Goal: Information Seeking & Learning: Learn about a topic

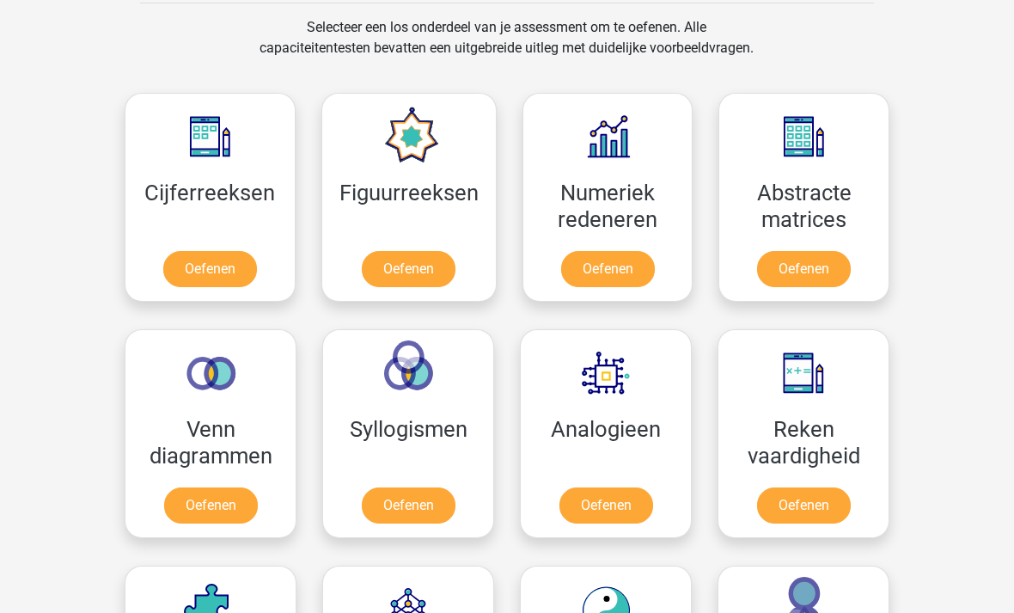
scroll to position [715, 0]
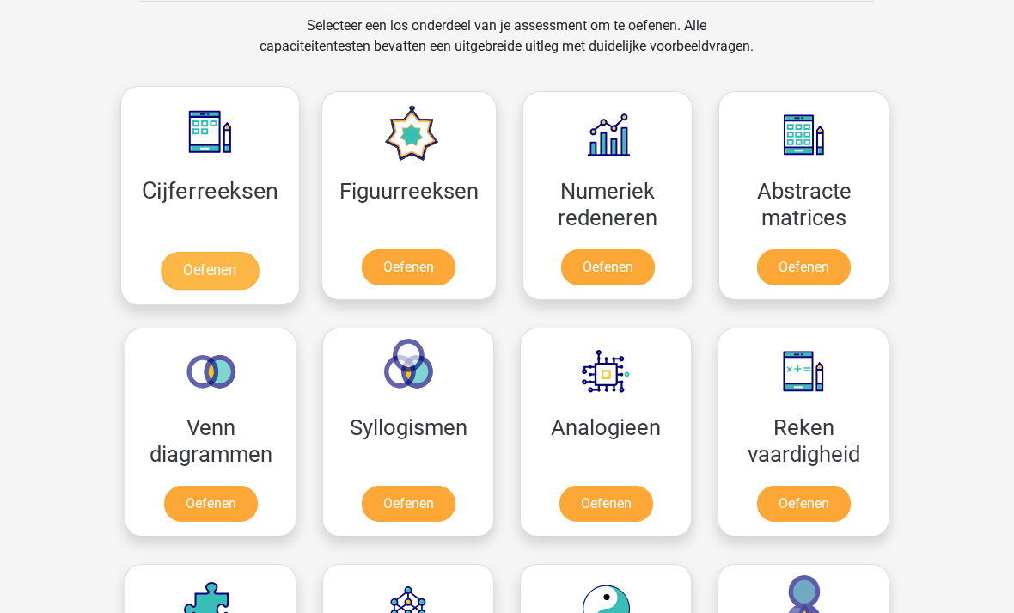
click at [204, 272] on link "Oefenen" at bounding box center [210, 271] width 98 height 38
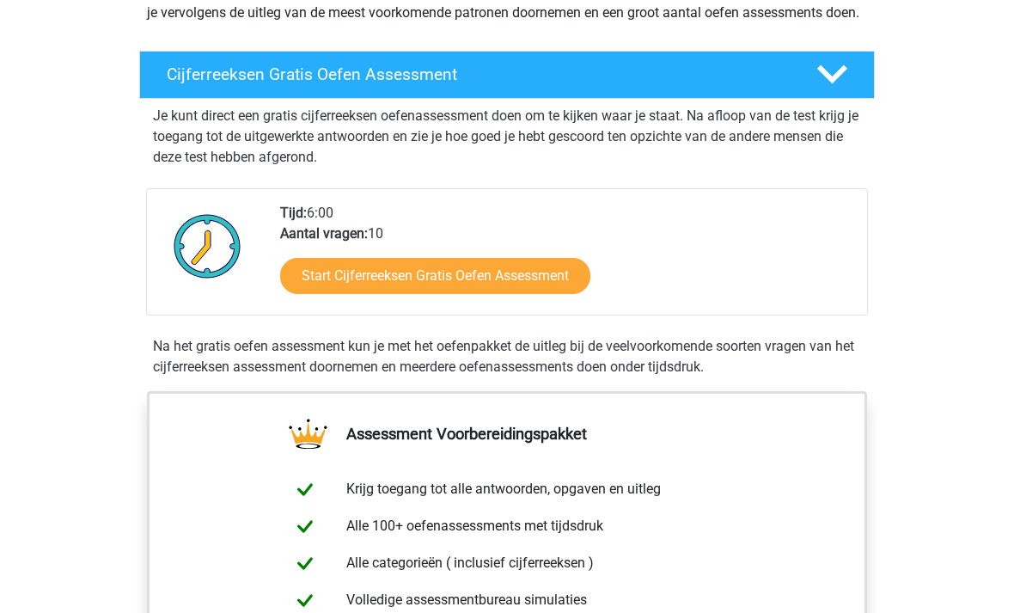
scroll to position [253, 0]
click at [829, 84] on polygon at bounding box center [832, 74] width 30 height 19
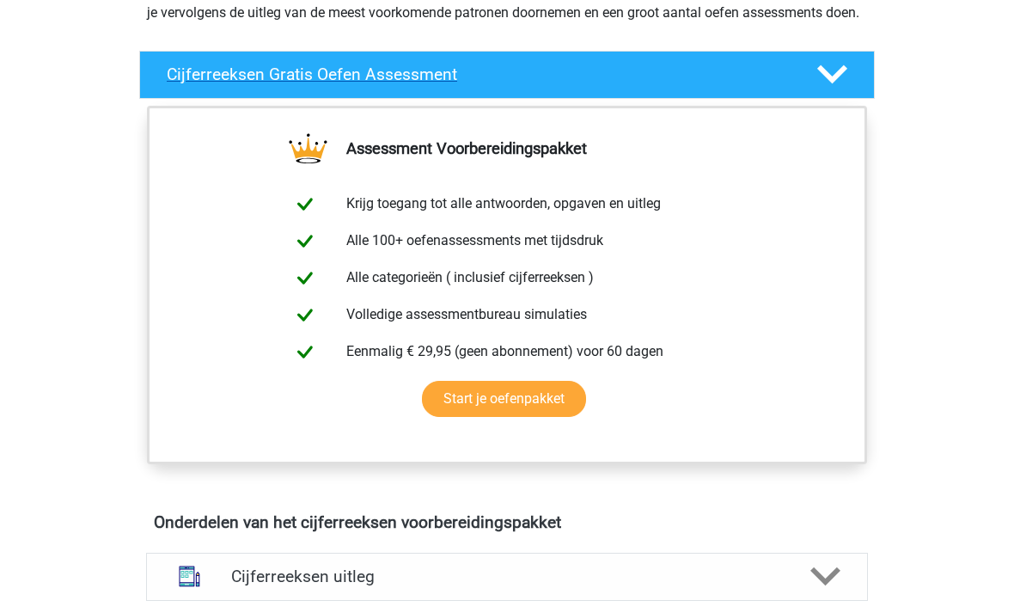
click at [840, 84] on polygon at bounding box center [832, 74] width 30 height 19
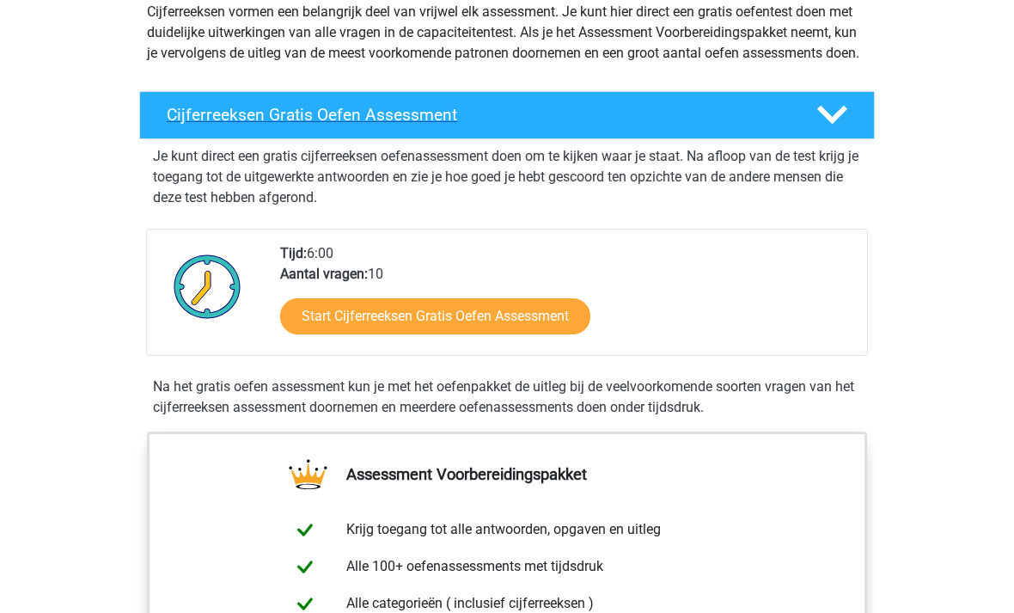
scroll to position [213, 0]
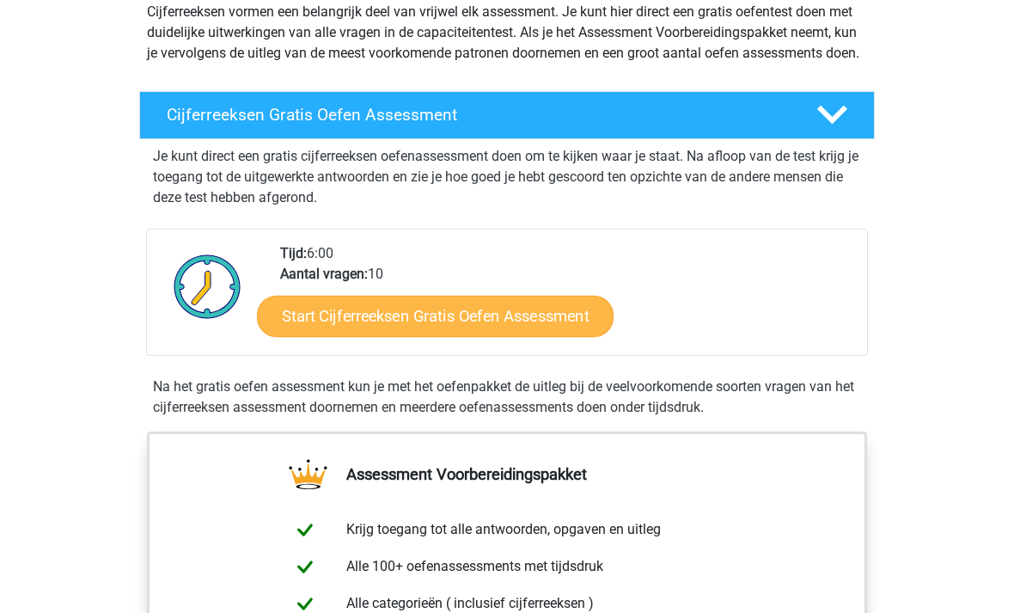
click at [308, 335] on link "Start Cijferreeksen Gratis Oefen Assessment" at bounding box center [435, 315] width 357 height 41
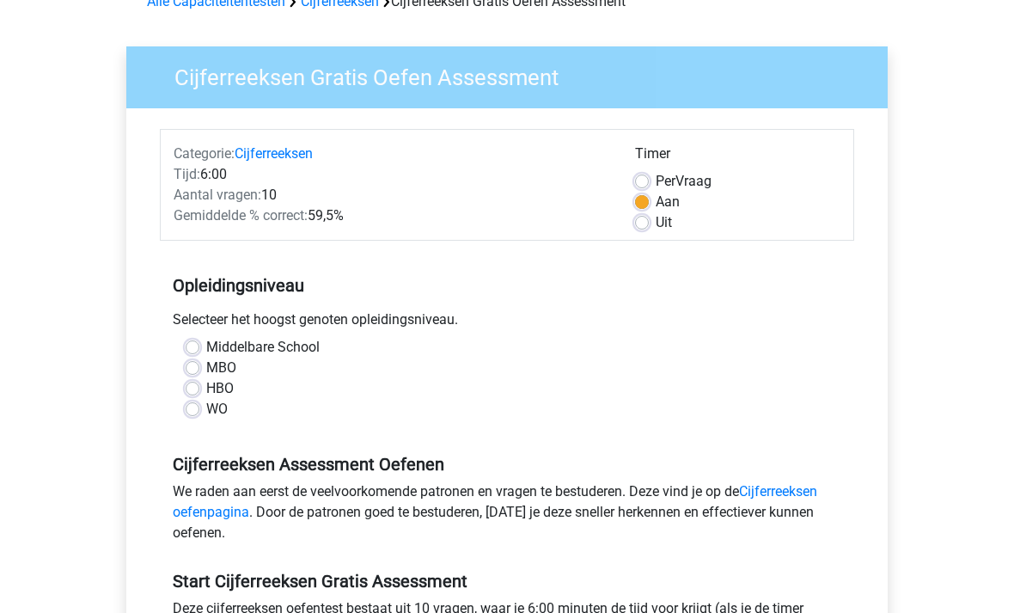
scroll to position [102, 0]
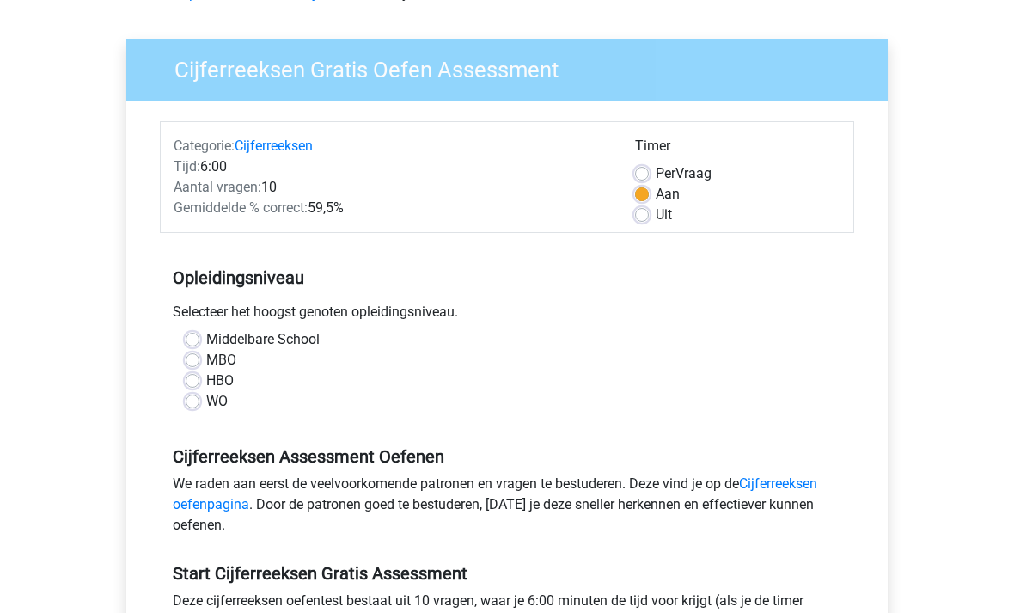
click at [206, 377] on label "HBO" at bounding box center [219, 380] width 27 height 21
click at [186, 377] on input "HBO" at bounding box center [193, 378] width 14 height 17
radio input "true"
click at [644, 232] on div "Categorie: Cijferreeksen Tijd: 6:00 Aantal vragen: 10 Gemiddelde % correct: 59,…" at bounding box center [507, 177] width 694 height 112
click at [656, 221] on label "Uit" at bounding box center [664, 214] width 16 height 21
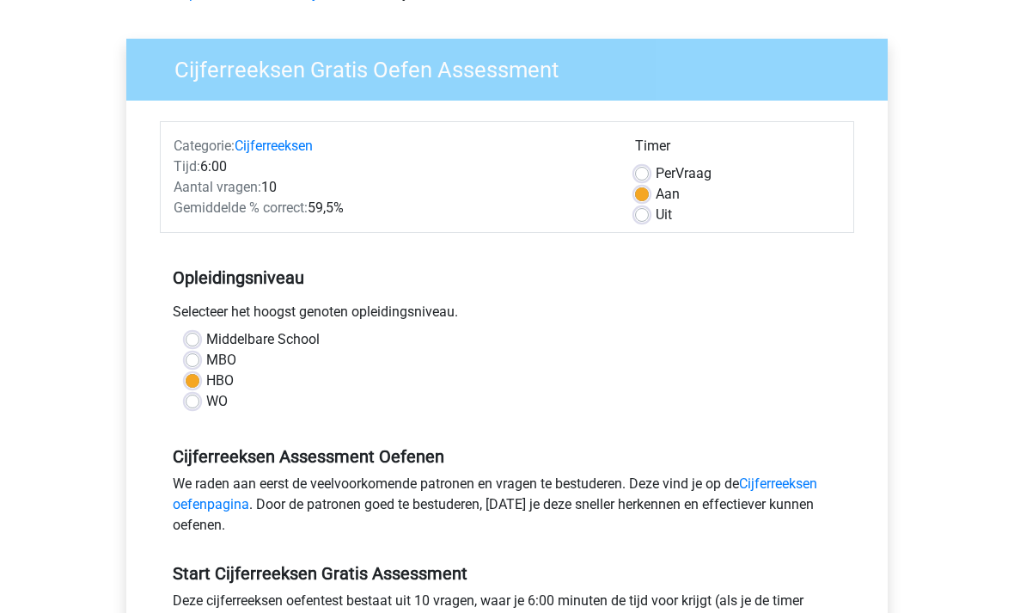
click at [641, 221] on input "Uit" at bounding box center [642, 212] width 14 height 17
radio input "true"
click at [206, 357] on label "MBO" at bounding box center [221, 360] width 30 height 21
click at [186, 357] on input "MBO" at bounding box center [193, 358] width 14 height 17
radio input "true"
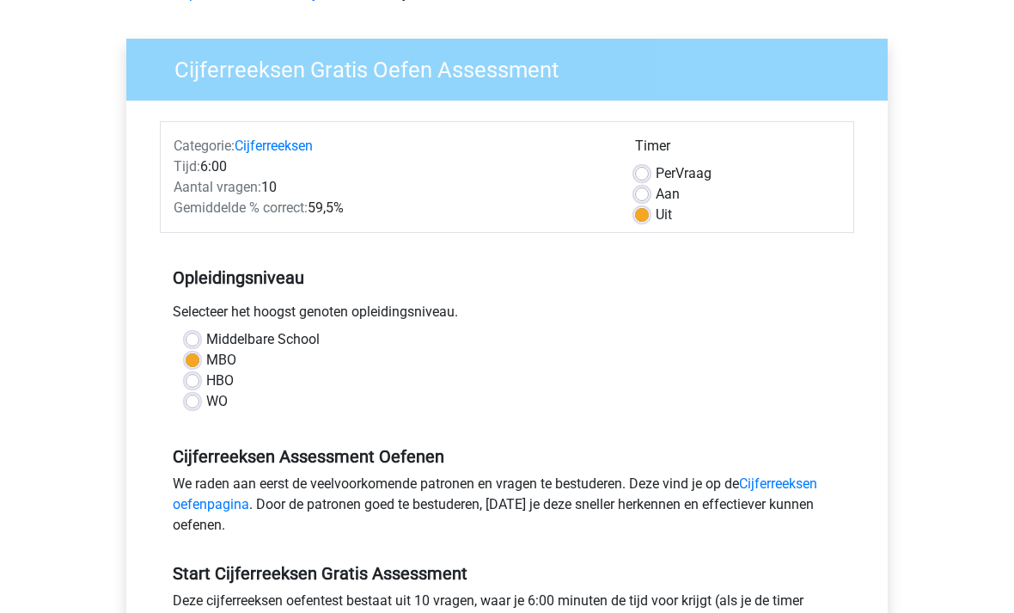
click at [206, 375] on label "HBO" at bounding box center [219, 380] width 27 height 21
click at [196, 375] on input "HBO" at bounding box center [193, 378] width 14 height 17
radio input "true"
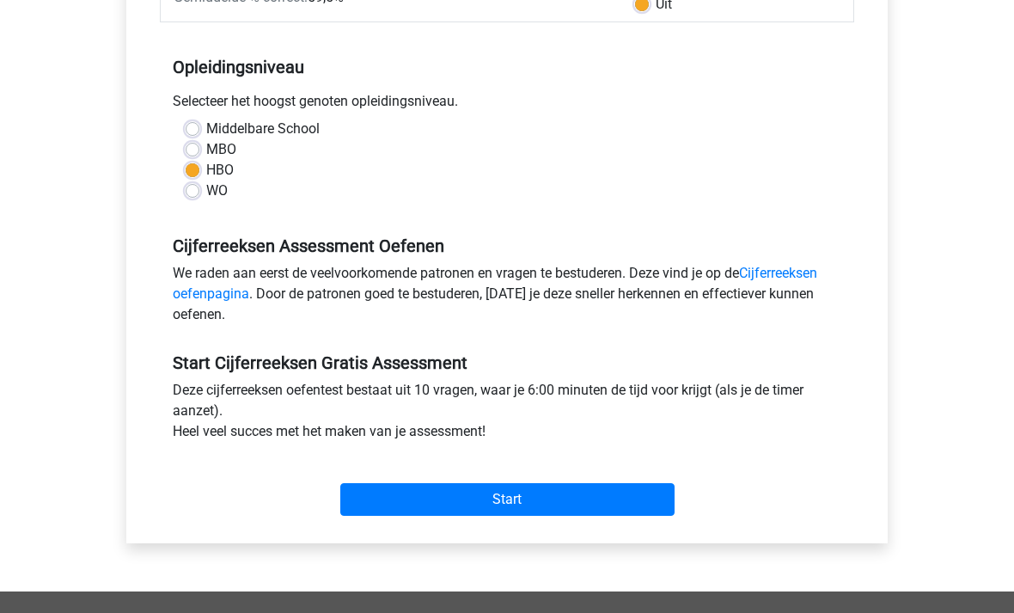
scroll to position [318, 0]
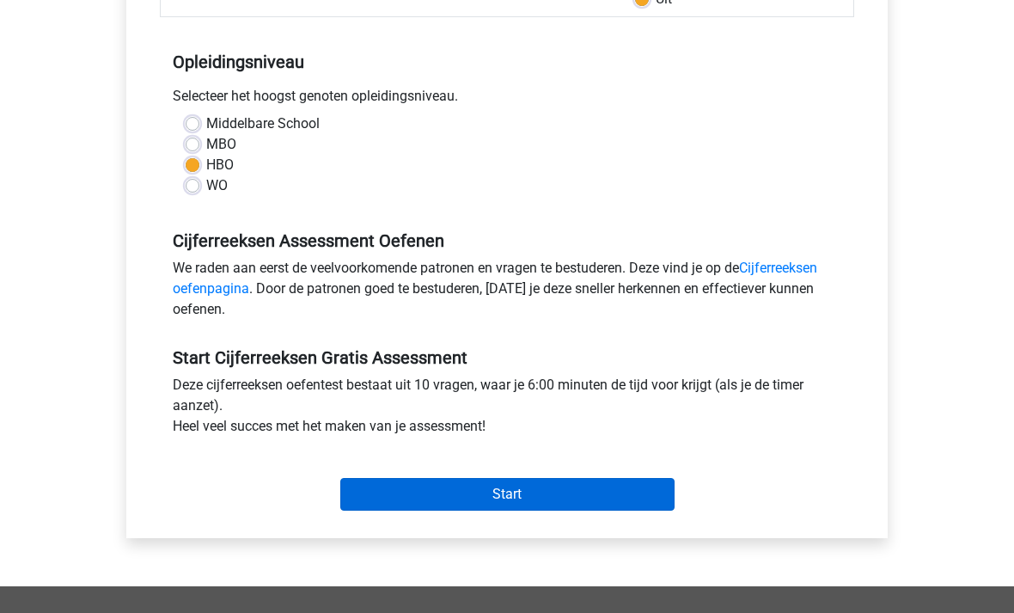
click at [595, 501] on input "Start" at bounding box center [507, 494] width 334 height 33
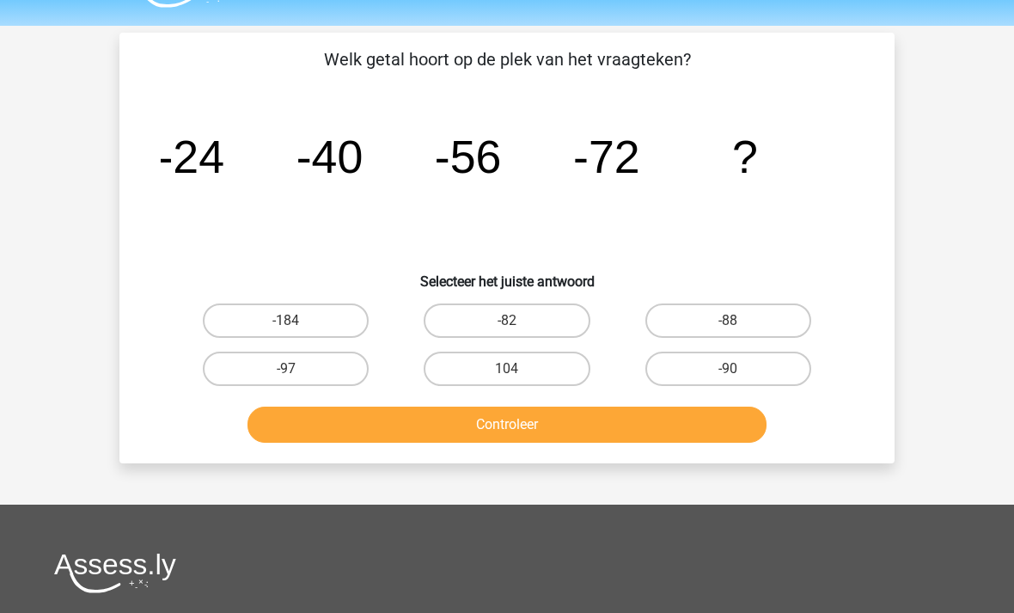
scroll to position [46, 0]
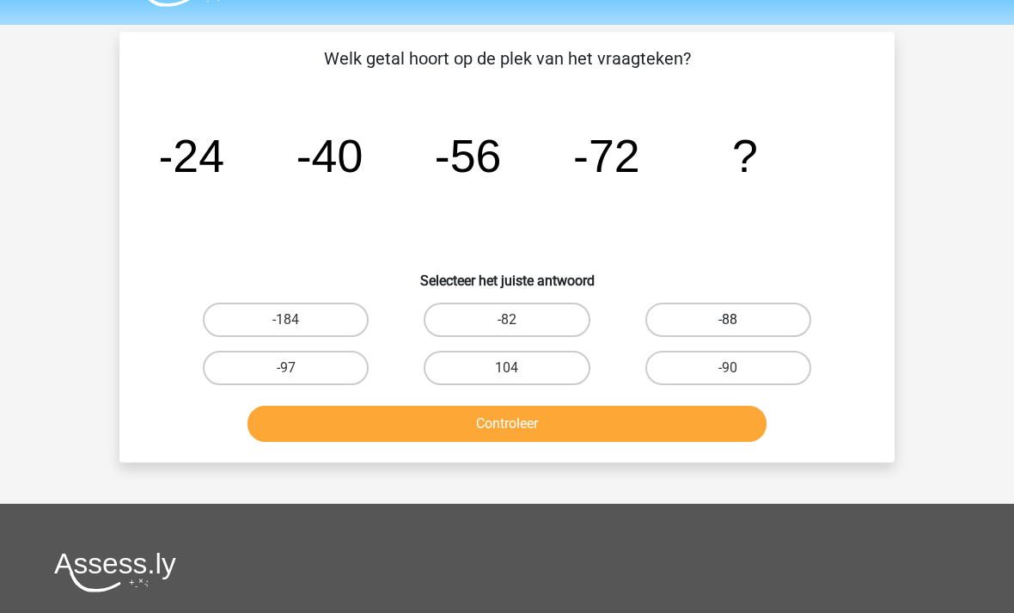
click at [763, 329] on label "-88" at bounding box center [728, 320] width 166 height 34
click at [739, 329] on input "-88" at bounding box center [733, 325] width 11 height 11
radio input "true"
click at [701, 418] on button "Controleer" at bounding box center [507, 424] width 520 height 36
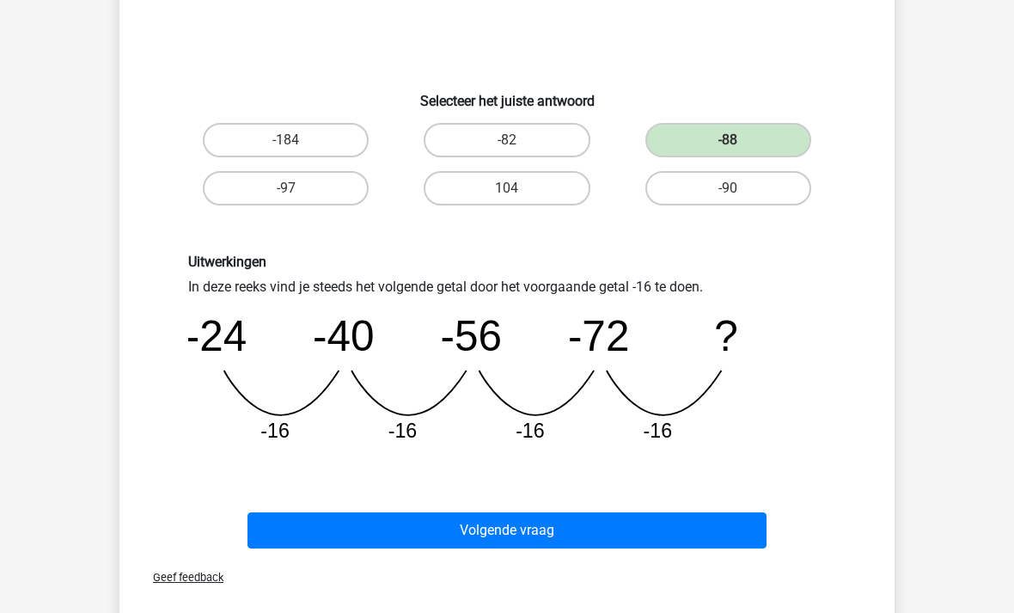
scroll to position [239, 0]
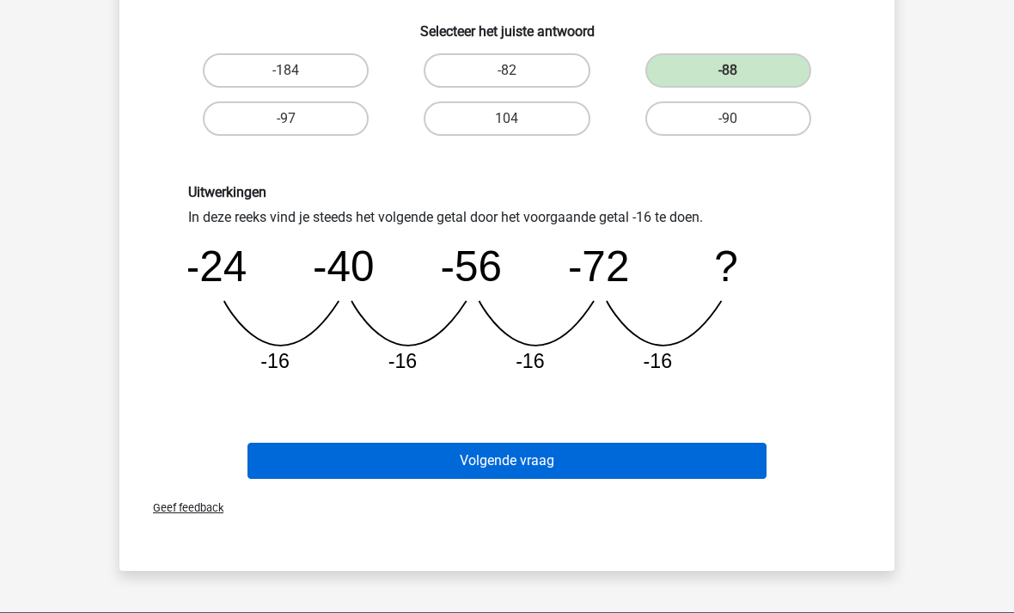
click at [711, 456] on button "Volgende vraag" at bounding box center [507, 461] width 520 height 36
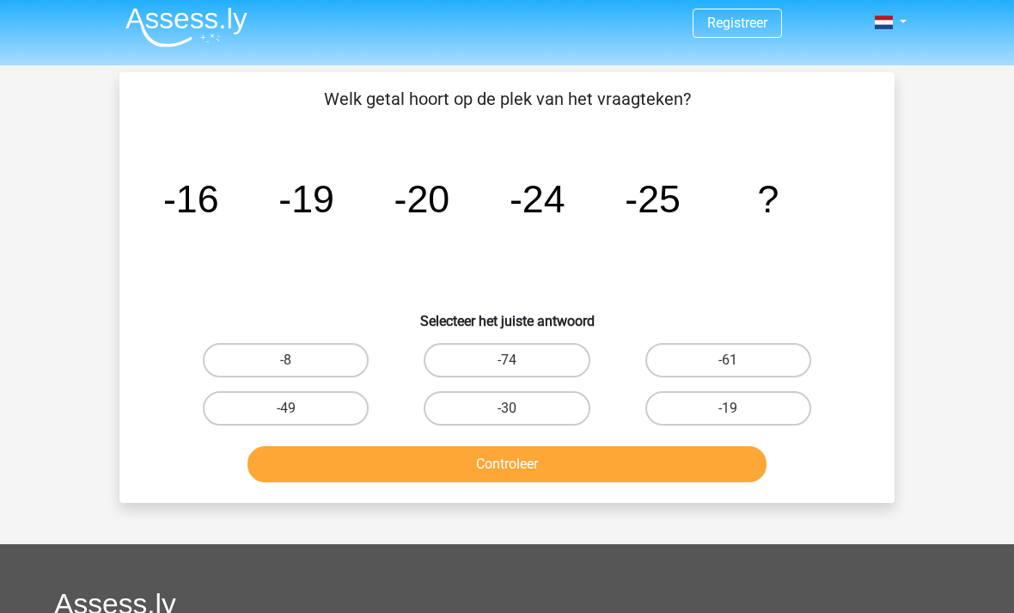
scroll to position [3, 0]
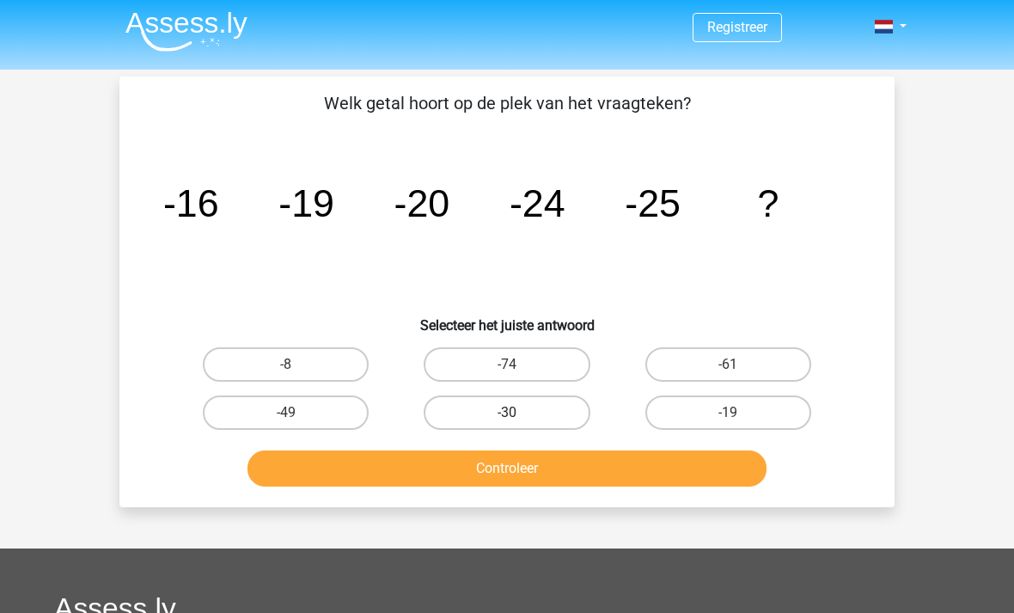
click at [559, 419] on label "-30" at bounding box center [507, 412] width 166 height 34
click at [518, 419] on input "-30" at bounding box center [512, 417] width 11 height 11
radio input "true"
click at [589, 478] on button "Controleer" at bounding box center [507, 468] width 520 height 36
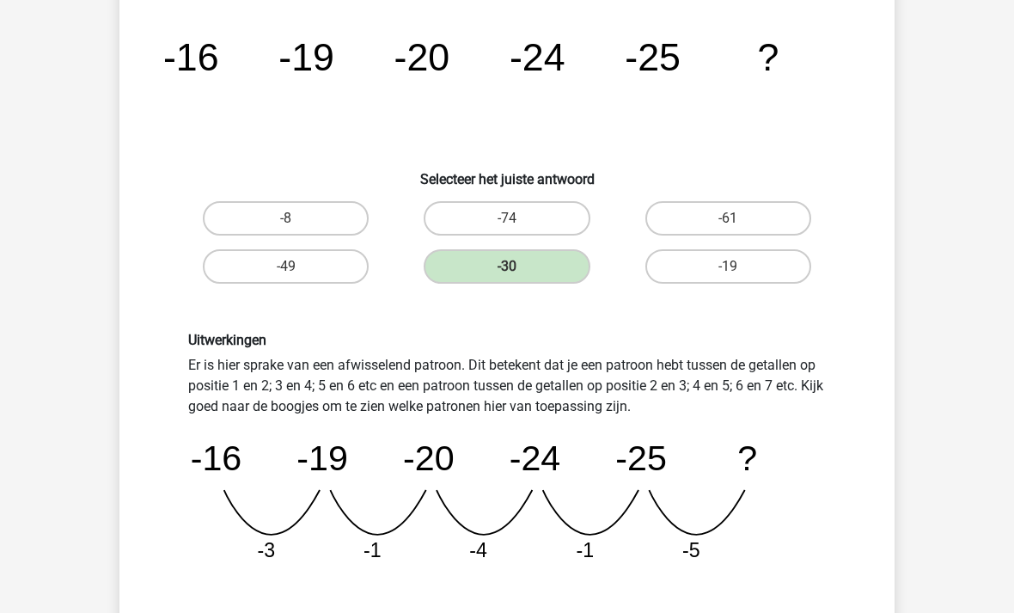
scroll to position [156, 0]
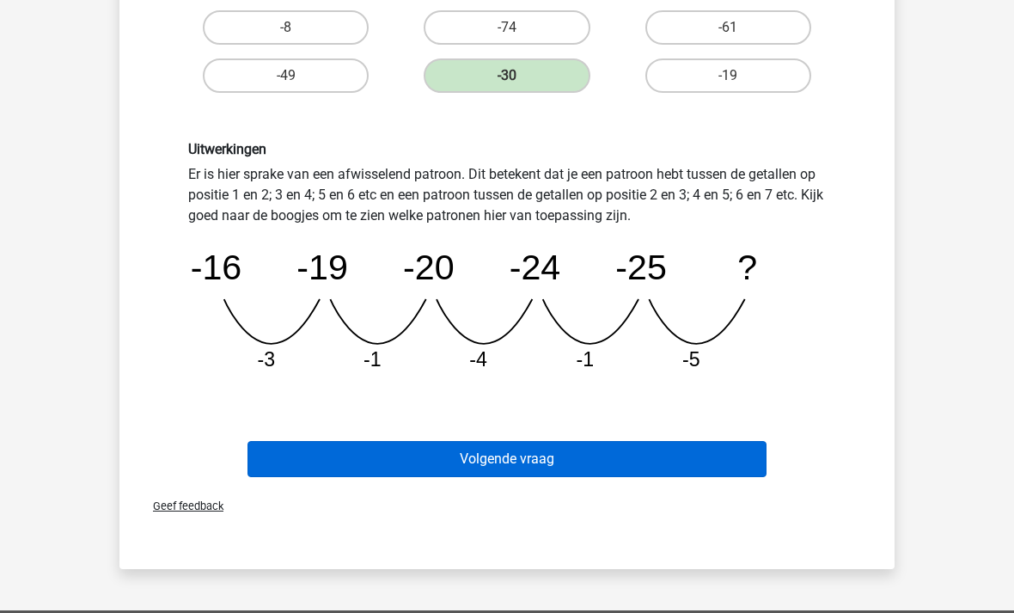
click at [602, 455] on button "Volgende vraag" at bounding box center [507, 460] width 520 height 36
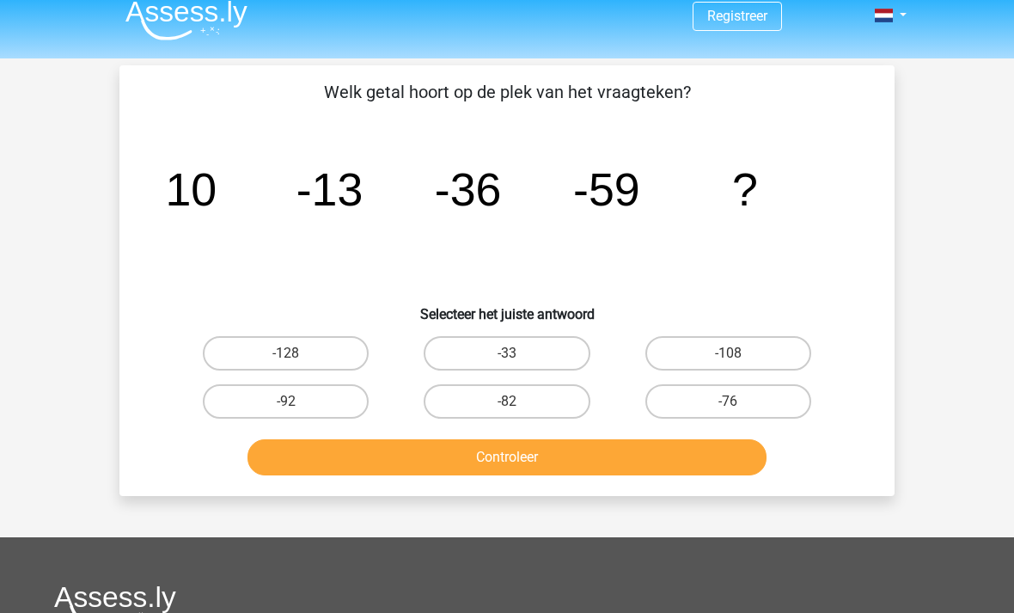
scroll to position [10, 0]
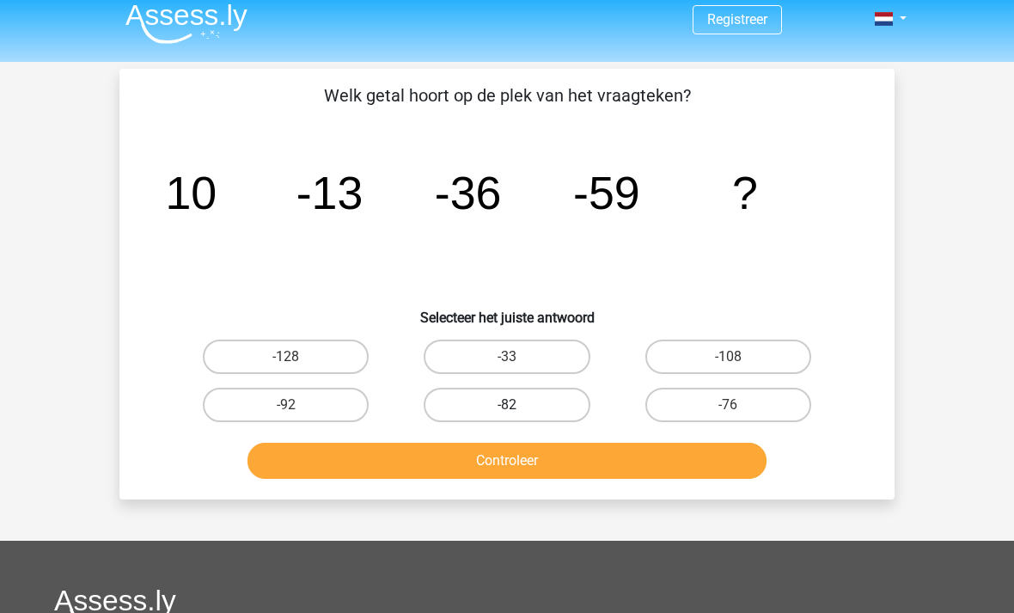
click at [545, 405] on label "-82" at bounding box center [507, 404] width 166 height 34
click at [518, 405] on input "-82" at bounding box center [512, 410] width 11 height 11
radio input "true"
click at [567, 468] on button "Controleer" at bounding box center [507, 460] width 520 height 36
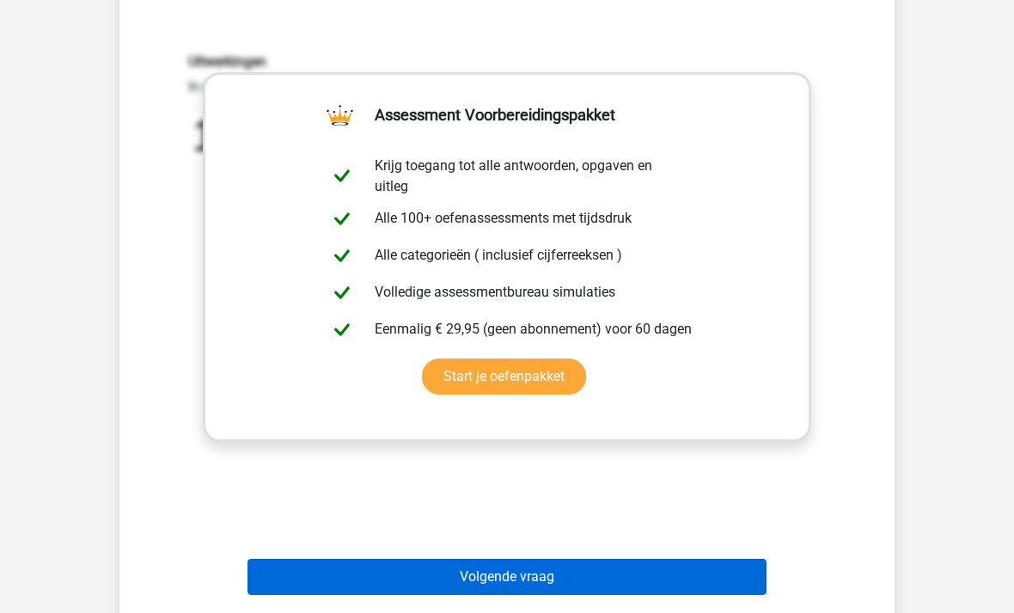
click at [386, 582] on button "Volgende vraag" at bounding box center [507, 576] width 520 height 36
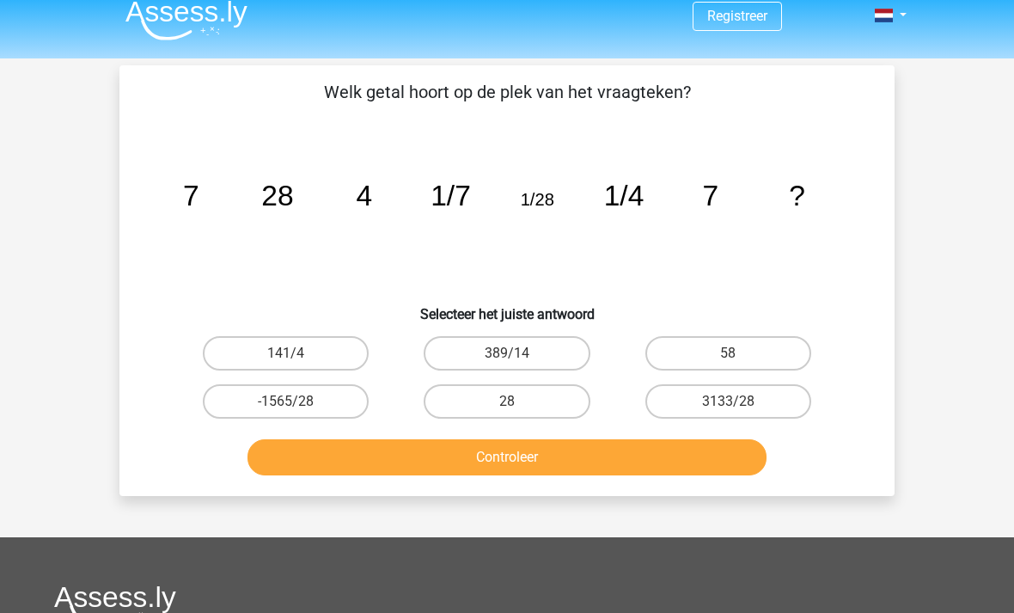
scroll to position [5, 0]
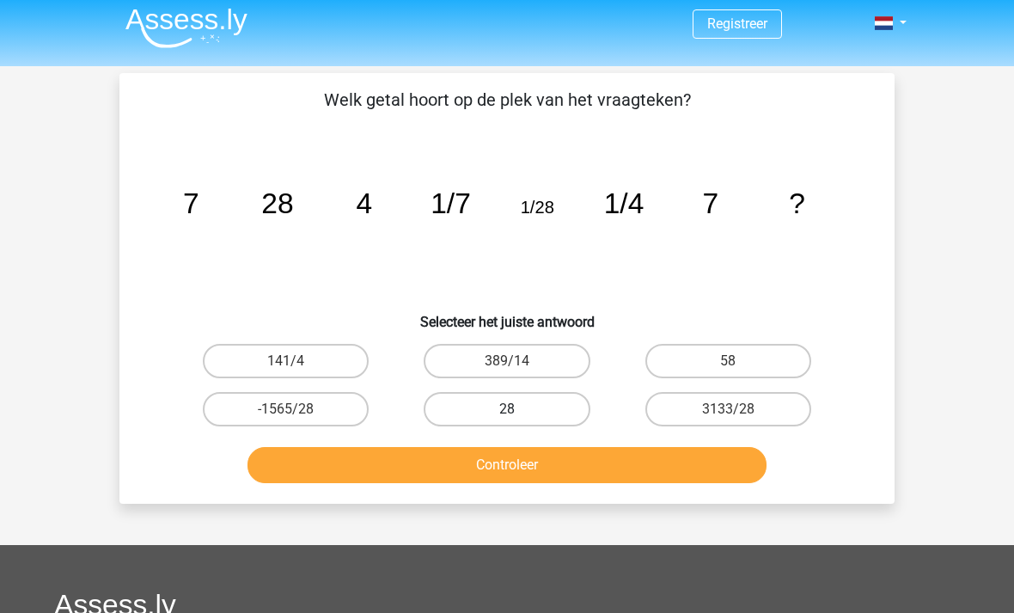
click at [548, 418] on label "28" at bounding box center [507, 410] width 166 height 34
click at [518, 418] on input "28" at bounding box center [512, 415] width 11 height 11
radio input "true"
click at [598, 482] on button "Controleer" at bounding box center [507, 465] width 520 height 36
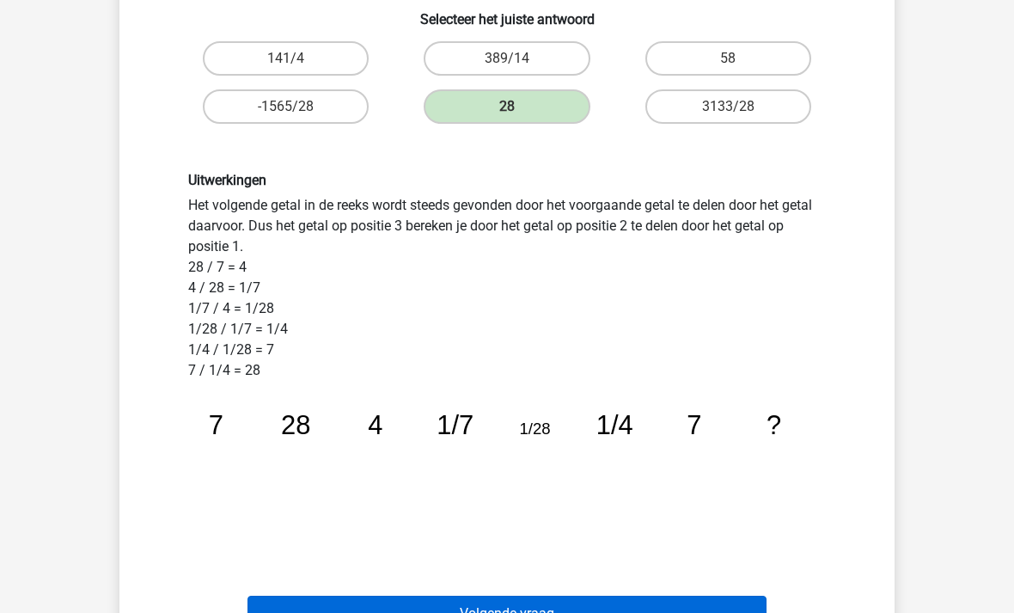
click at [613, 612] on button "Volgende vraag" at bounding box center [507, 613] width 520 height 36
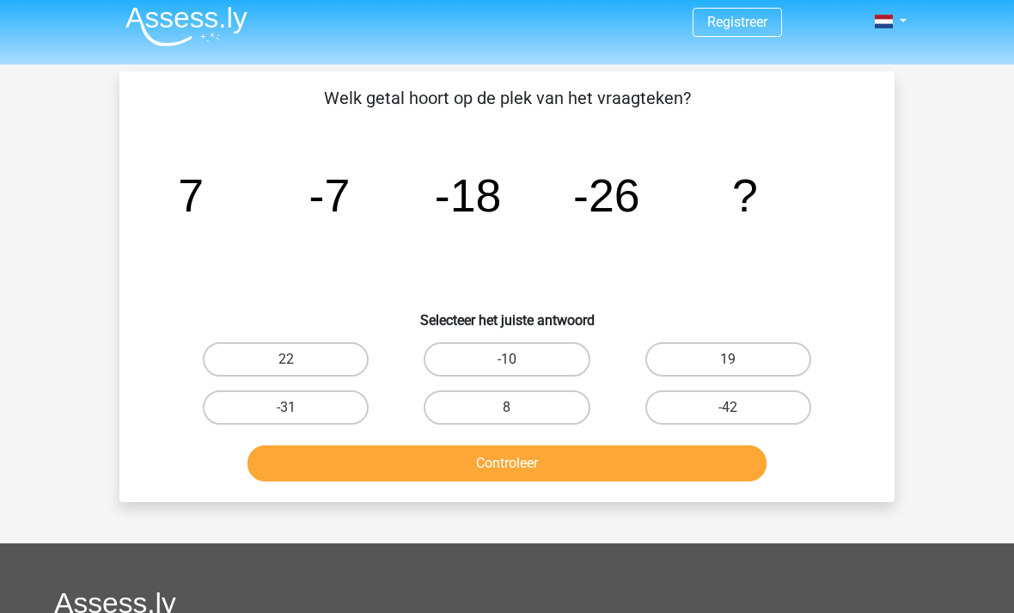
scroll to position [7, 0]
click at [563, 394] on label "8" at bounding box center [507, 408] width 166 height 34
click at [518, 408] on input "8" at bounding box center [512, 413] width 11 height 11
radio input "true"
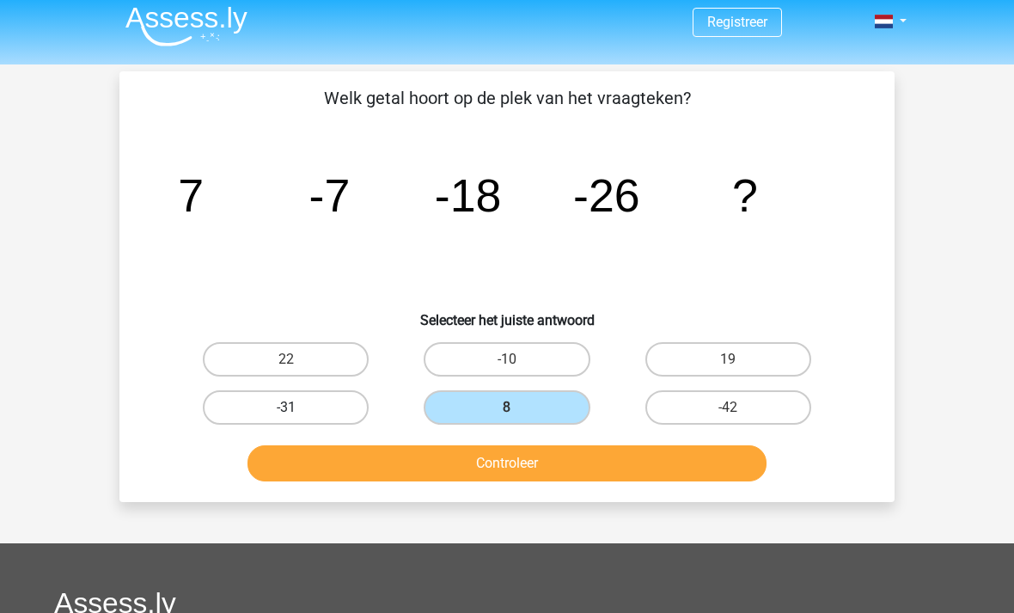
click at [342, 412] on label "-31" at bounding box center [286, 407] width 166 height 34
click at [297, 412] on input "-31" at bounding box center [291, 412] width 11 height 11
radio input "true"
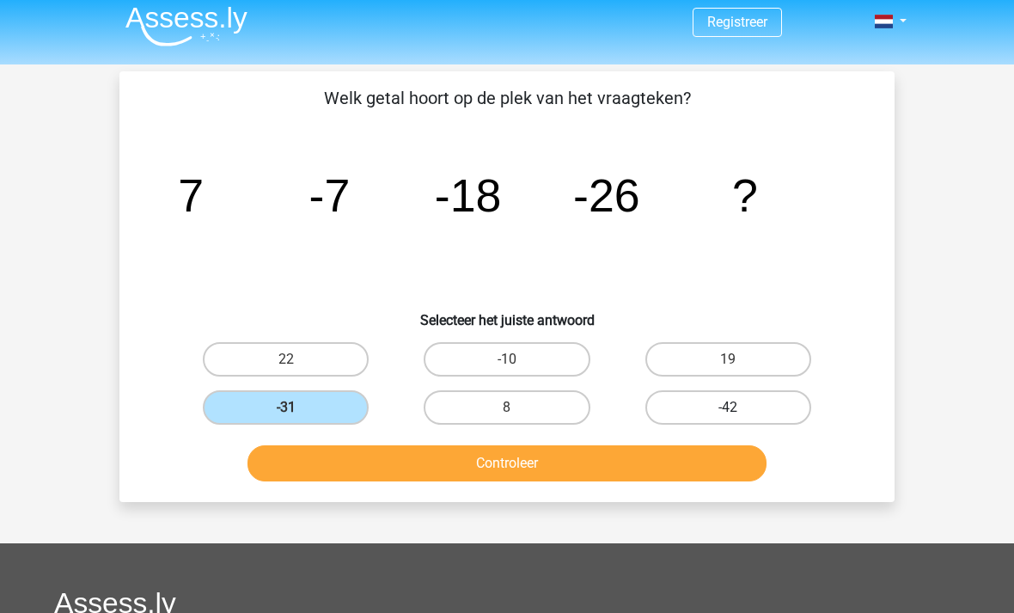
click at [763, 412] on label "-42" at bounding box center [728, 407] width 166 height 34
click at [739, 412] on input "-42" at bounding box center [733, 412] width 11 height 11
radio input "true"
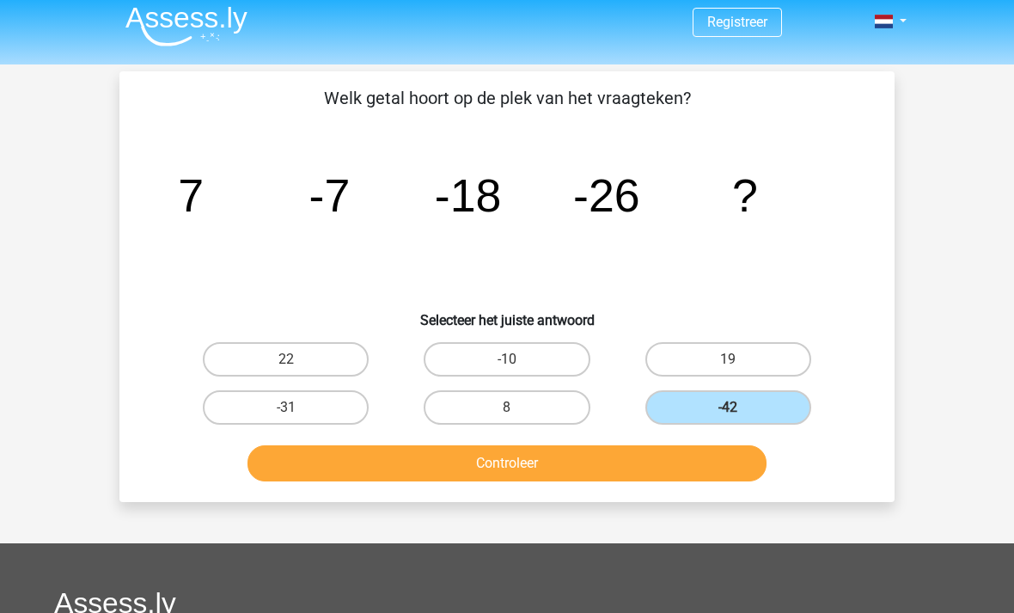
click at [701, 471] on button "Controleer" at bounding box center [507, 463] width 520 height 36
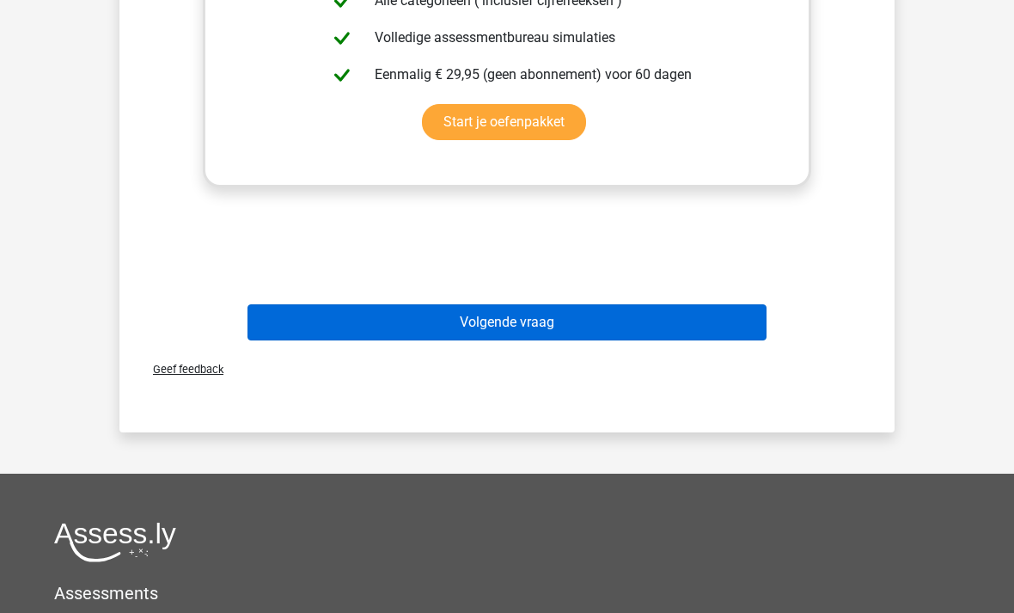
click at [601, 322] on button "Volgende vraag" at bounding box center [507, 322] width 520 height 36
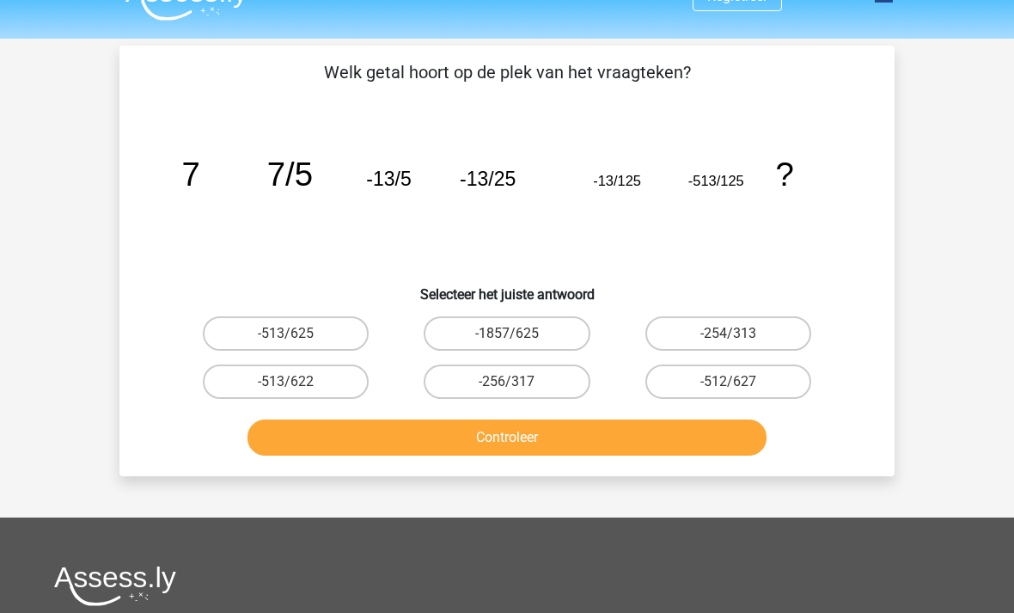
scroll to position [34, 0]
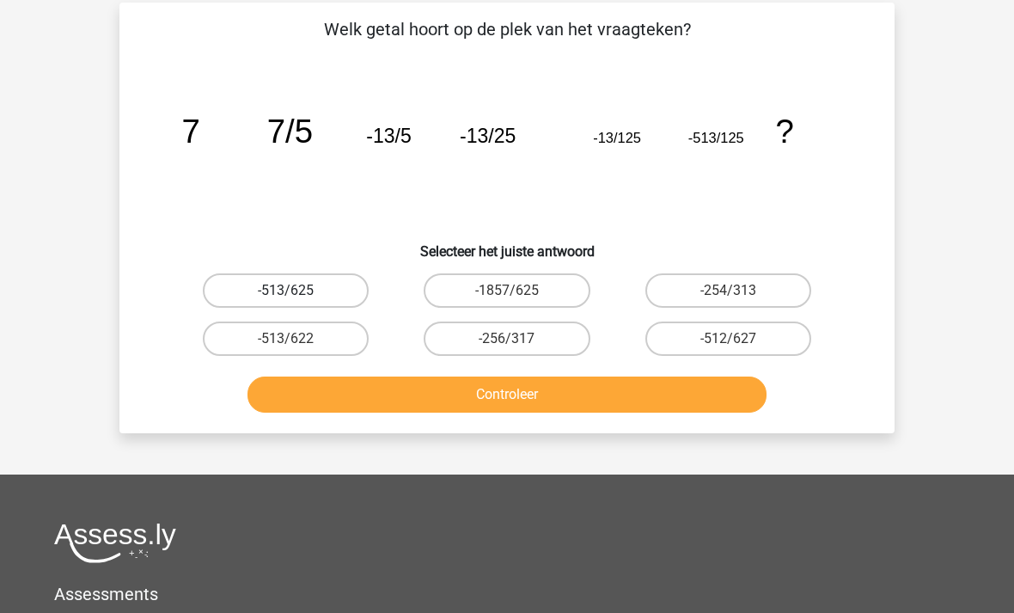
click at [270, 287] on label "-513/625" at bounding box center [286, 291] width 166 height 34
click at [286, 291] on input "-513/625" at bounding box center [291, 296] width 11 height 11
radio input "true"
click at [314, 387] on button "Controleer" at bounding box center [507, 394] width 520 height 36
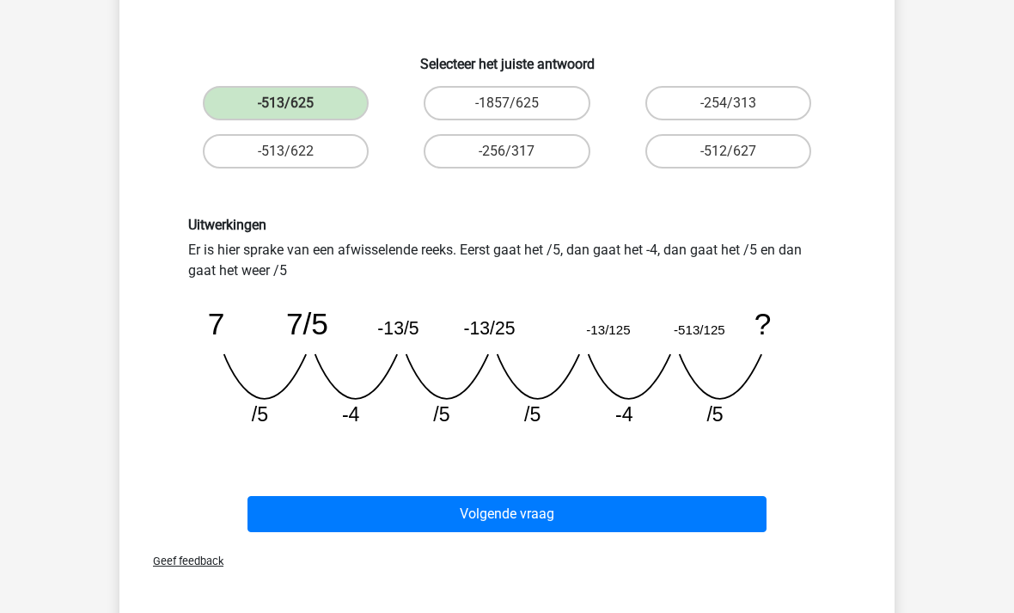
scroll to position [299, 0]
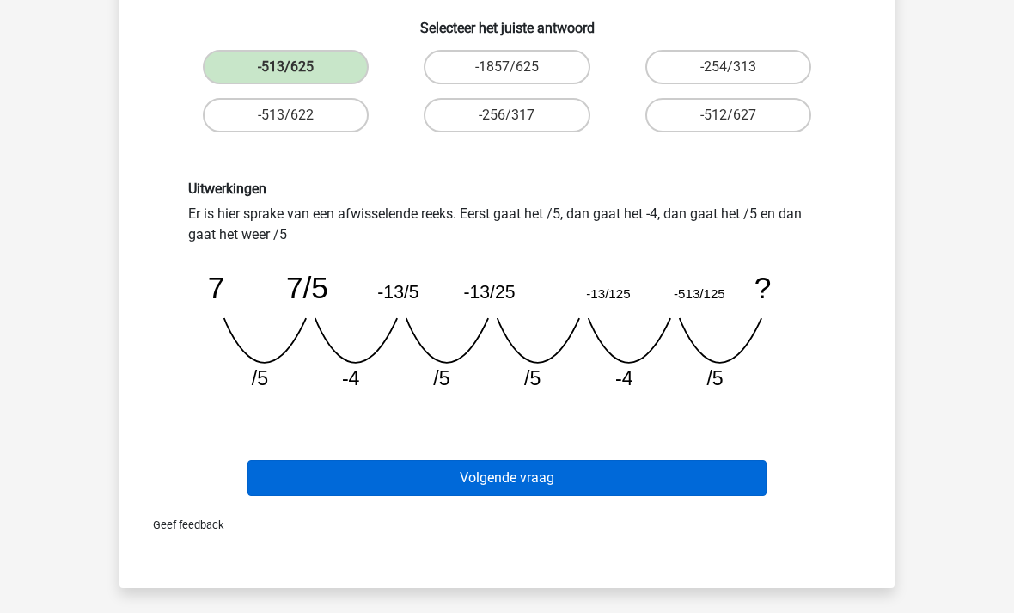
click at [320, 481] on button "Volgende vraag" at bounding box center [507, 479] width 520 height 36
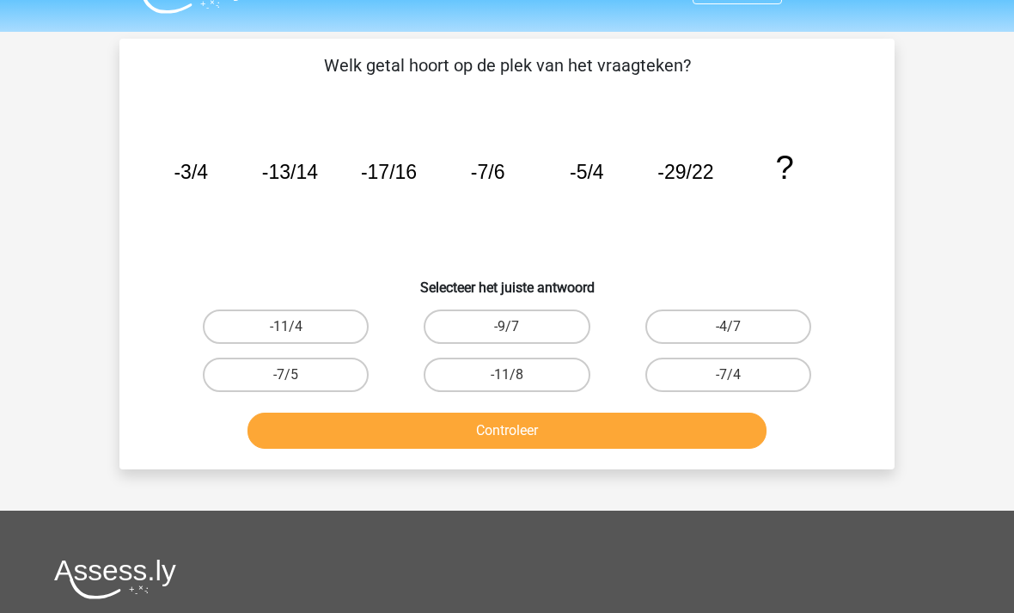
scroll to position [36, 0]
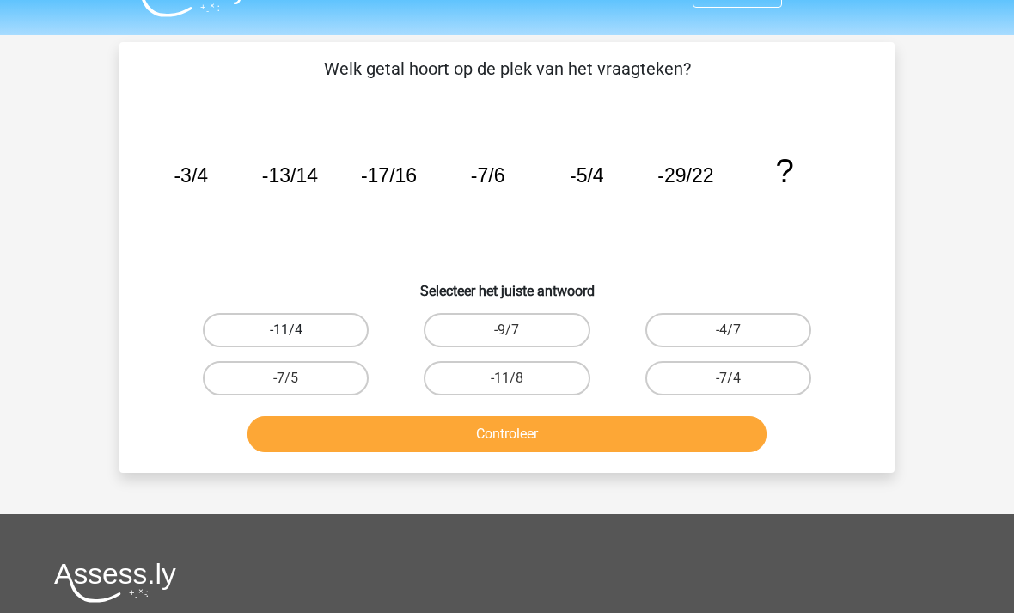
click at [332, 325] on label "-11/4" at bounding box center [286, 331] width 166 height 34
click at [297, 331] on input "-11/4" at bounding box center [291, 336] width 11 height 11
radio input "true"
click at [392, 434] on button "Controleer" at bounding box center [507, 434] width 520 height 36
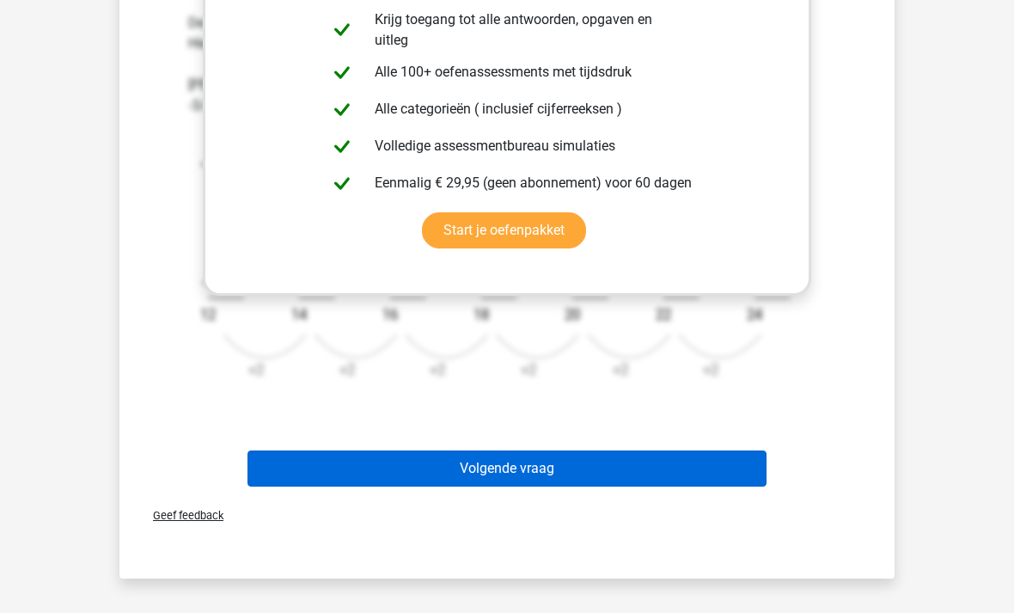
click at [320, 463] on button "Volgende vraag" at bounding box center [507, 468] width 520 height 36
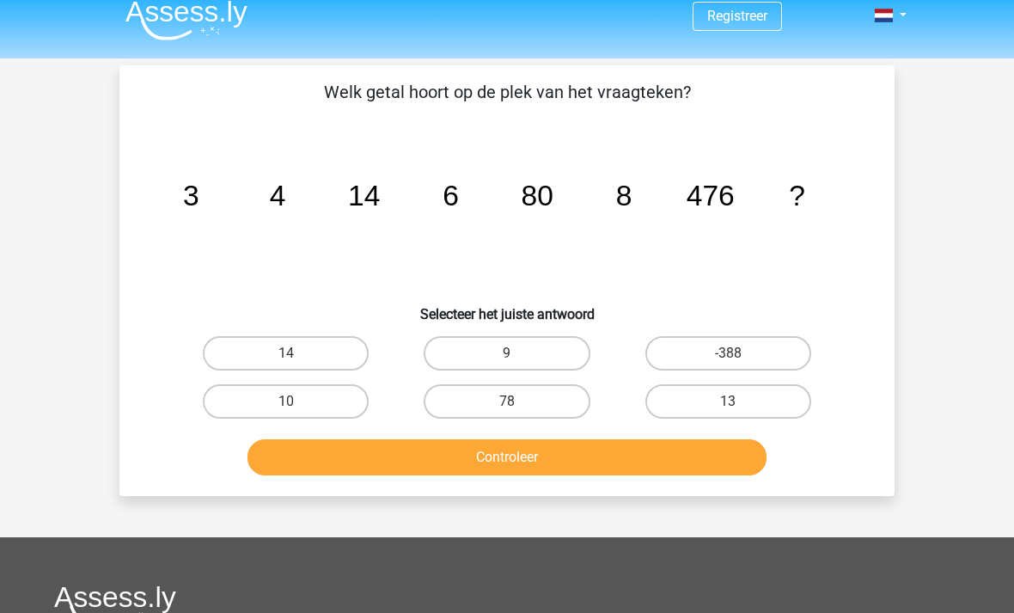
scroll to position [12, 0]
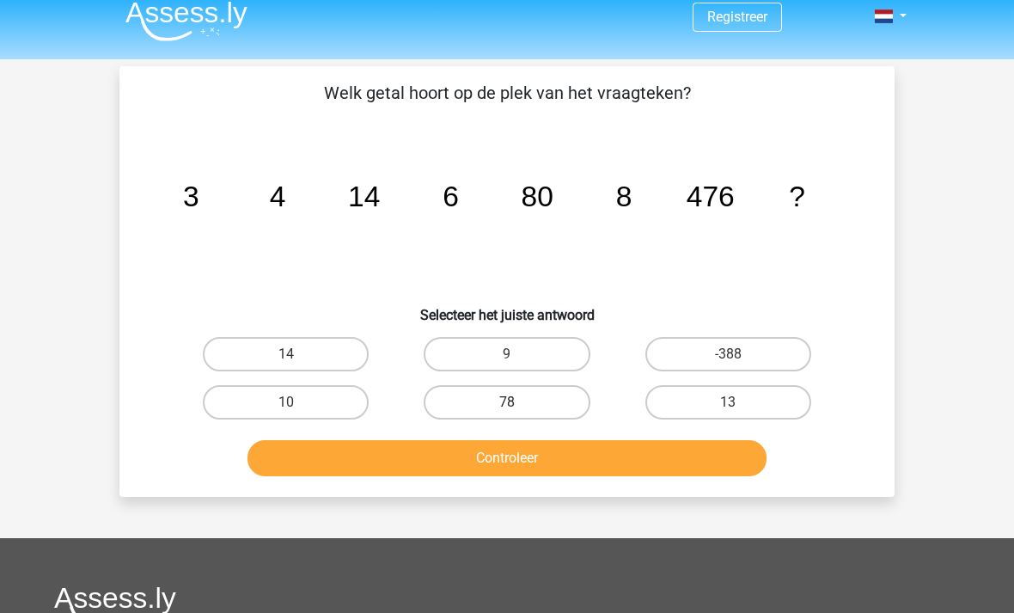
click at [557, 405] on label "78" at bounding box center [507, 403] width 166 height 34
click at [518, 405] on input "78" at bounding box center [512, 408] width 11 height 11
radio input "true"
click at [573, 462] on button "Controleer" at bounding box center [507, 458] width 520 height 36
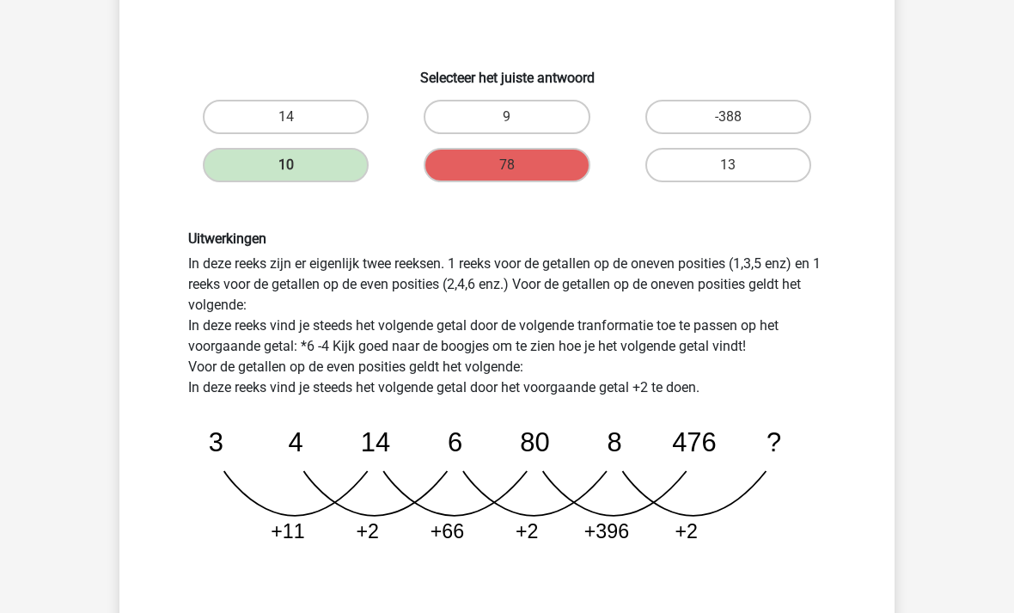
scroll to position [249, 0]
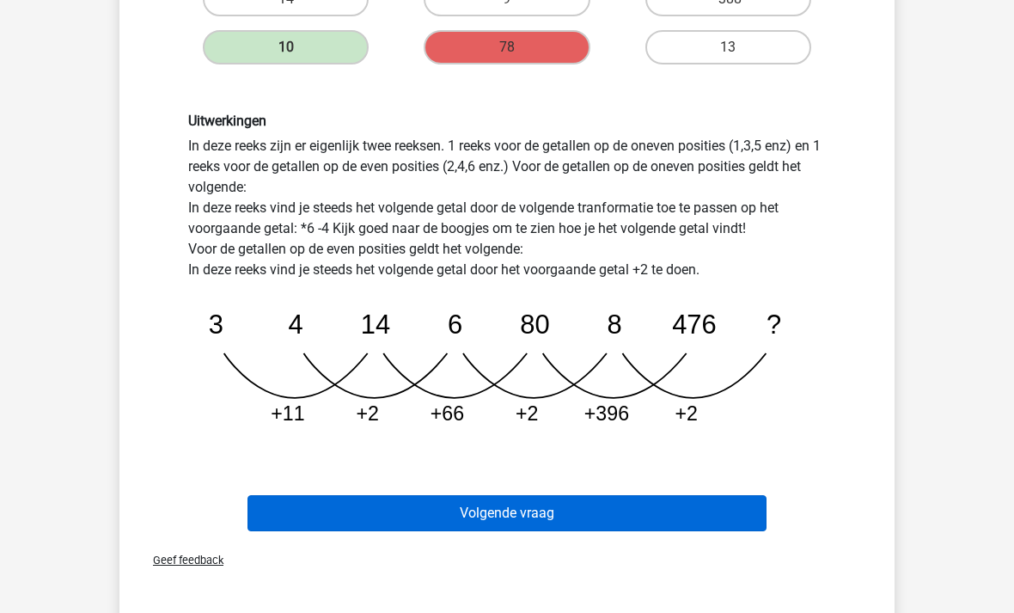
click at [632, 521] on button "Volgende vraag" at bounding box center [507, 513] width 520 height 36
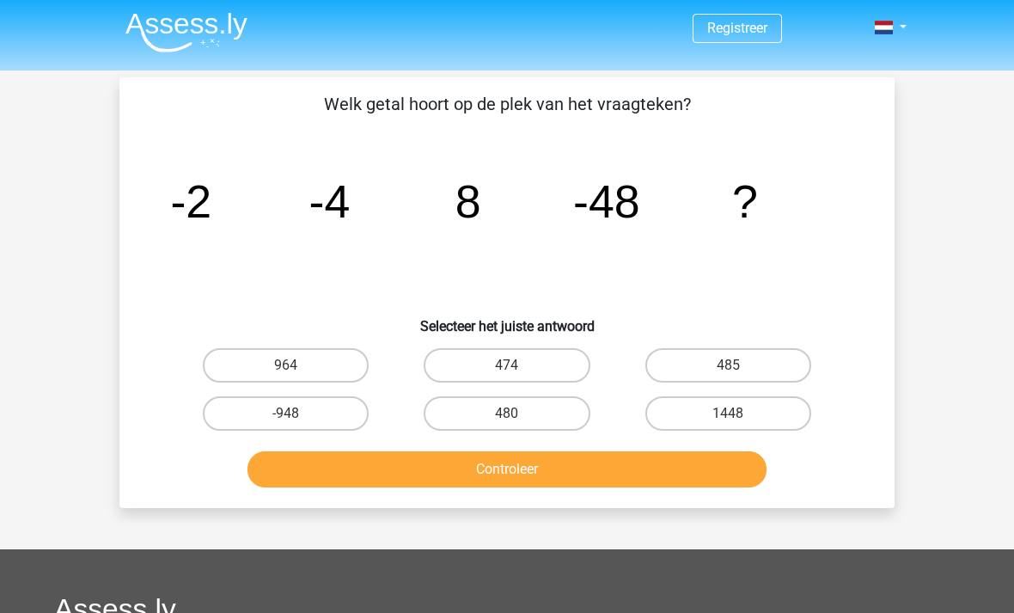
scroll to position [5, 0]
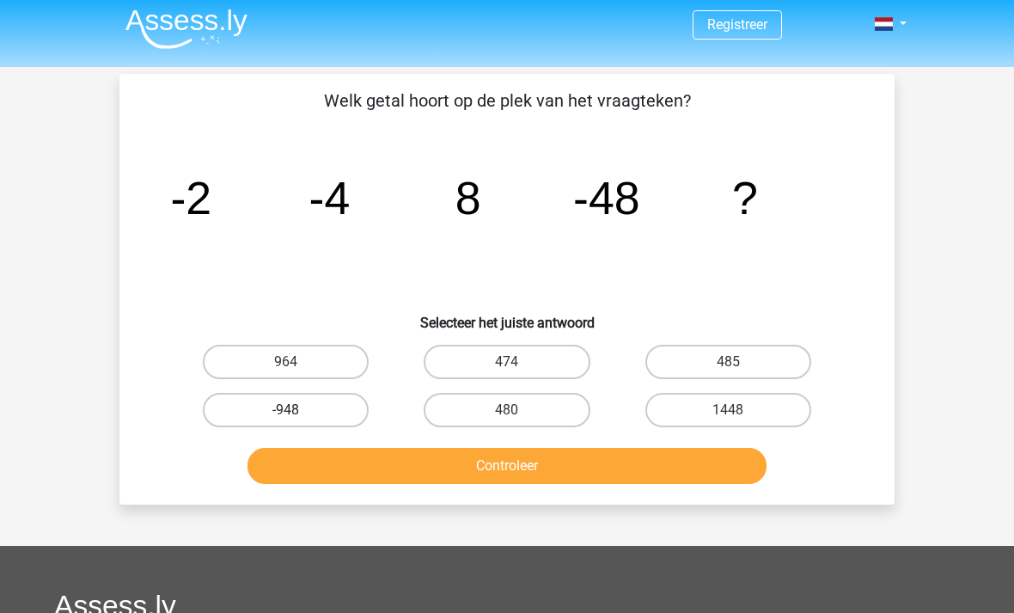
click at [339, 417] on label "-948" at bounding box center [286, 410] width 166 height 34
click at [297, 417] on input "-948" at bounding box center [291, 415] width 11 height 11
radio input "true"
click at [710, 466] on button "Controleer" at bounding box center [507, 466] width 520 height 36
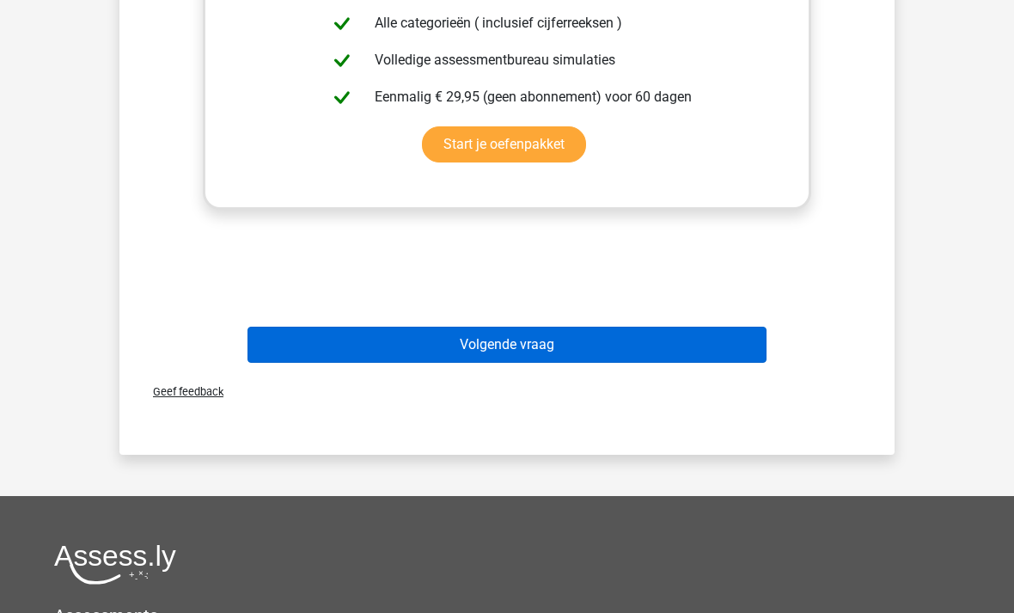
click at [605, 357] on button "Volgende vraag" at bounding box center [507, 344] width 520 height 36
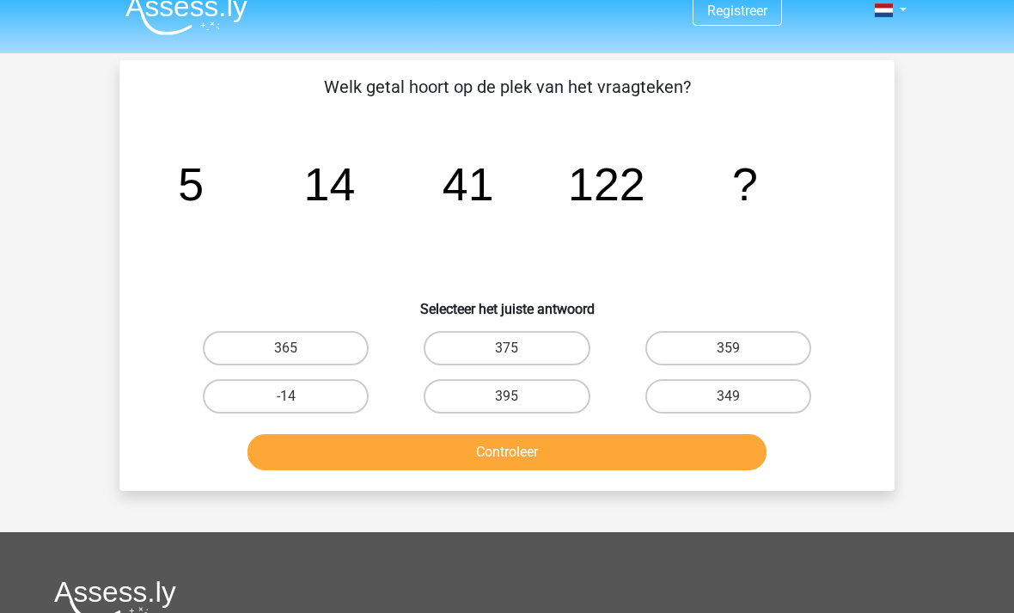
scroll to position [19, 0]
click at [750, 352] on label "359" at bounding box center [728, 348] width 166 height 34
click at [739, 352] on input "359" at bounding box center [733, 353] width 11 height 11
radio input "true"
click at [718, 458] on button "Controleer" at bounding box center [507, 452] width 520 height 36
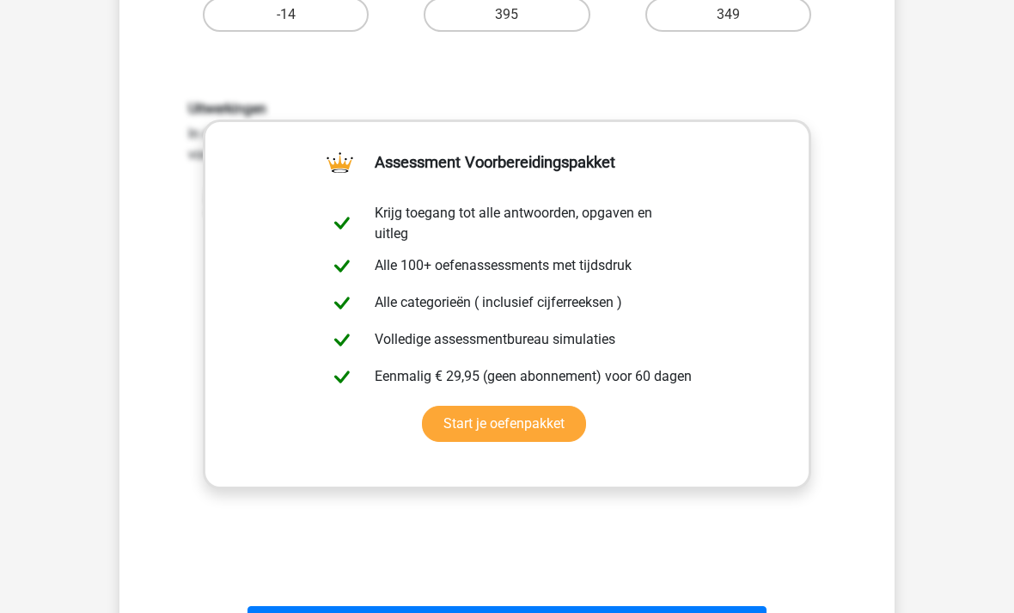
scroll to position [399, 0]
click at [472, 612] on button "Resultaten" at bounding box center [507, 625] width 520 height 36
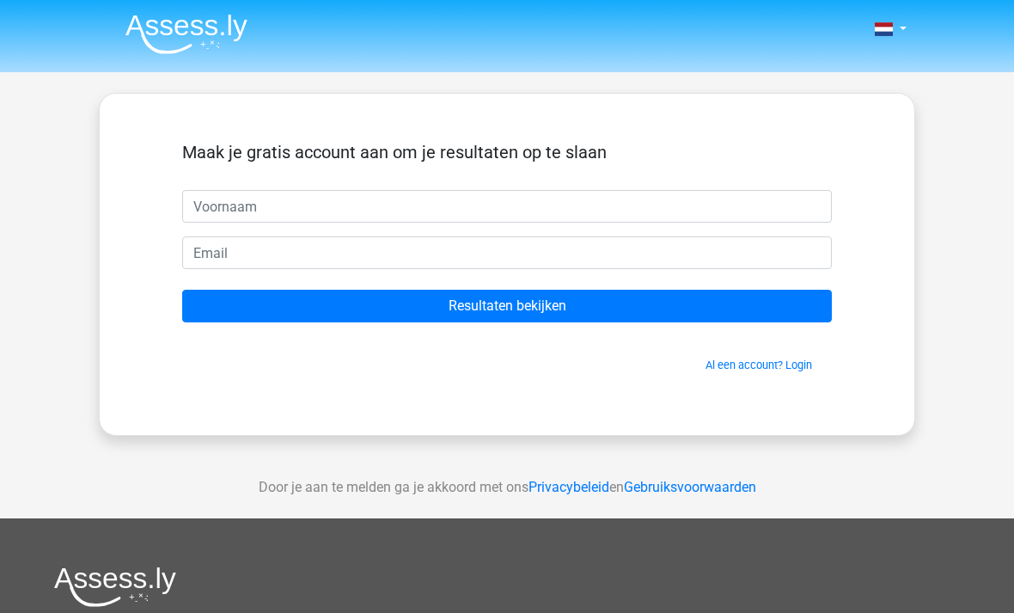
click at [723, 215] on input "text" at bounding box center [507, 206] width 650 height 33
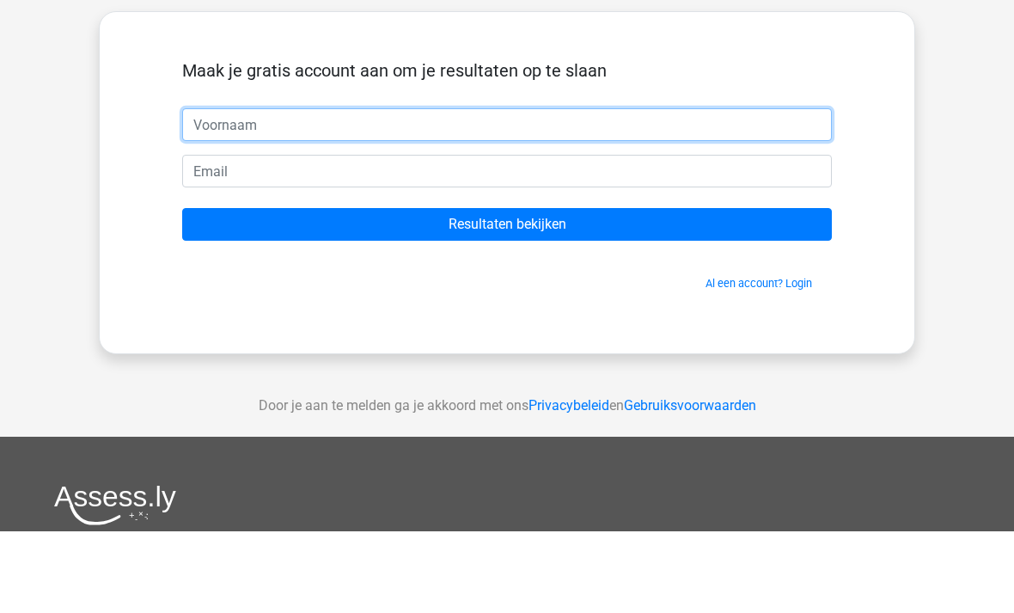
type input "Sanah"
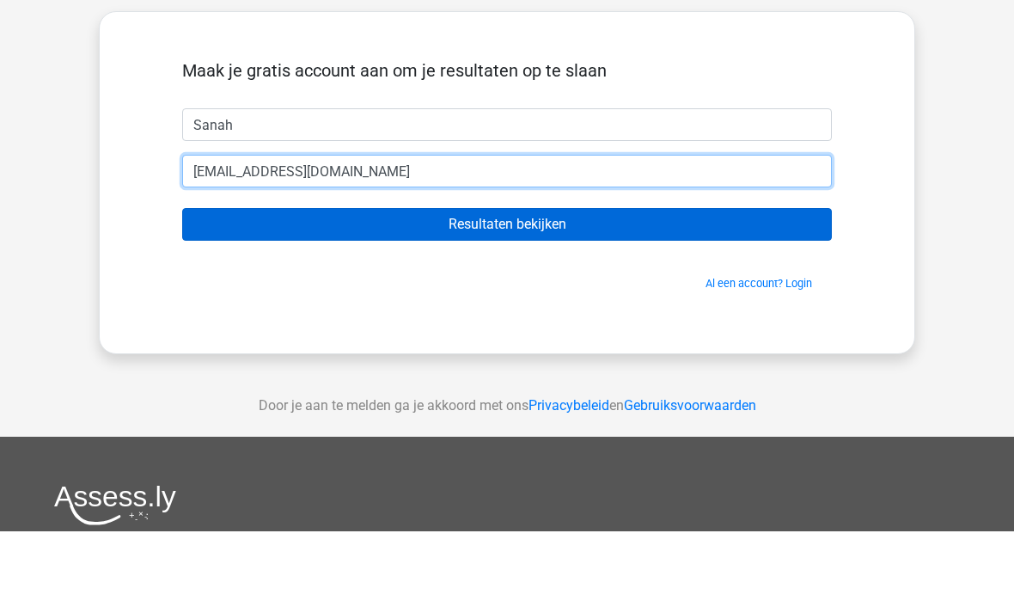
type input "[EMAIL_ADDRESS][DOMAIN_NAME]"
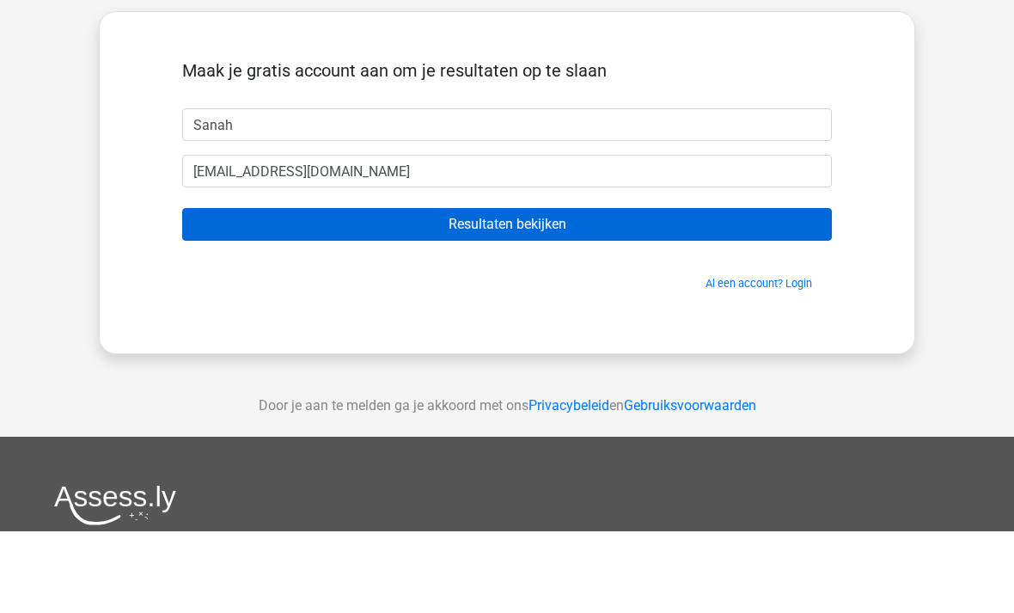
click at [801, 290] on input "Resultaten bekijken" at bounding box center [507, 306] width 650 height 33
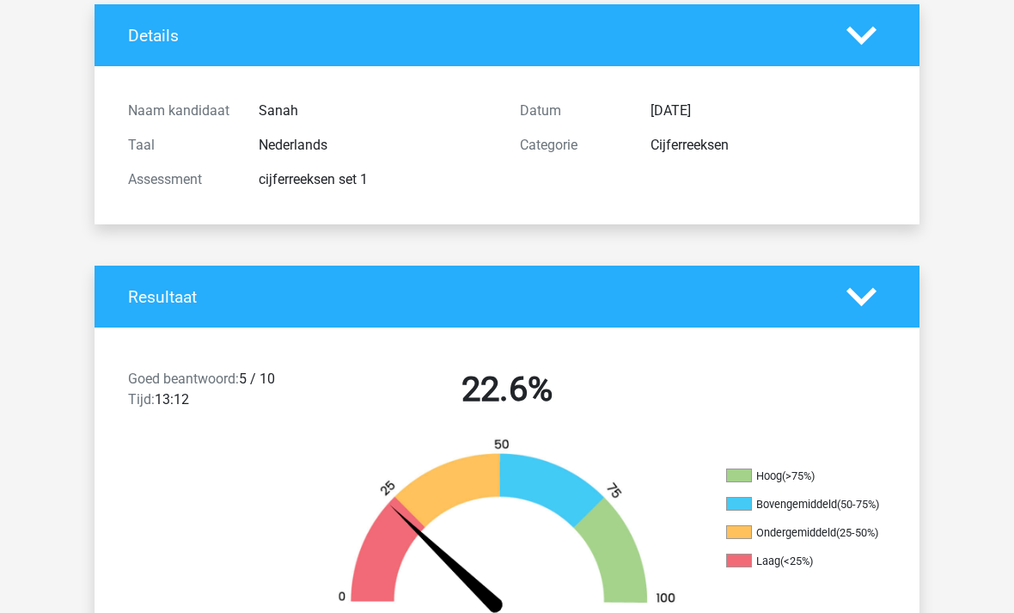
scroll to position [108, 0]
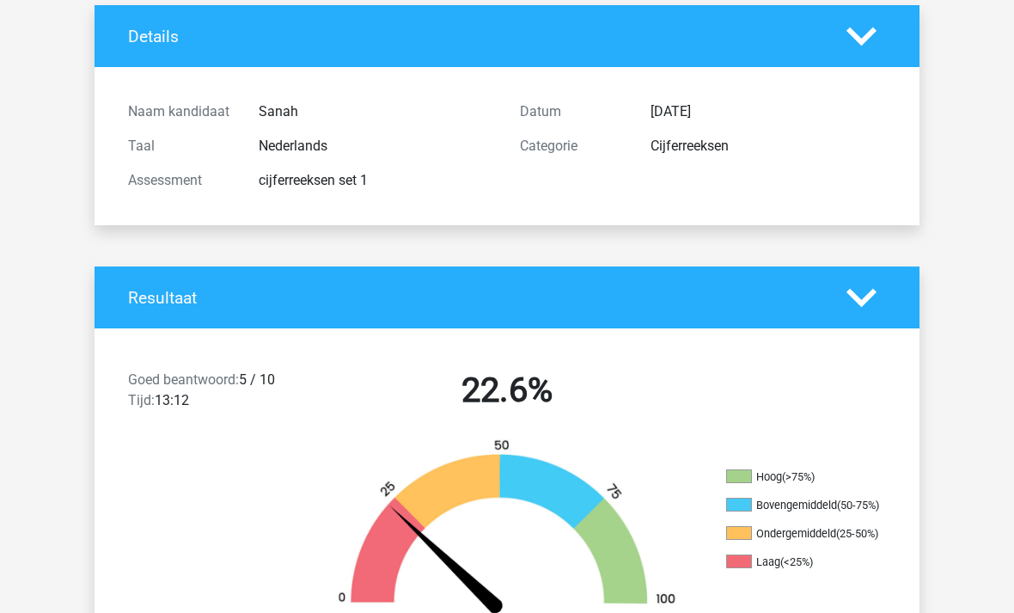
click at [289, 522] on div at bounding box center [198, 528] width 206 height 180
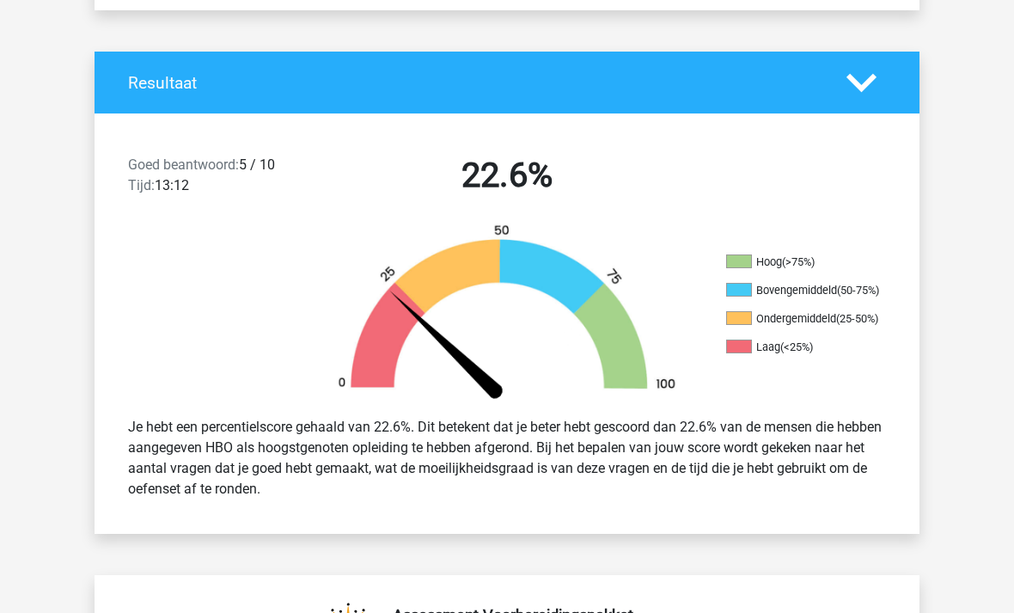
scroll to position [0, 0]
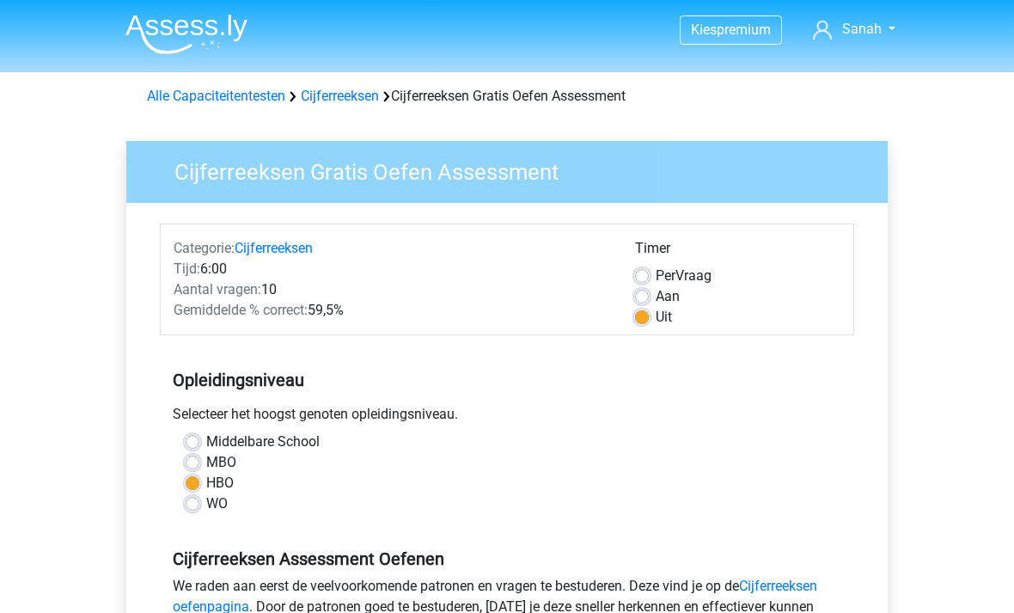
scroll to position [374, 0]
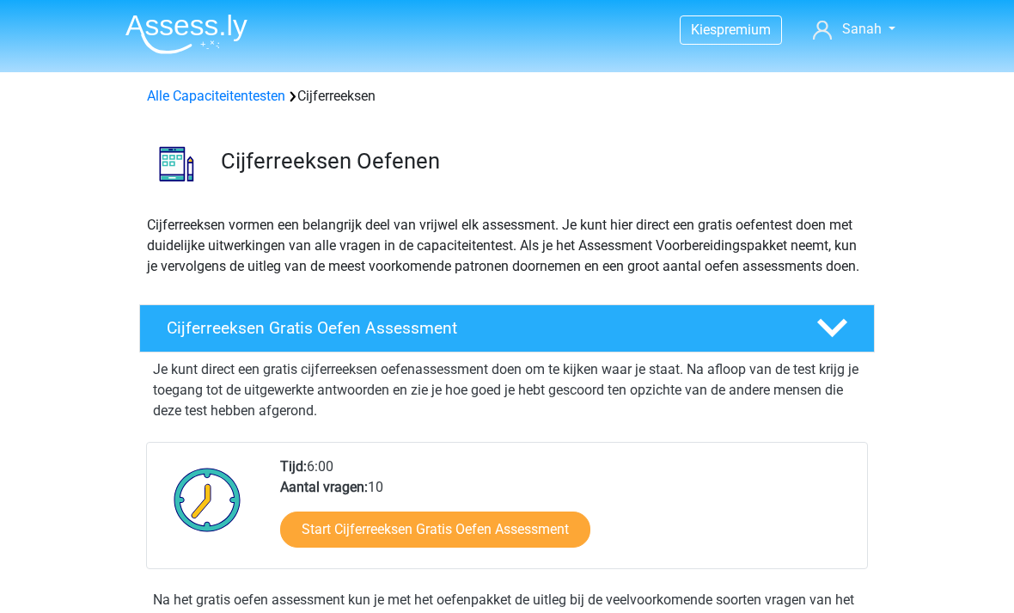
scroll to position [269, 0]
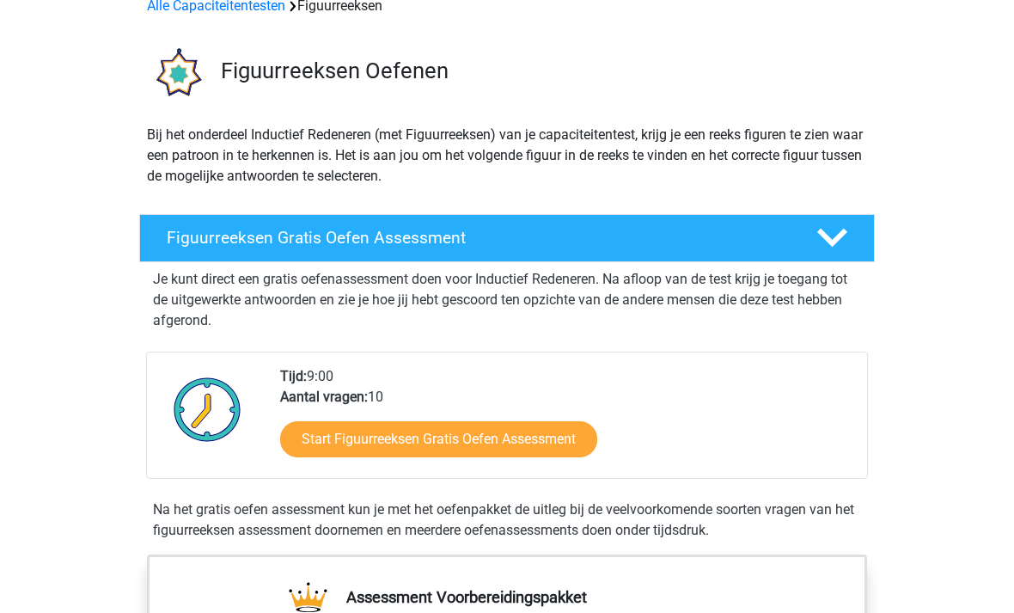
scroll to position [89, 0]
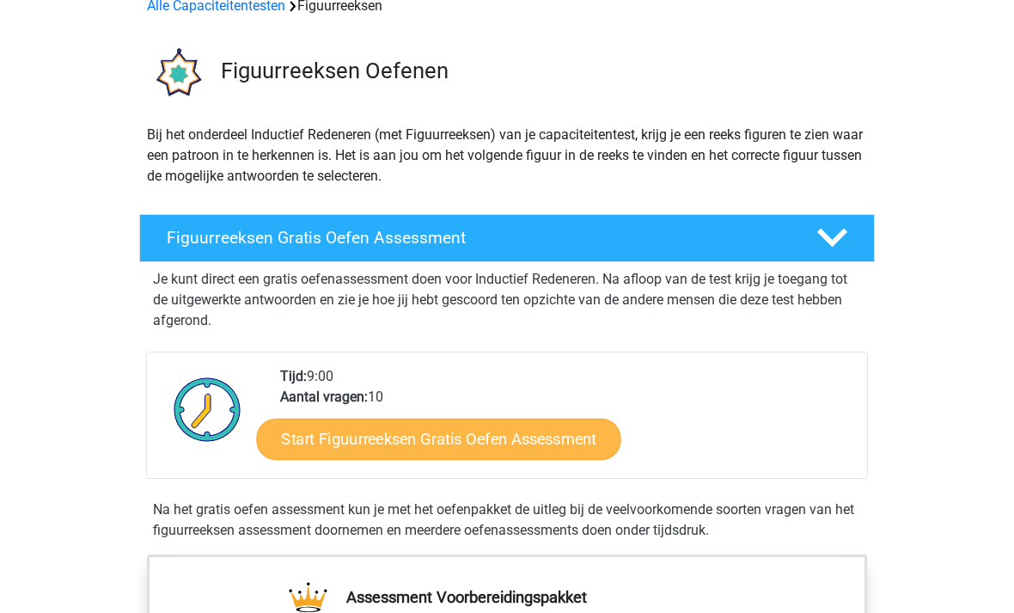
click at [330, 436] on link "Start Figuurreeksen Gratis Oefen Assessment" at bounding box center [439, 438] width 364 height 41
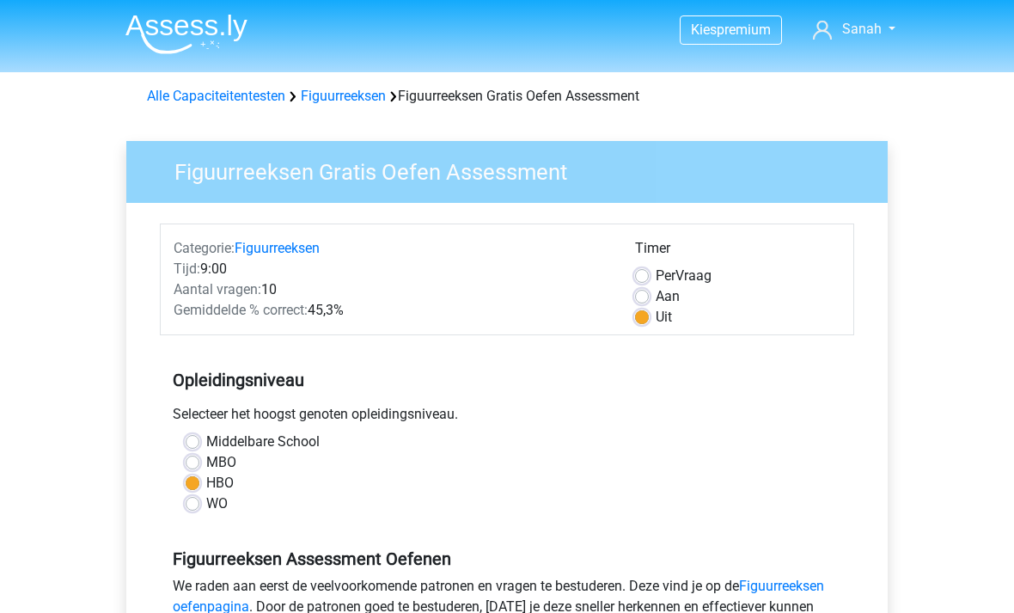
click at [656, 291] on label "Aan" at bounding box center [668, 296] width 24 height 21
click at [649, 291] on input "Aan" at bounding box center [642, 294] width 14 height 17
radio input "true"
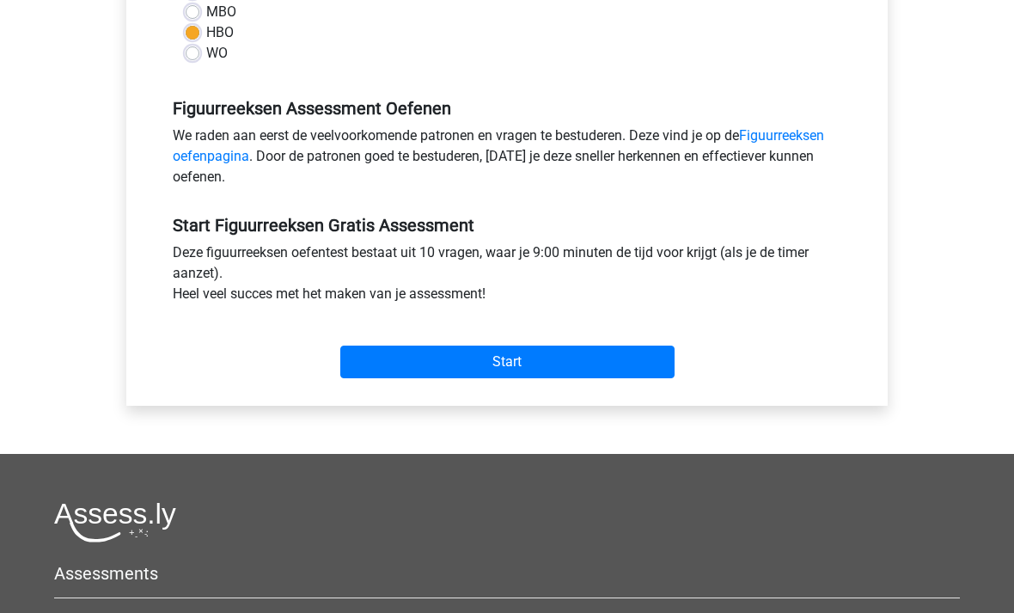
scroll to position [462, 0]
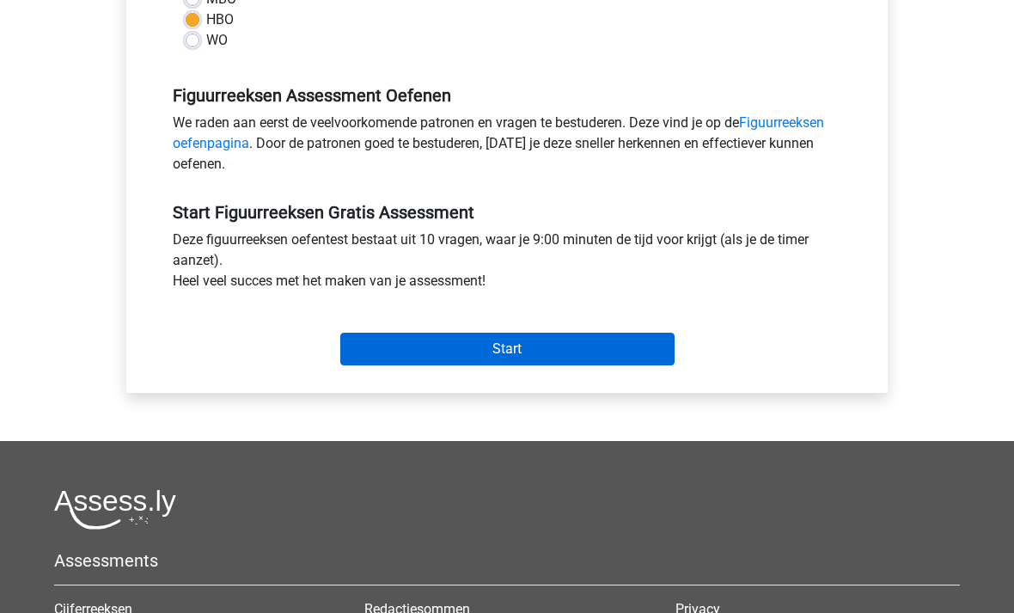
click at [368, 347] on input "Start" at bounding box center [507, 349] width 334 height 33
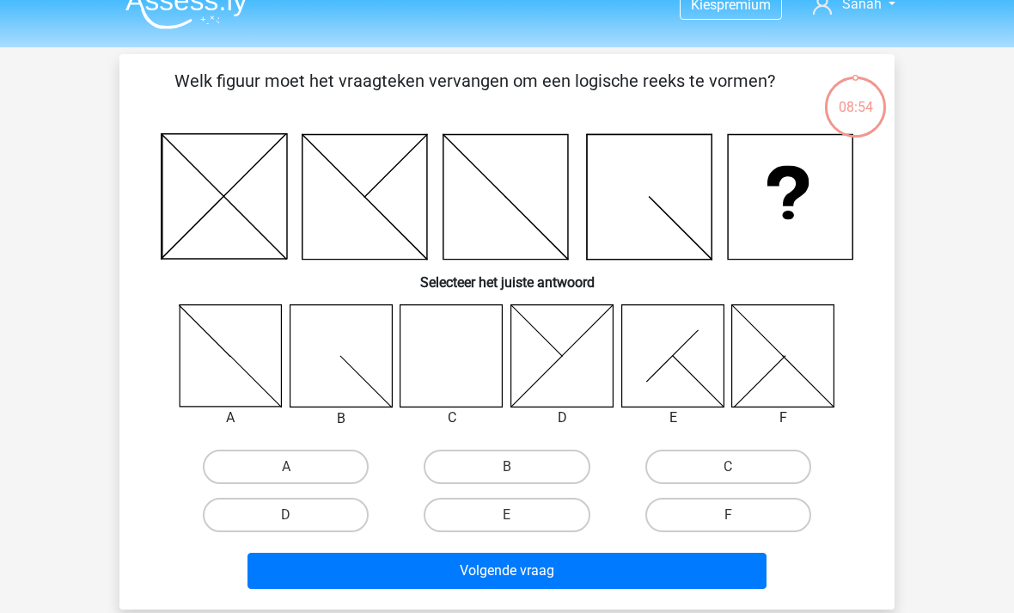
scroll to position [24, 0]
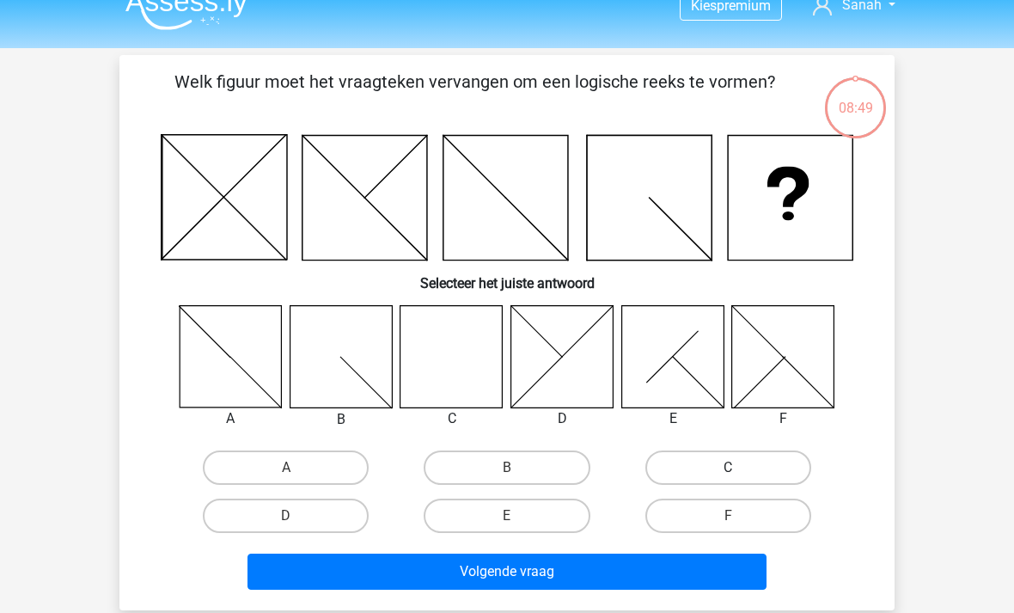
click at [748, 469] on label "C" at bounding box center [728, 467] width 166 height 34
click at [739, 469] on input "C" at bounding box center [733, 472] width 11 height 11
radio input "true"
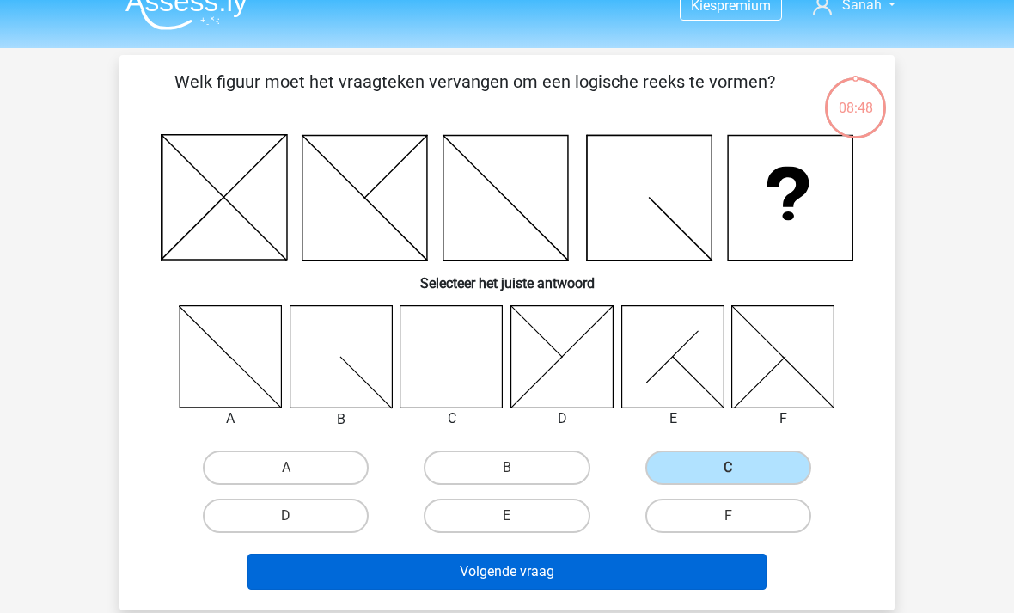
click at [701, 570] on button "Volgende vraag" at bounding box center [507, 571] width 520 height 36
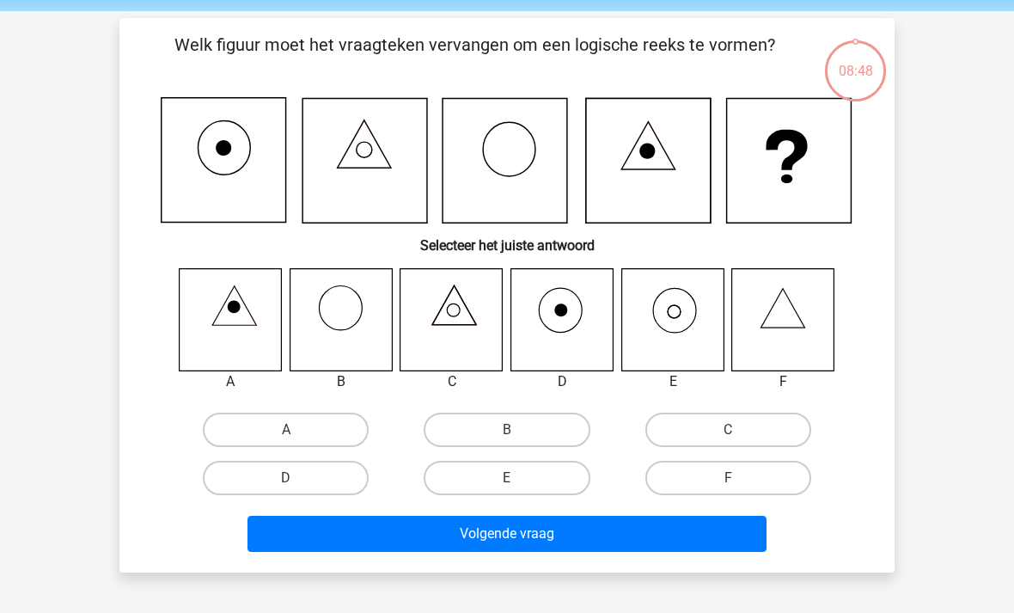
scroll to position [79, 0]
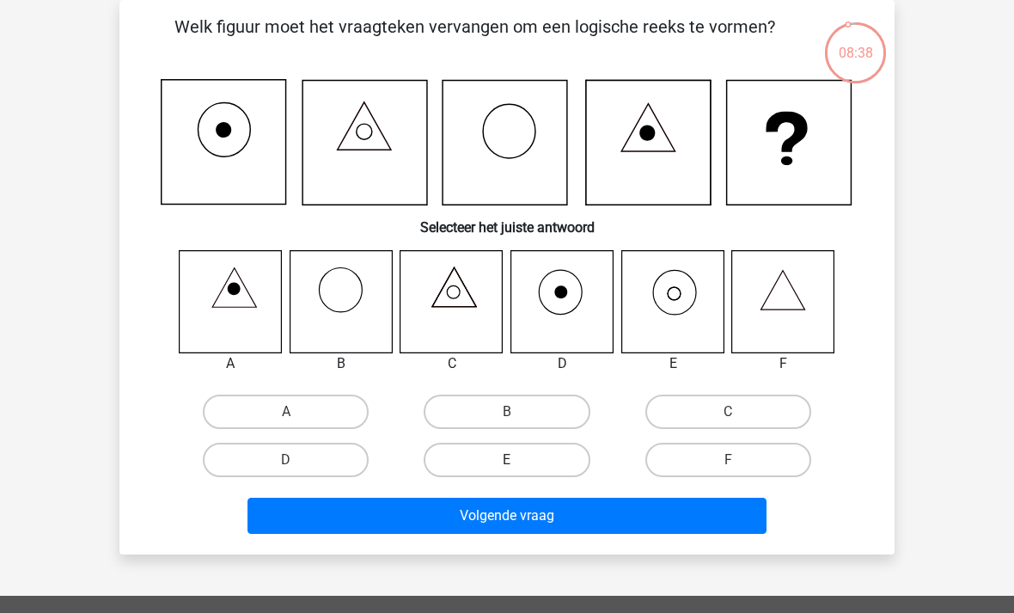
click at [539, 469] on label "E" at bounding box center [507, 459] width 166 height 34
click at [518, 469] on input "E" at bounding box center [512, 465] width 11 height 11
radio input "true"
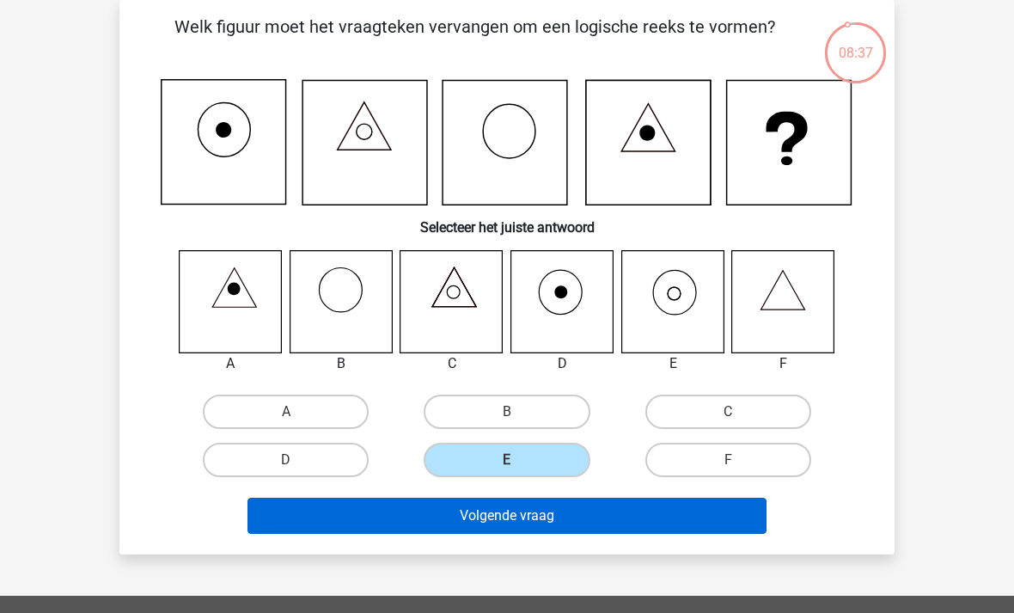
click at [708, 516] on button "Volgende vraag" at bounding box center [507, 515] width 520 height 36
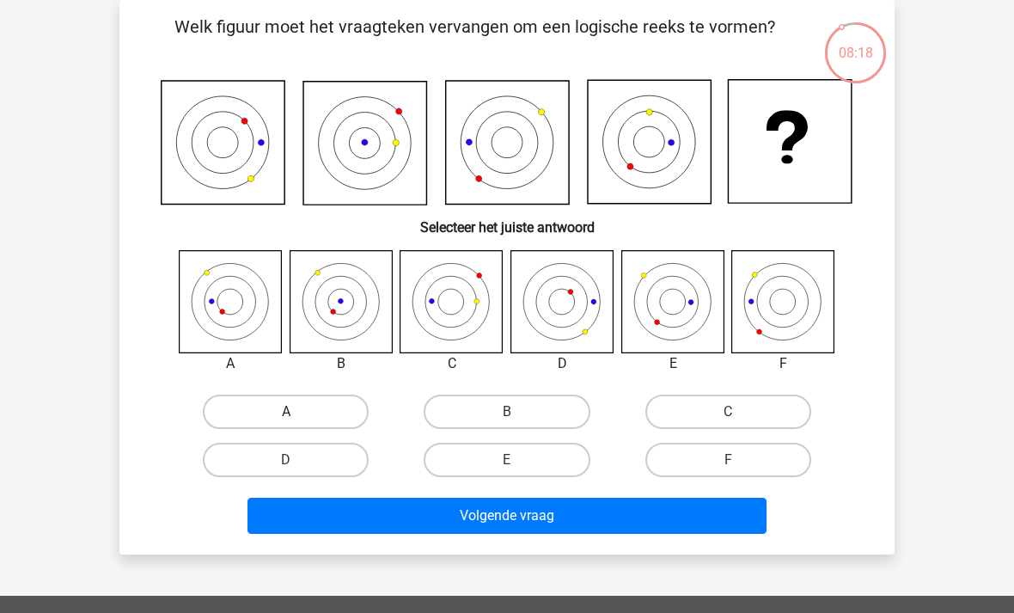
click at [281, 421] on label "A" at bounding box center [286, 411] width 166 height 34
click at [286, 421] on input "A" at bounding box center [291, 417] width 11 height 11
radio input "true"
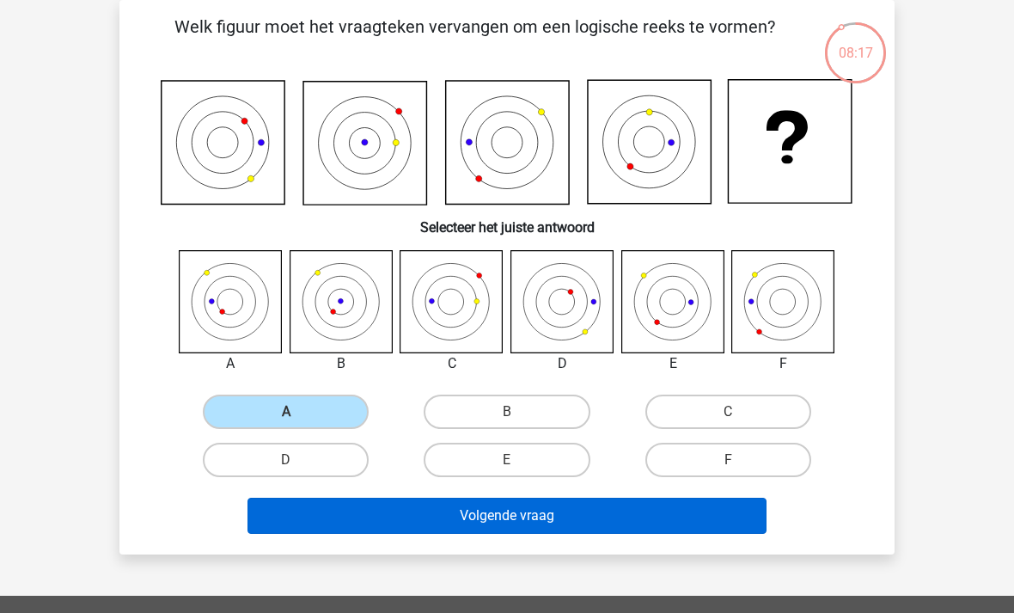
click at [355, 525] on button "Volgende vraag" at bounding box center [507, 515] width 520 height 36
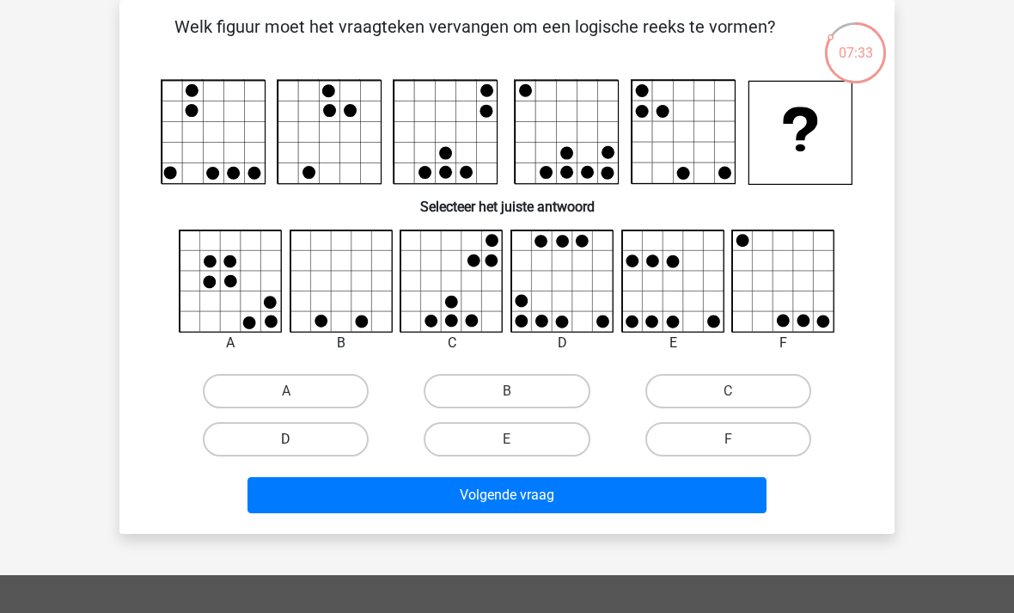
click at [333, 440] on label "D" at bounding box center [286, 439] width 166 height 34
click at [297, 440] on input "D" at bounding box center [291, 444] width 11 height 11
radio input "true"
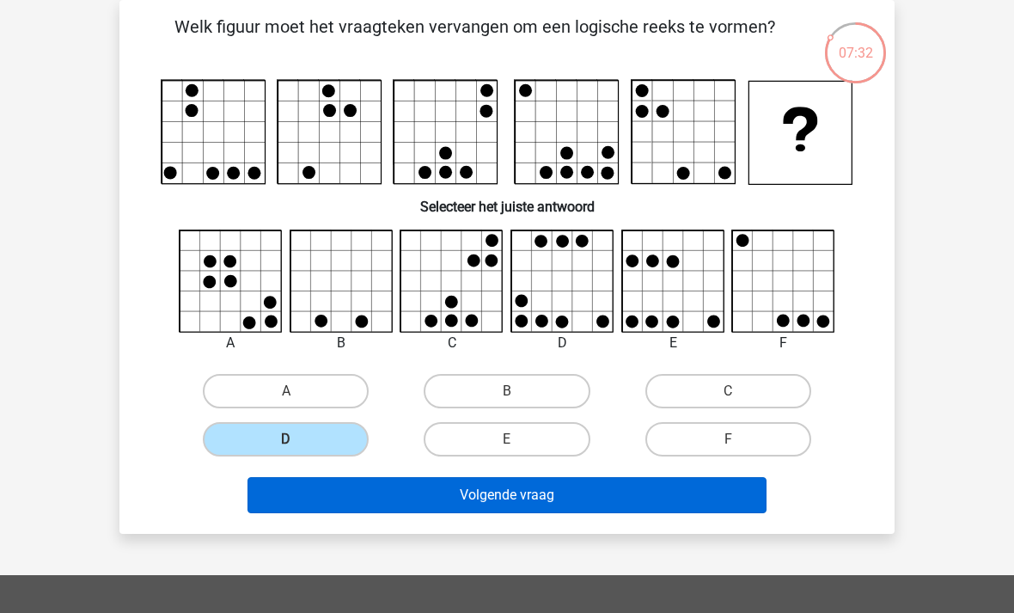
click at [565, 501] on button "Volgende vraag" at bounding box center [507, 495] width 520 height 36
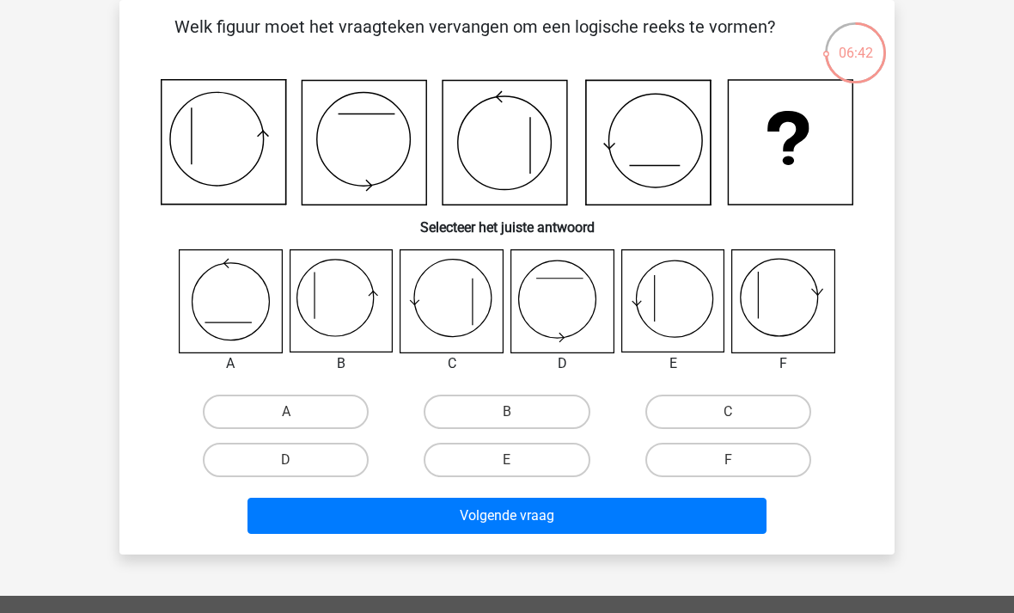
click at [317, 303] on icon at bounding box center [341, 301] width 102 height 102
click at [493, 415] on label "B" at bounding box center [507, 411] width 166 height 34
click at [507, 415] on input "B" at bounding box center [512, 417] width 11 height 11
radio input "true"
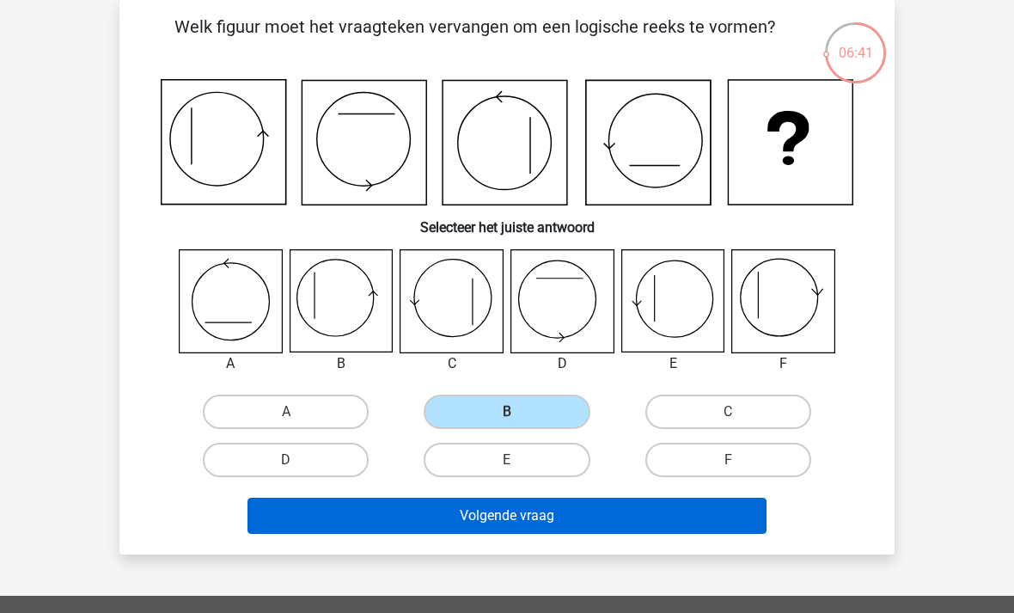
click at [493, 500] on button "Volgende vraag" at bounding box center [507, 515] width 520 height 36
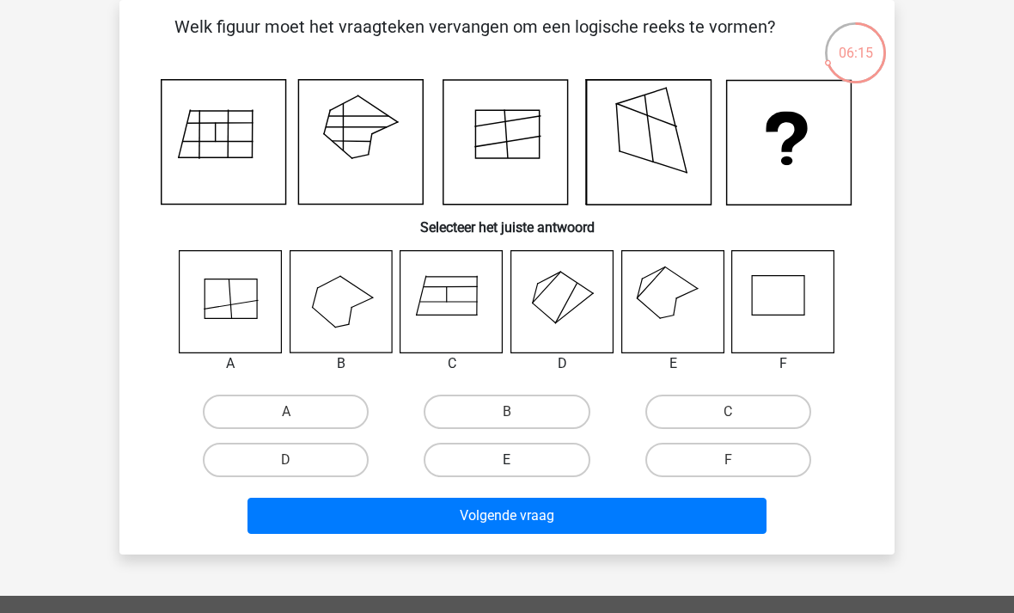
click at [556, 461] on label "E" at bounding box center [507, 459] width 166 height 34
click at [518, 461] on input "E" at bounding box center [512, 465] width 11 height 11
radio input "true"
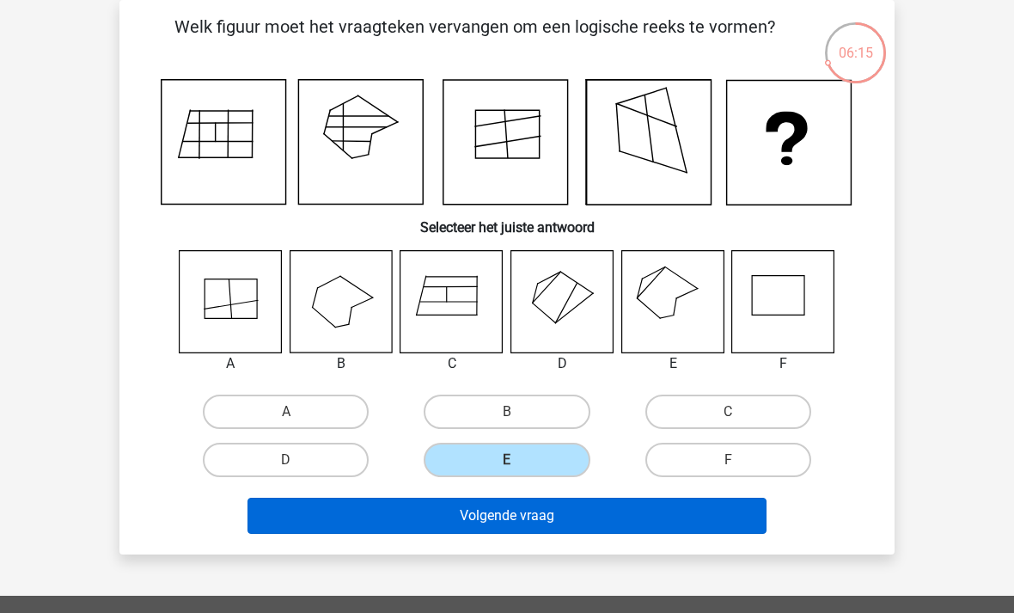
click at [558, 508] on button "Volgende vraag" at bounding box center [507, 515] width 520 height 36
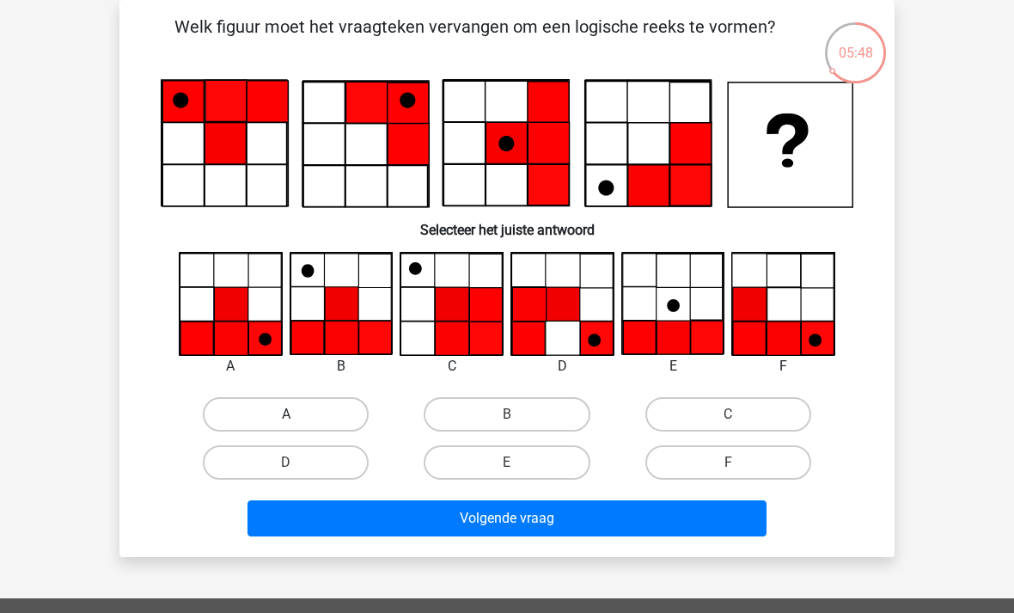
click at [290, 402] on label "A" at bounding box center [286, 414] width 166 height 34
click at [290, 414] on input "A" at bounding box center [291, 419] width 11 height 11
radio input "true"
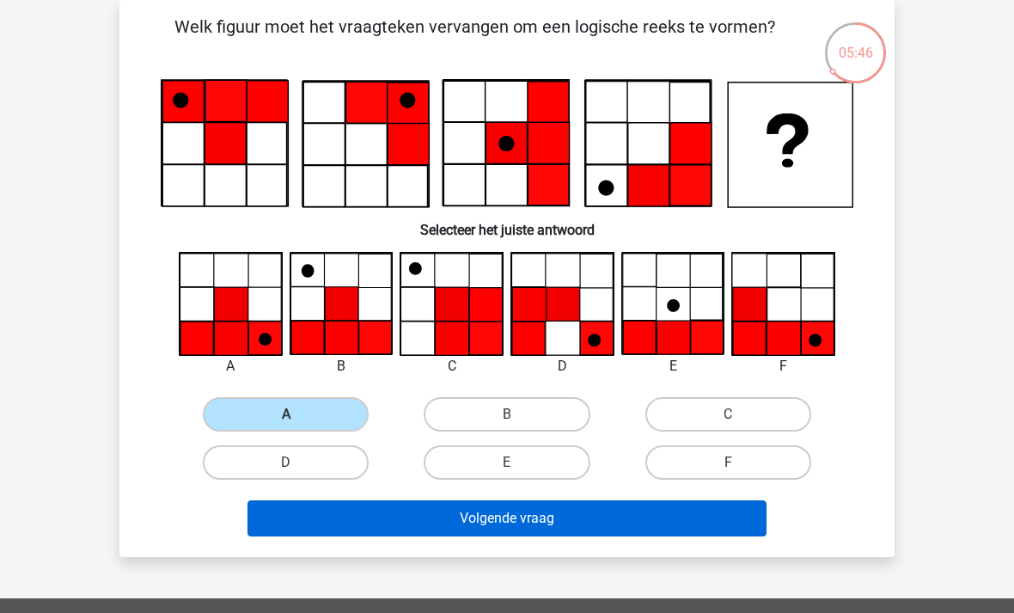
click at [418, 519] on button "Volgende vraag" at bounding box center [507, 518] width 520 height 36
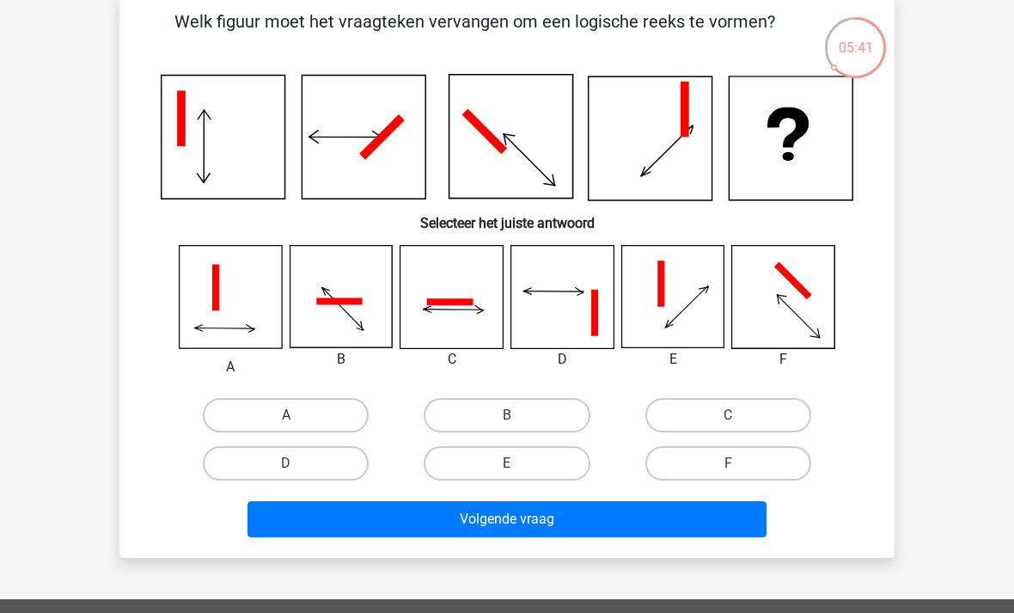
scroll to position [87, 0]
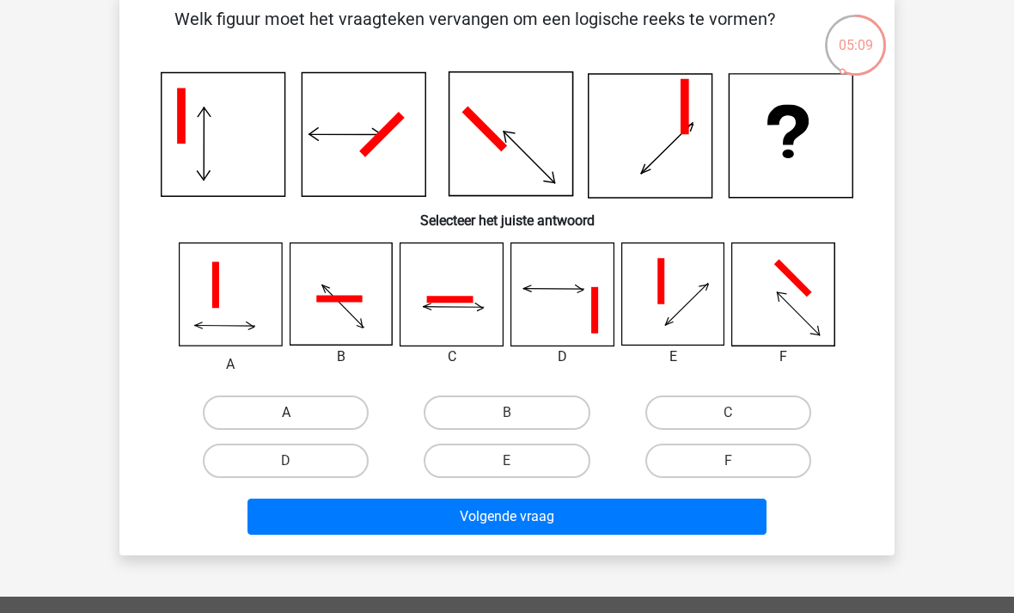
click at [322, 422] on label "A" at bounding box center [286, 412] width 166 height 34
click at [297, 422] on input "A" at bounding box center [291, 417] width 11 height 11
radio input "true"
click at [705, 453] on label "F" at bounding box center [728, 460] width 166 height 34
click at [728, 461] on input "F" at bounding box center [733, 466] width 11 height 11
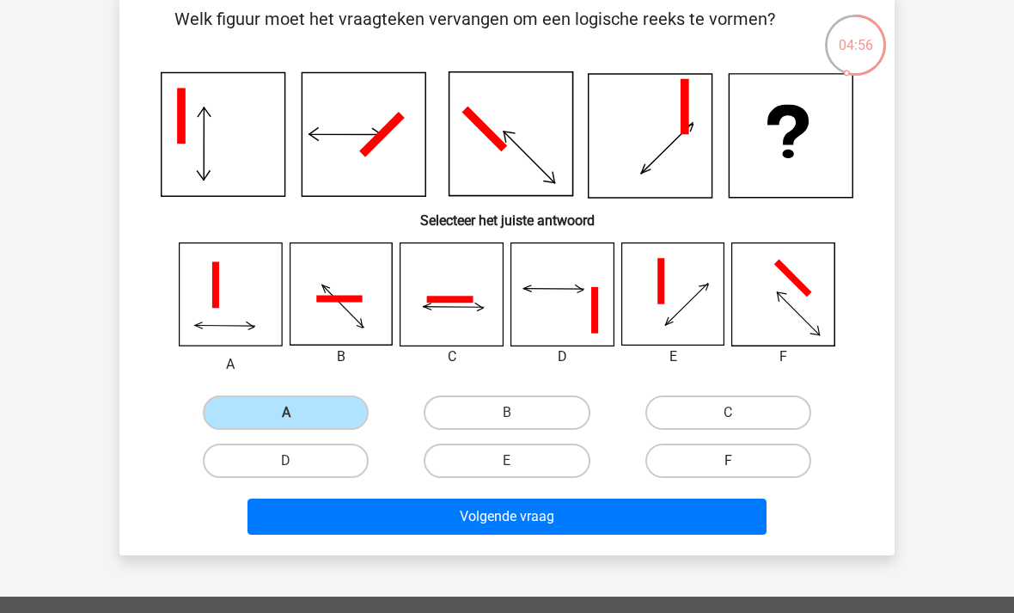
radio input "true"
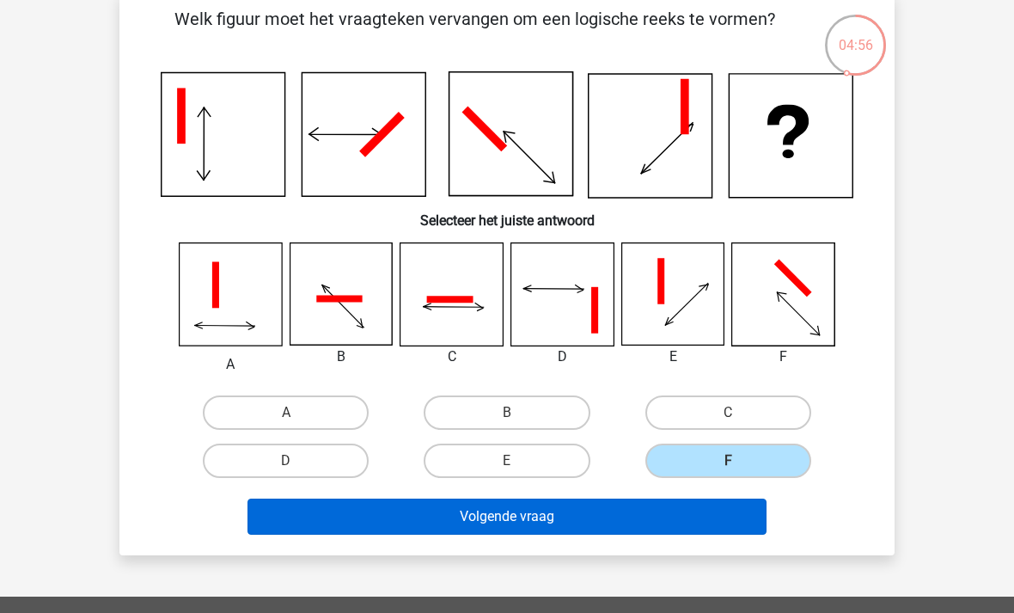
click at [728, 505] on button "Volgende vraag" at bounding box center [507, 516] width 520 height 36
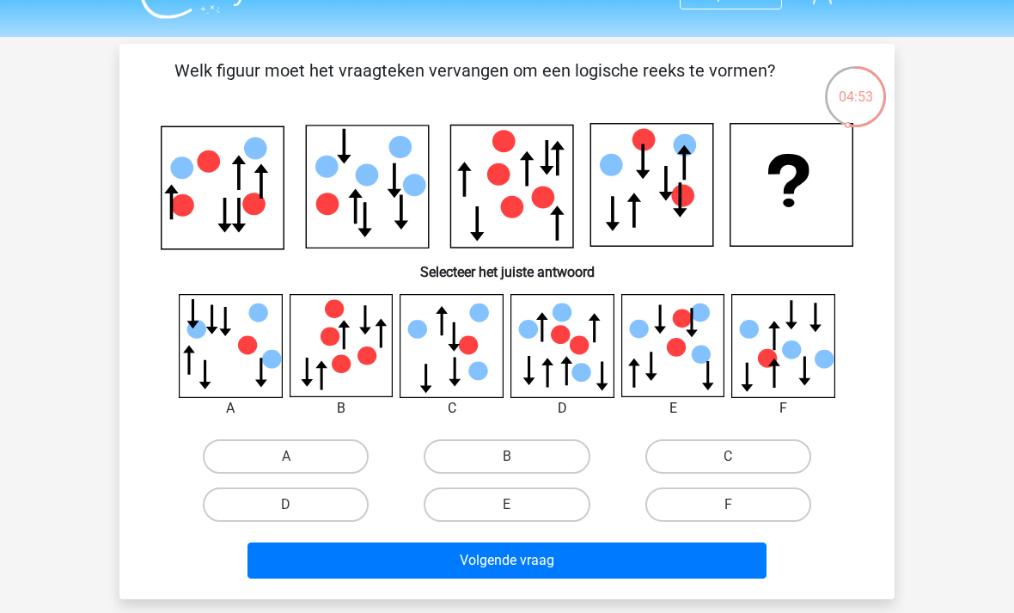
scroll to position [42, 0]
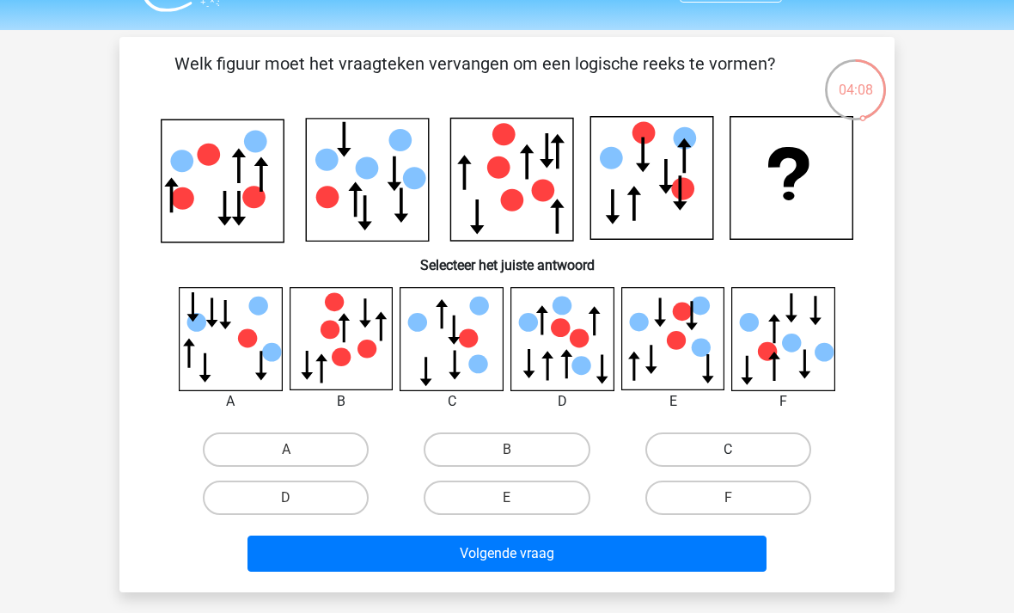
click at [712, 458] on label "C" at bounding box center [728, 449] width 166 height 34
click at [728, 458] on input "C" at bounding box center [733, 454] width 11 height 11
radio input "true"
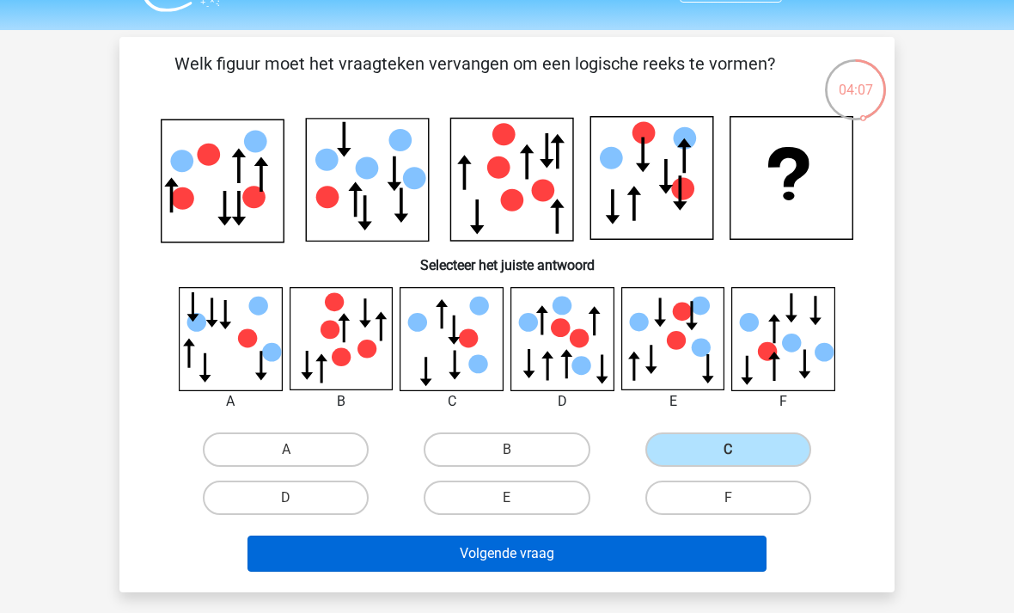
click at [671, 559] on button "Volgende vraag" at bounding box center [507, 553] width 520 height 36
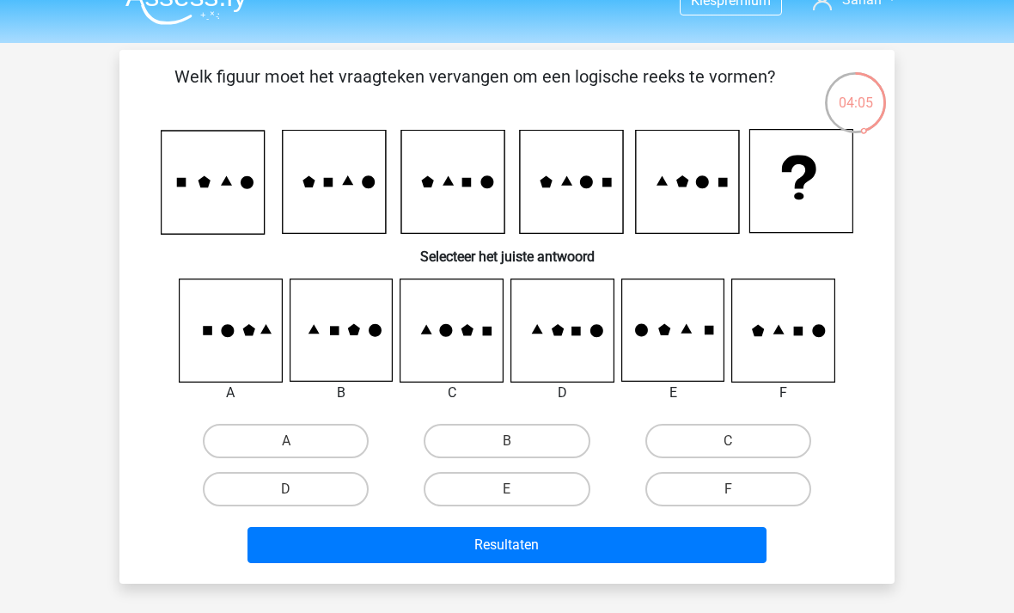
scroll to position [29, 0]
click at [256, 430] on label "A" at bounding box center [286, 441] width 166 height 34
click at [286, 441] on input "A" at bounding box center [291, 446] width 11 height 11
radio input "true"
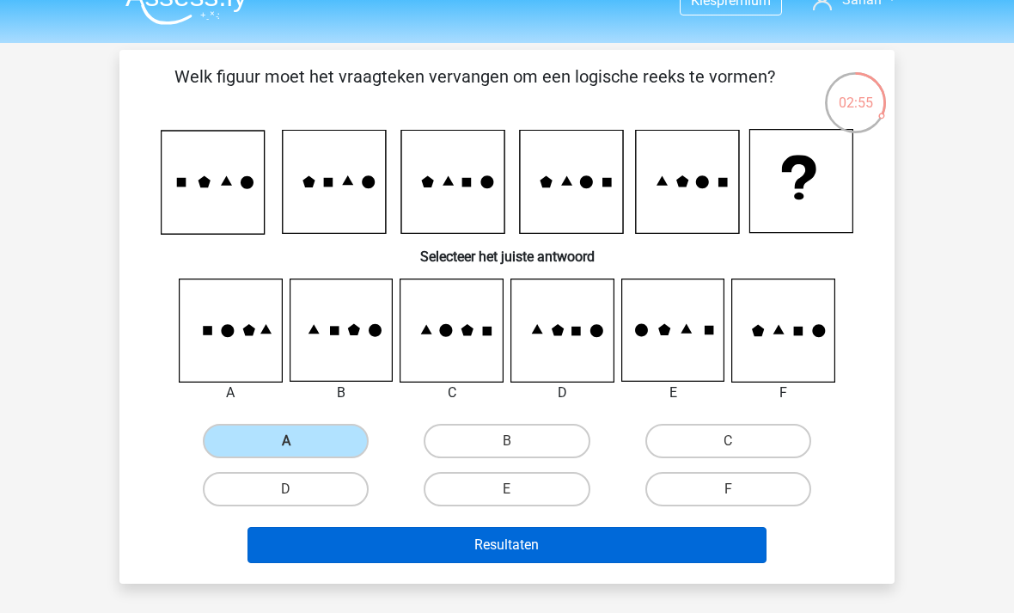
click at [566, 546] on button "Resultaten" at bounding box center [507, 545] width 520 height 36
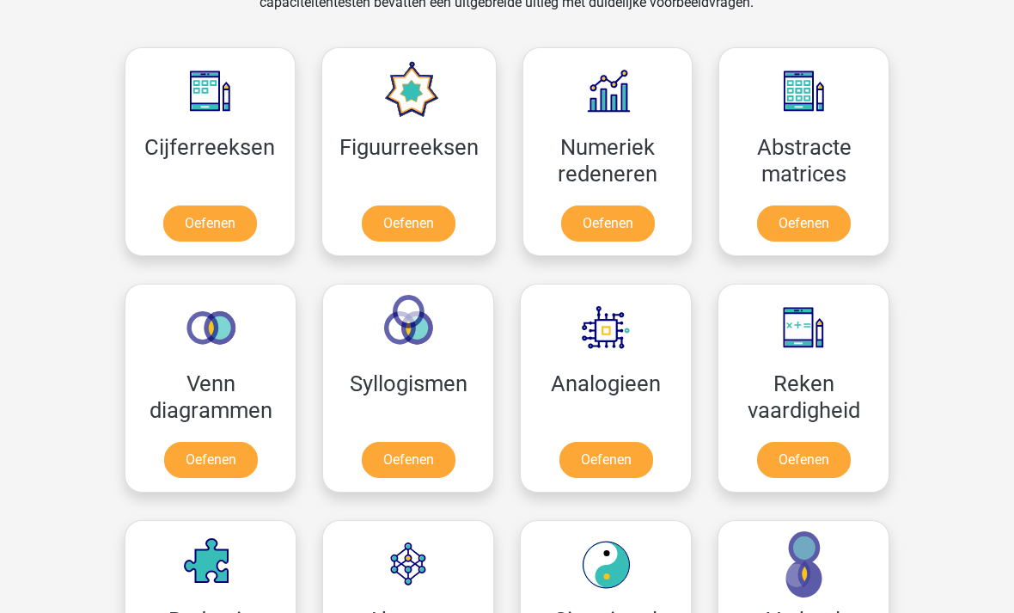
scroll to position [755, 0]
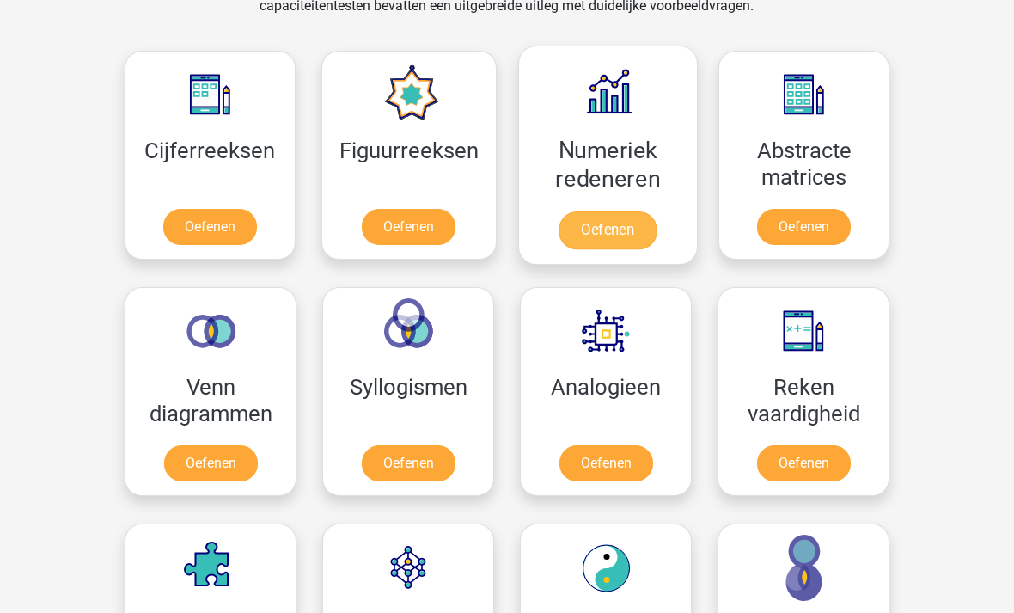
click at [597, 226] on link "Oefenen" at bounding box center [607, 230] width 98 height 38
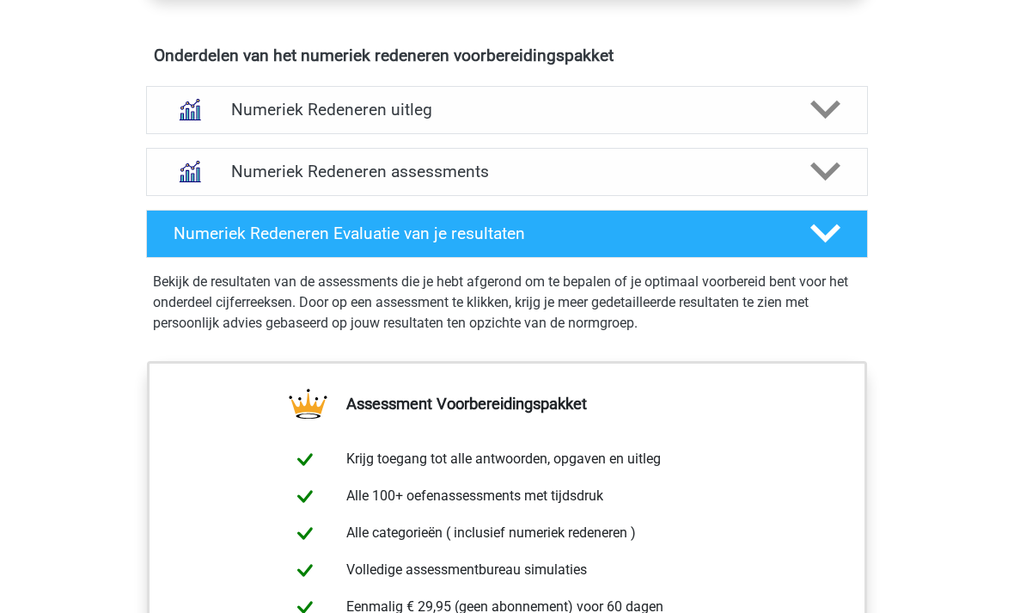
scroll to position [1050, 0]
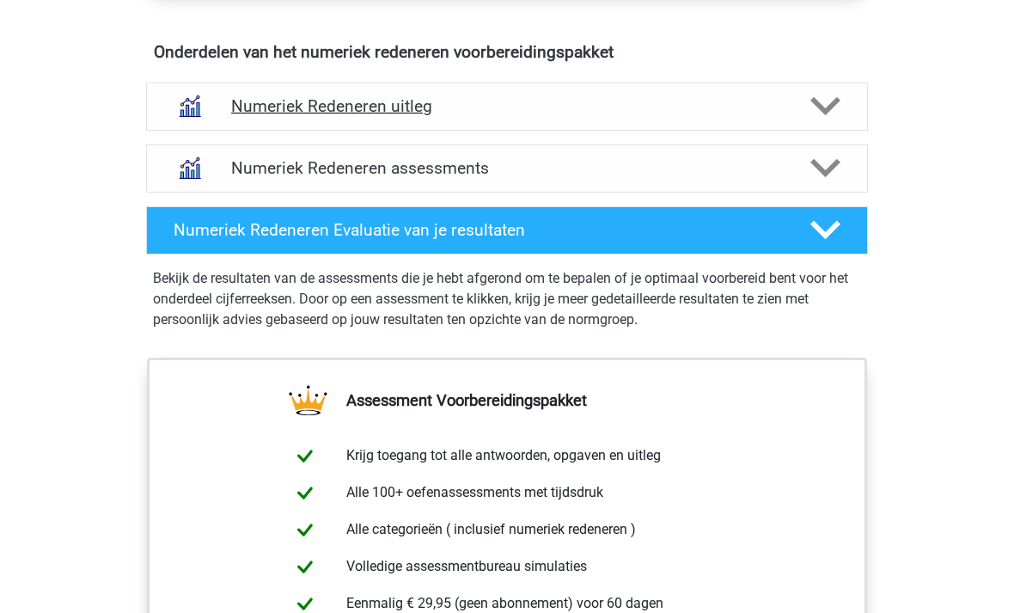
click at [296, 100] on h4 "Numeriek Redeneren uitleg" at bounding box center [507, 106] width 552 height 20
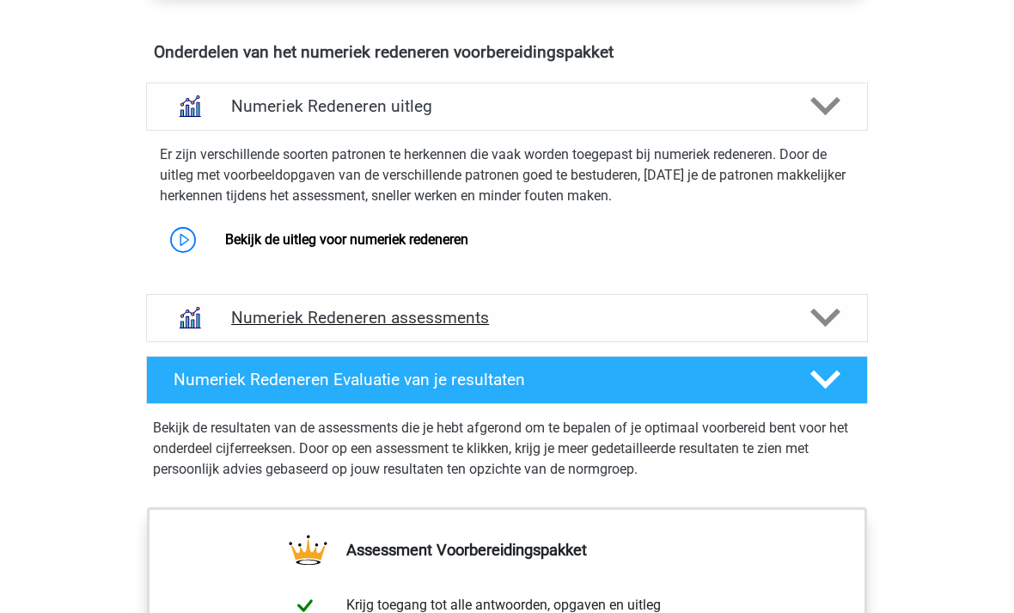
click at [272, 327] on h4 "Numeriek Redeneren assessments" at bounding box center [507, 318] width 552 height 20
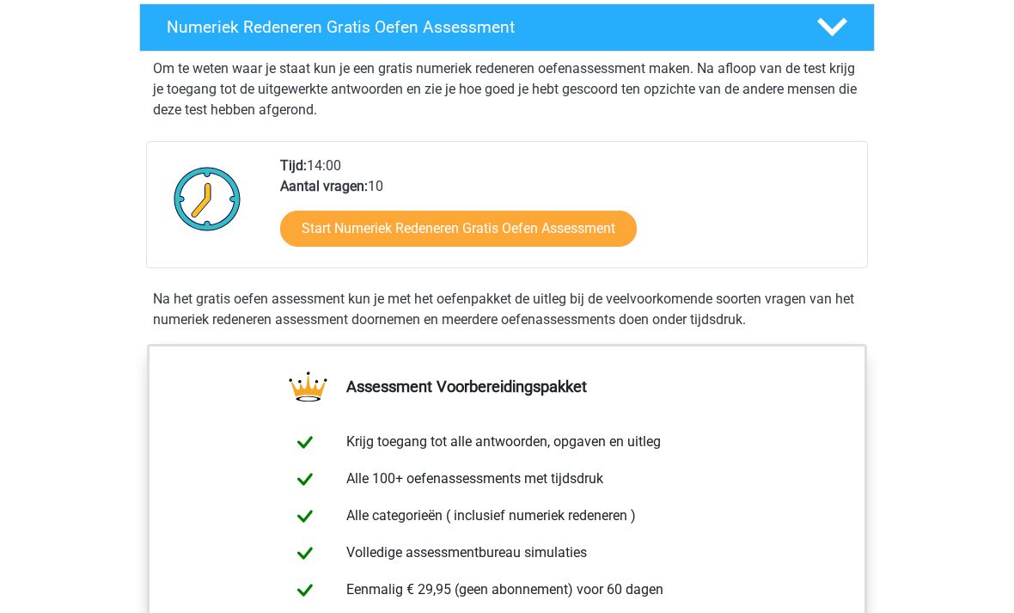
scroll to position [341, 0]
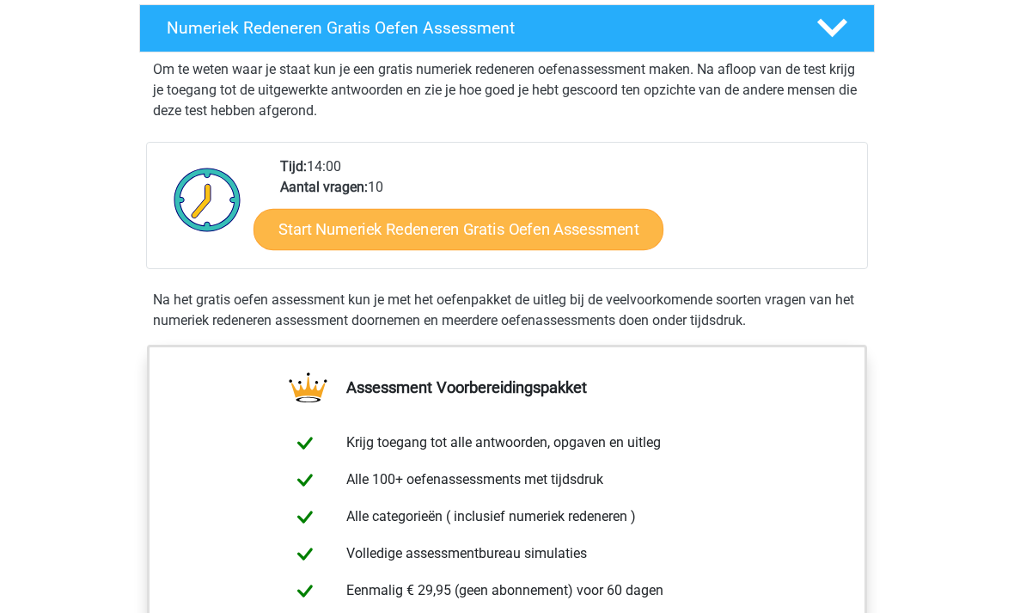
click at [328, 233] on link "Start Numeriek Redeneren Gratis Oefen Assessment" at bounding box center [458, 228] width 410 height 41
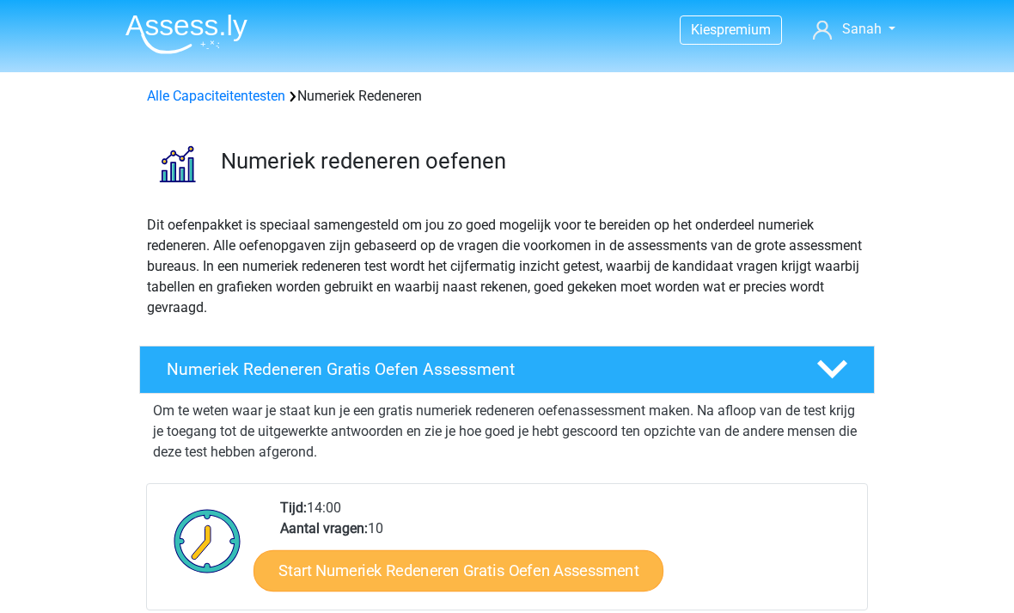
scroll to position [397, 0]
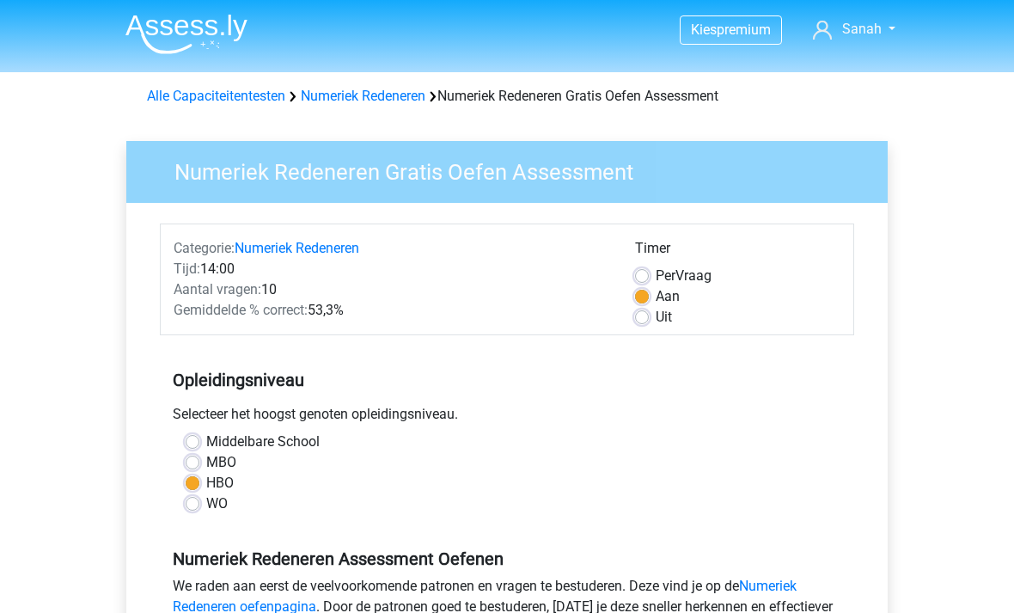
scroll to position [27, 0]
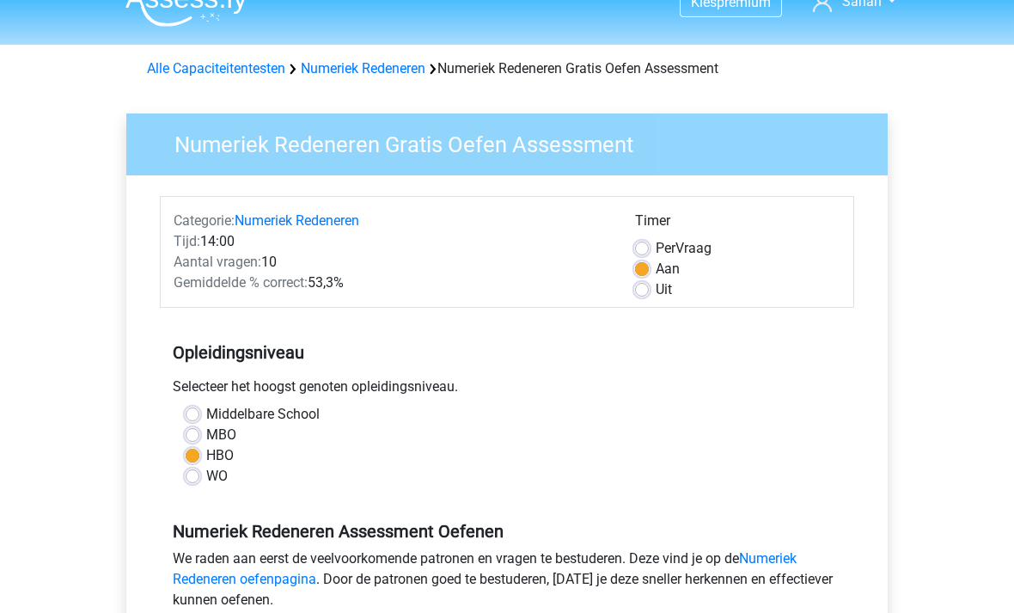
click at [663, 298] on label "Uit" at bounding box center [664, 289] width 16 height 21
click at [649, 296] on input "Uit" at bounding box center [642, 287] width 14 height 17
radio input "true"
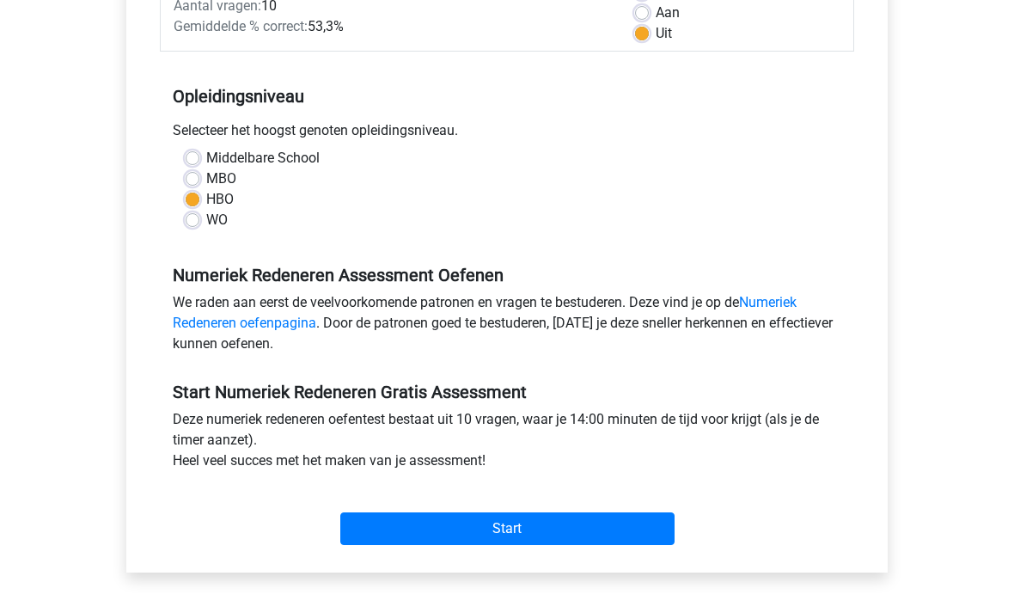
scroll to position [280, 0]
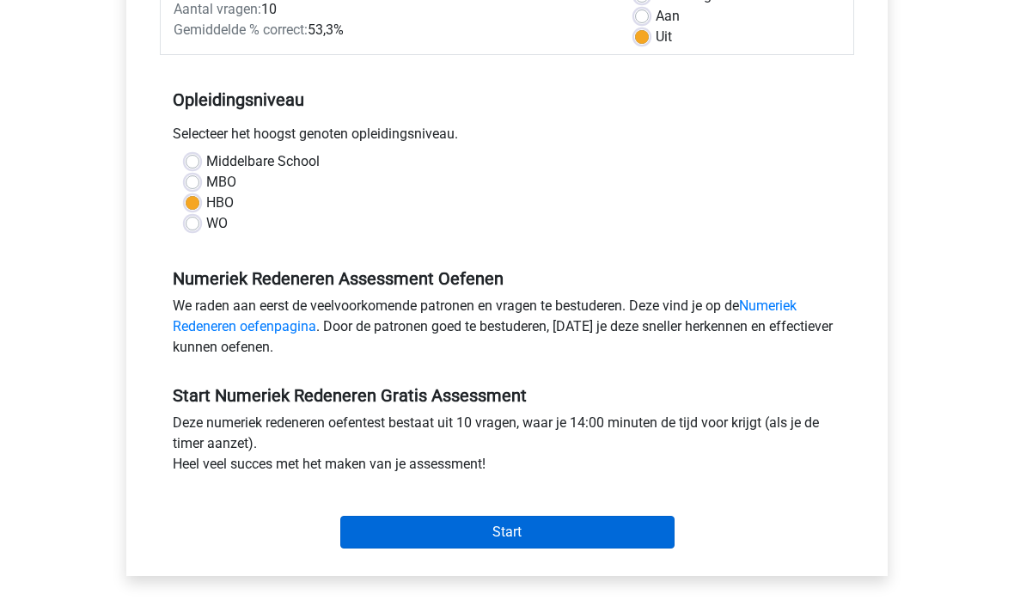
click at [427, 525] on input "Start" at bounding box center [507, 532] width 334 height 33
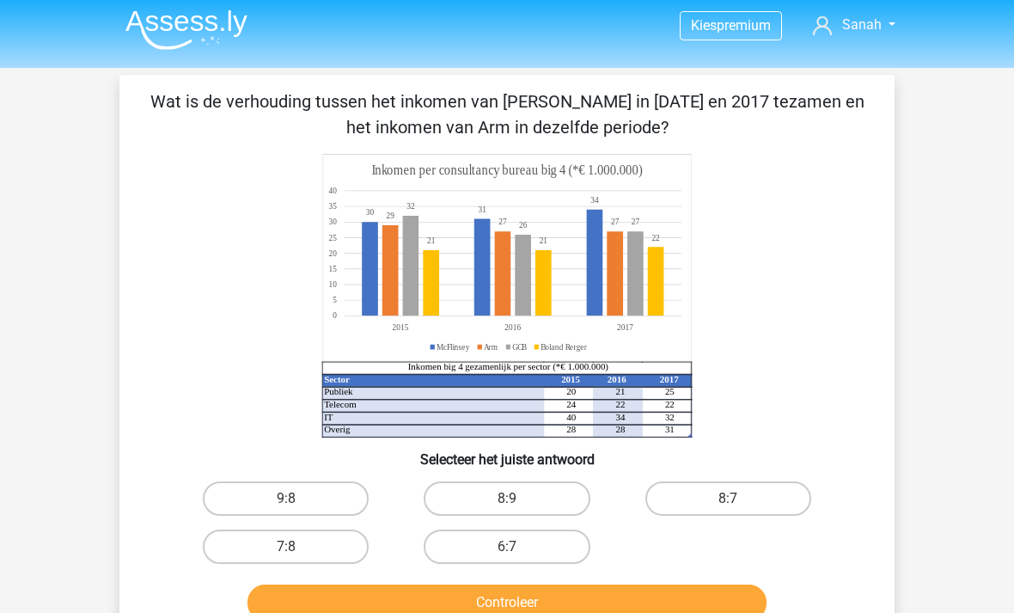
scroll to position [3, 0]
click at [479, 560] on label "6:7" at bounding box center [507, 547] width 166 height 34
click at [507, 558] on input "6:7" at bounding box center [512, 552] width 11 height 11
radio input "true"
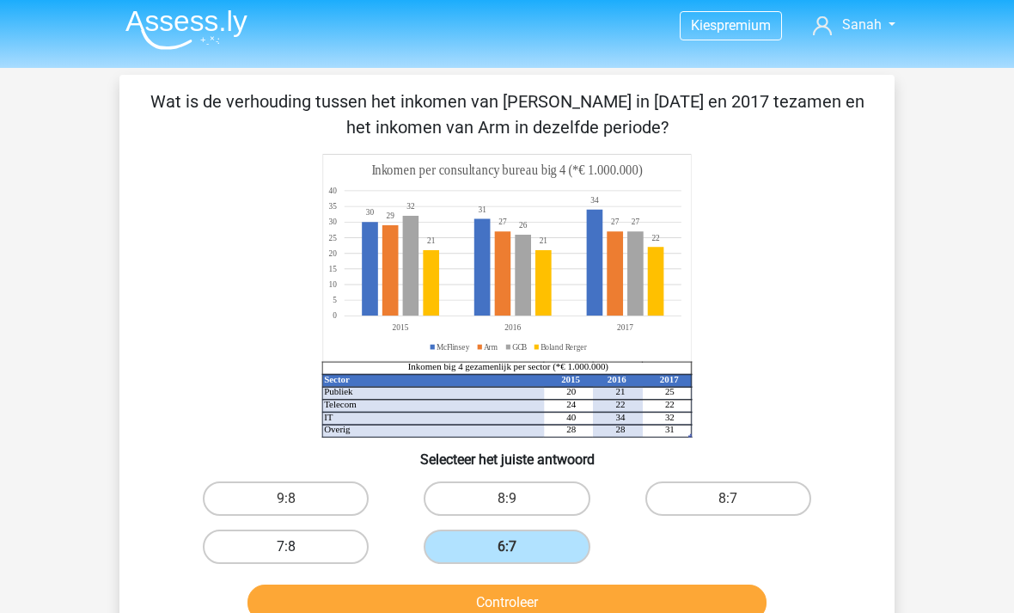
click at [324, 551] on label "7:8" at bounding box center [286, 546] width 166 height 34
click at [297, 551] on input "7:8" at bounding box center [291, 551] width 11 height 11
radio input "true"
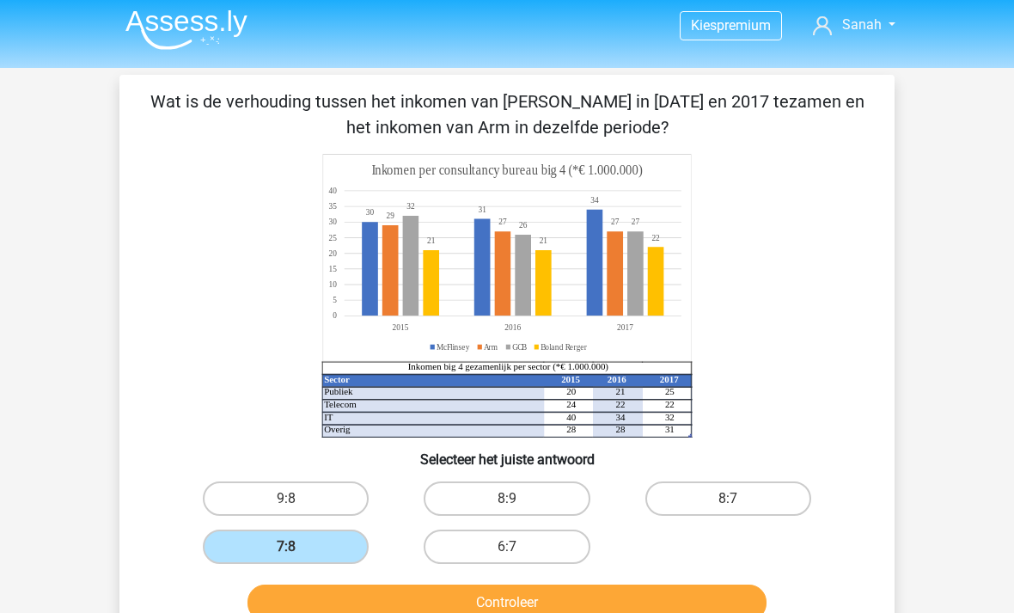
click at [498, 612] on button "Controleer" at bounding box center [507, 602] width 520 height 36
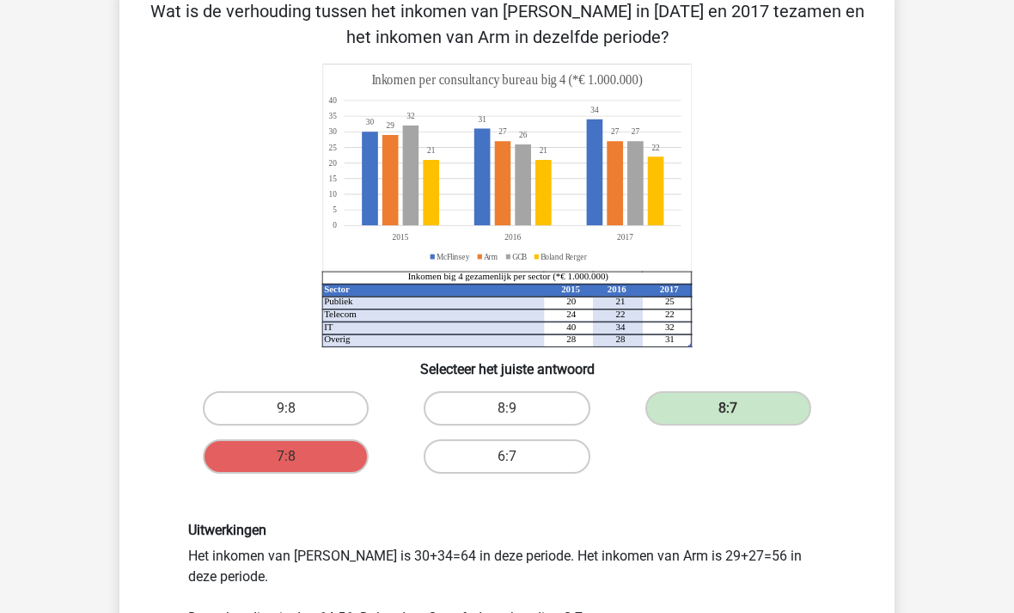
scroll to position [94, 0]
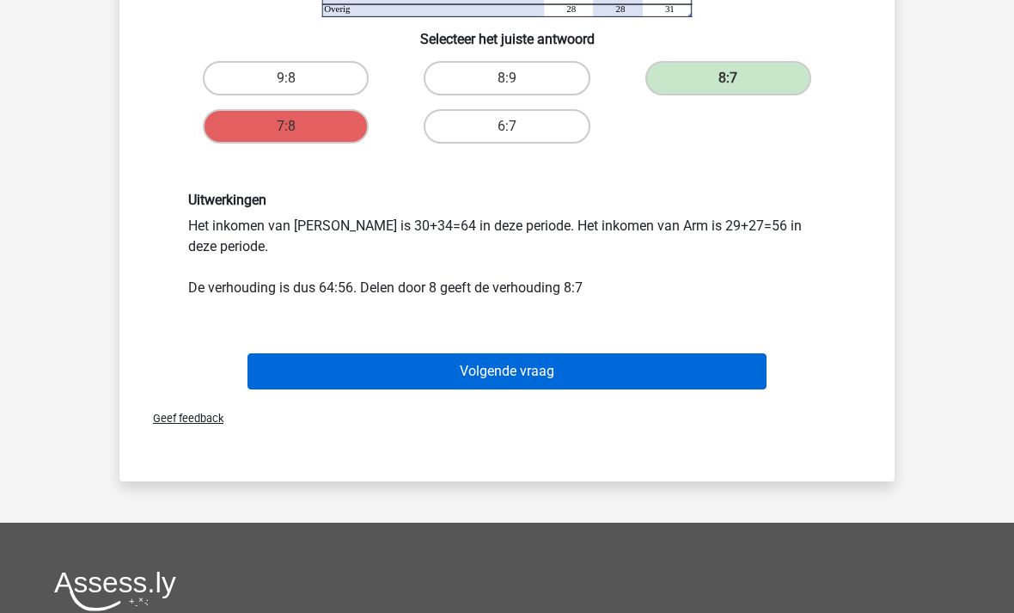
click at [615, 369] on button "Volgende vraag" at bounding box center [507, 372] width 520 height 36
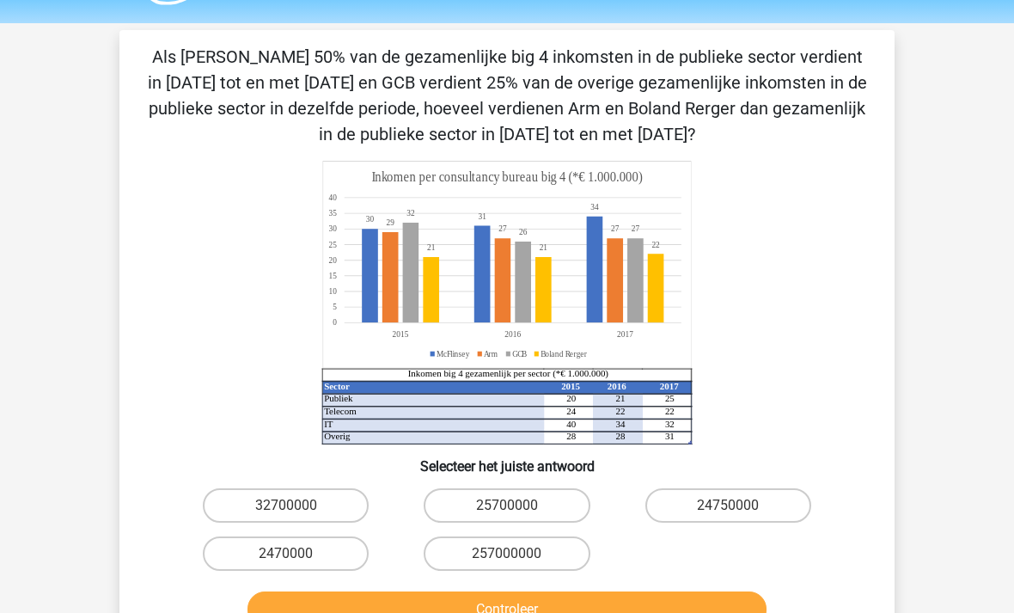
scroll to position [0, 0]
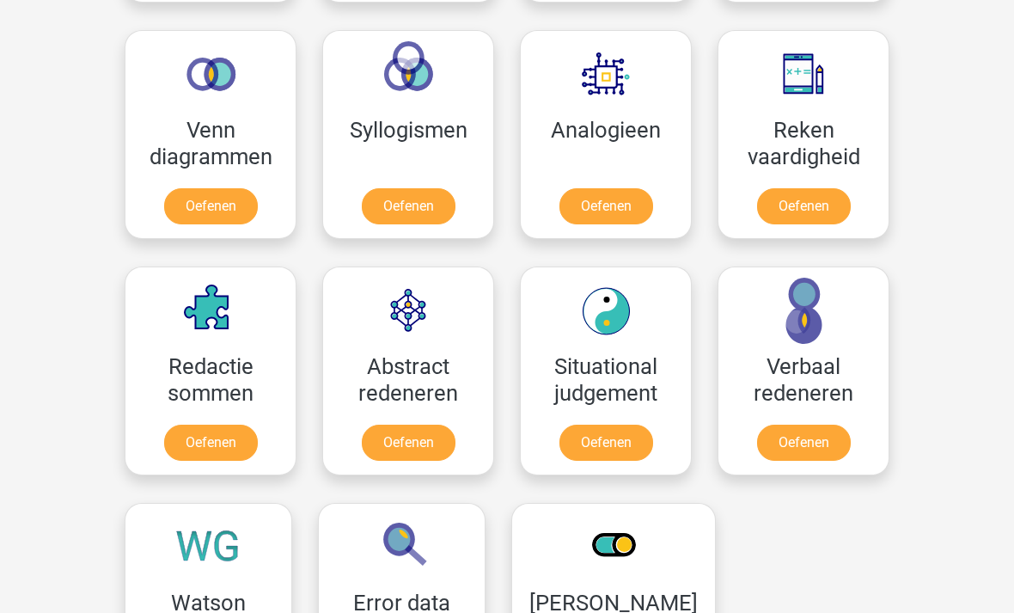
scroll to position [1116, 0]
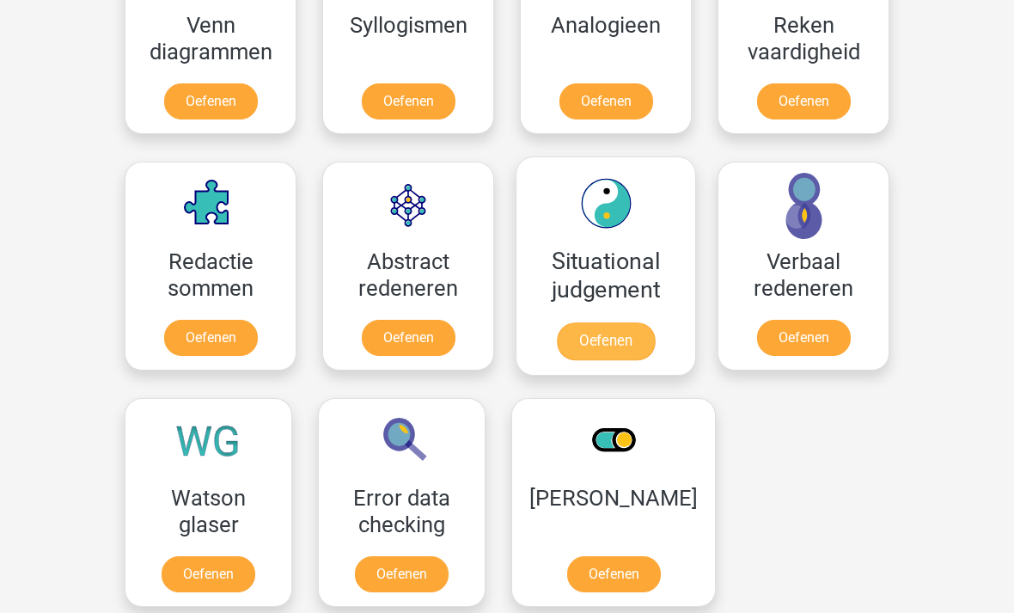
click at [625, 338] on link "Oefenen" at bounding box center [606, 342] width 98 height 38
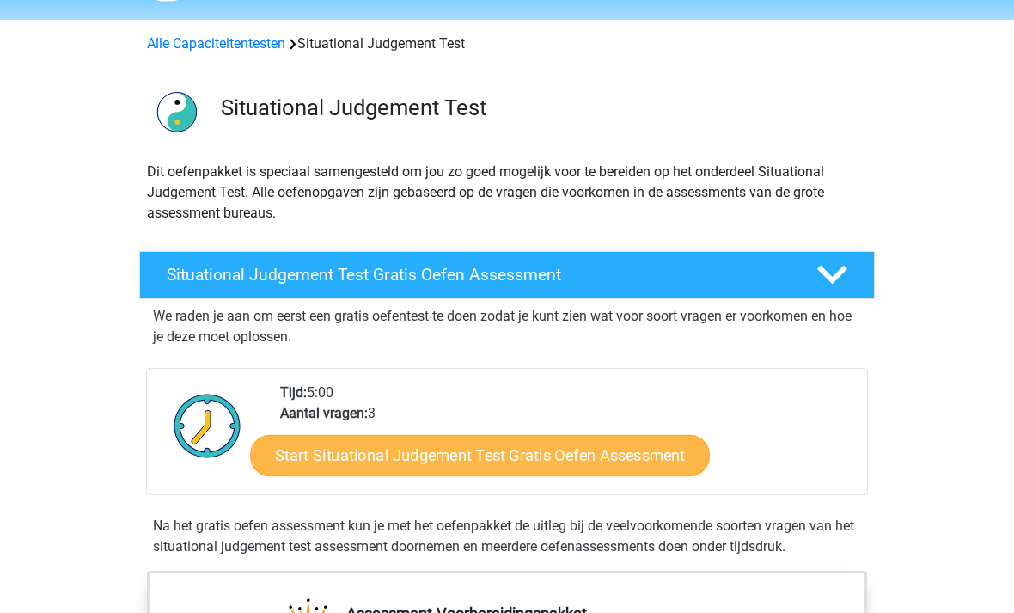
click at [305, 454] on link "Start Situational Judgement Test Gratis Oefen Assessment" at bounding box center [480, 456] width 460 height 41
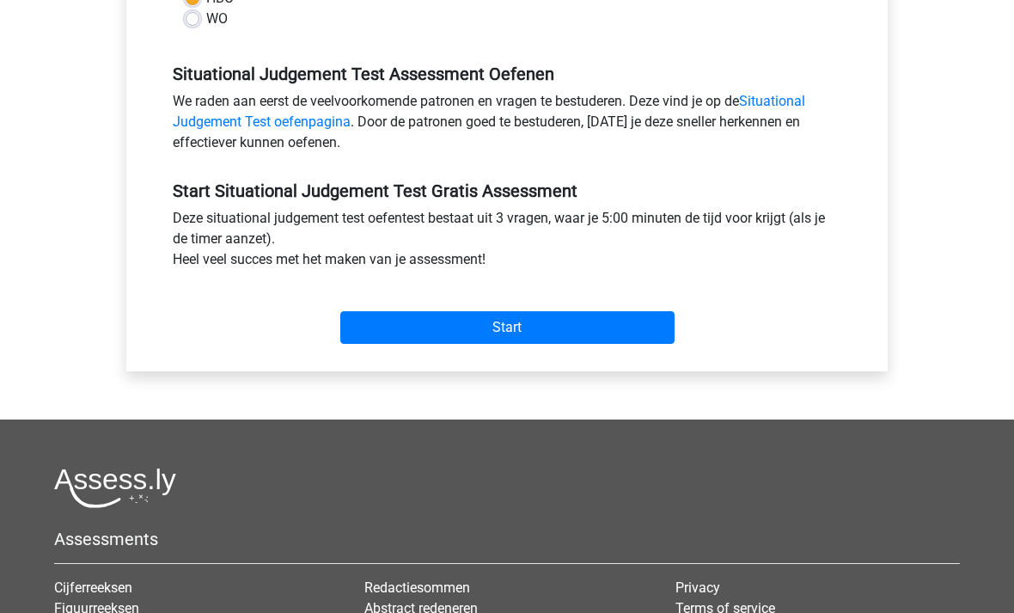
scroll to position [468, 0]
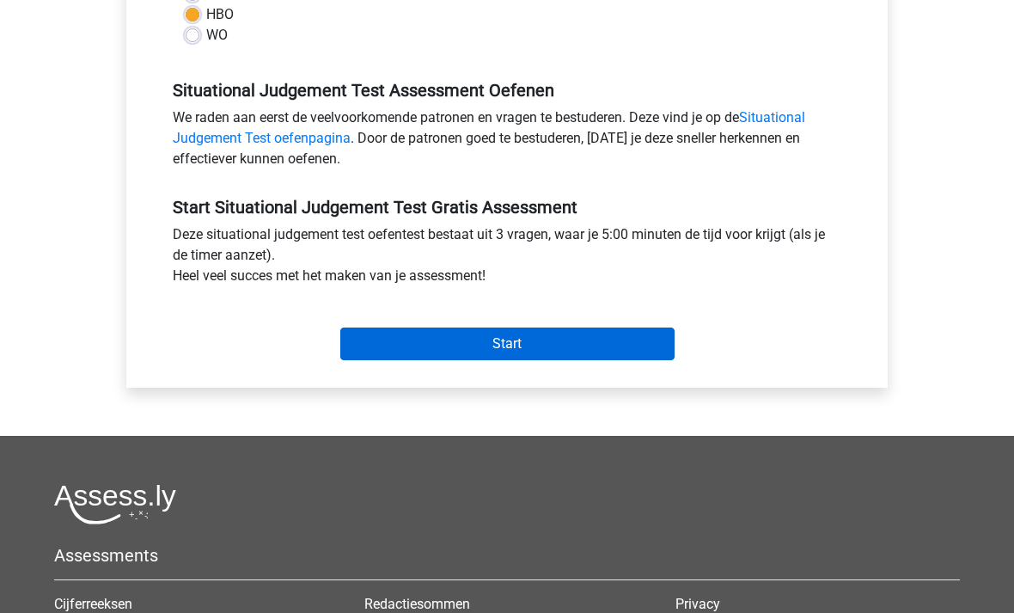
click at [415, 339] on input "Start" at bounding box center [507, 343] width 334 height 33
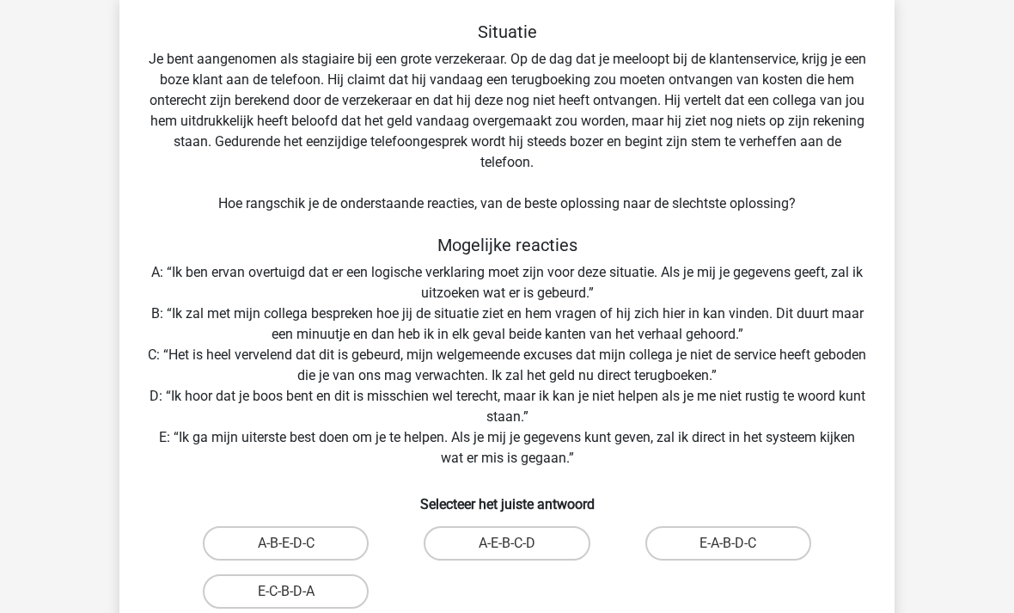
scroll to position [84, 0]
click at [764, 550] on label "E-A-B-D-C" at bounding box center [728, 544] width 166 height 34
click at [739, 550] on input "E-A-B-D-C" at bounding box center [733, 549] width 11 height 11
radio input "true"
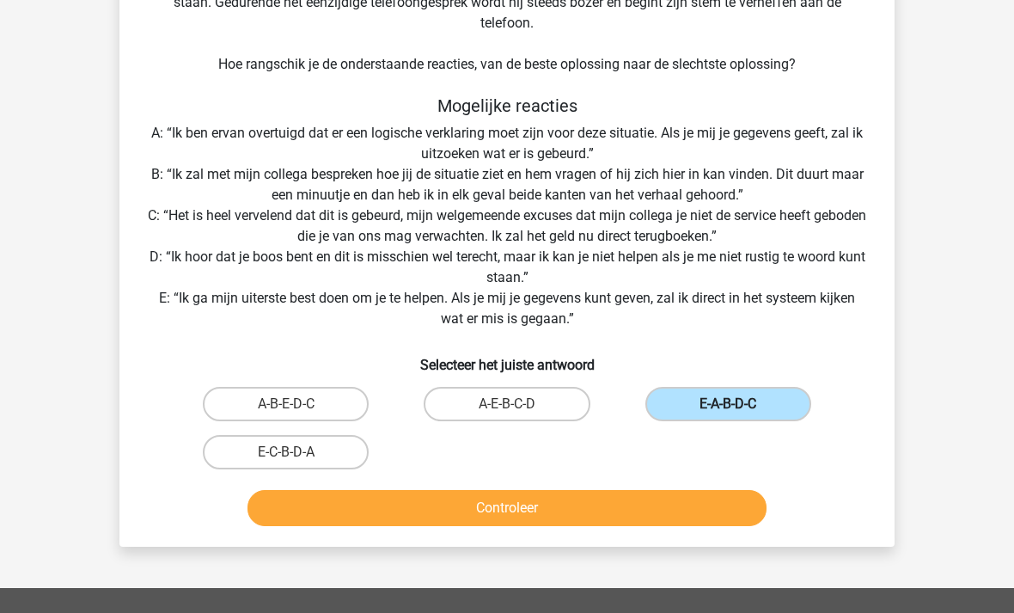
scroll to position [223, 0]
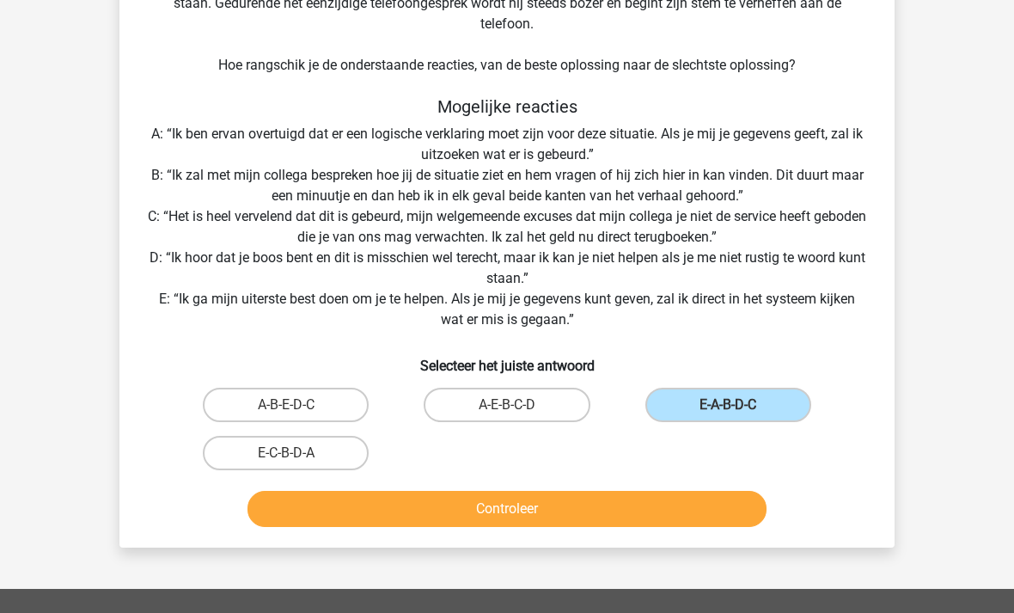
click at [656, 509] on button "Controleer" at bounding box center [507, 509] width 520 height 36
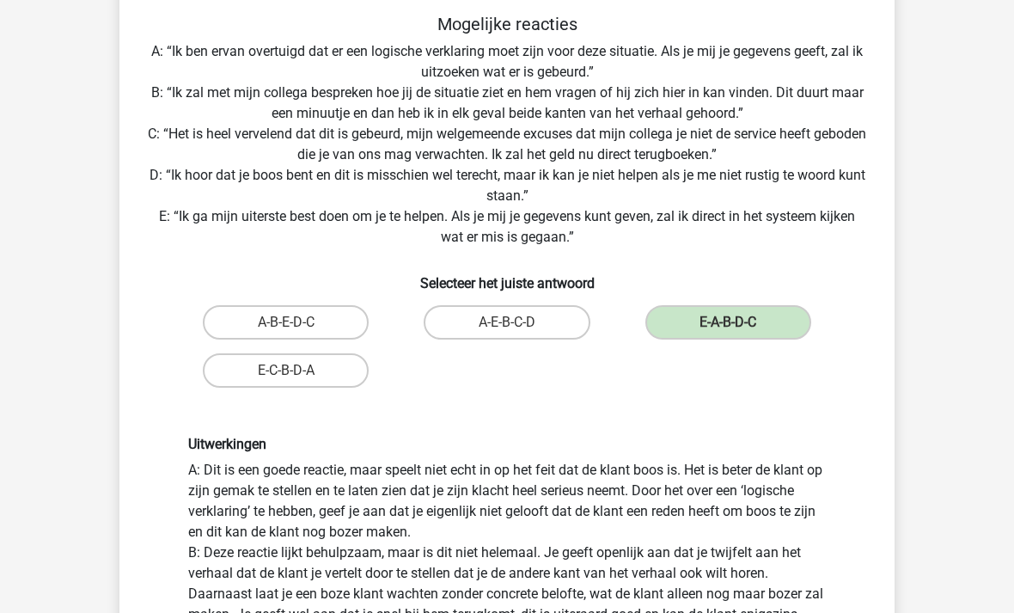
scroll to position [306, 0]
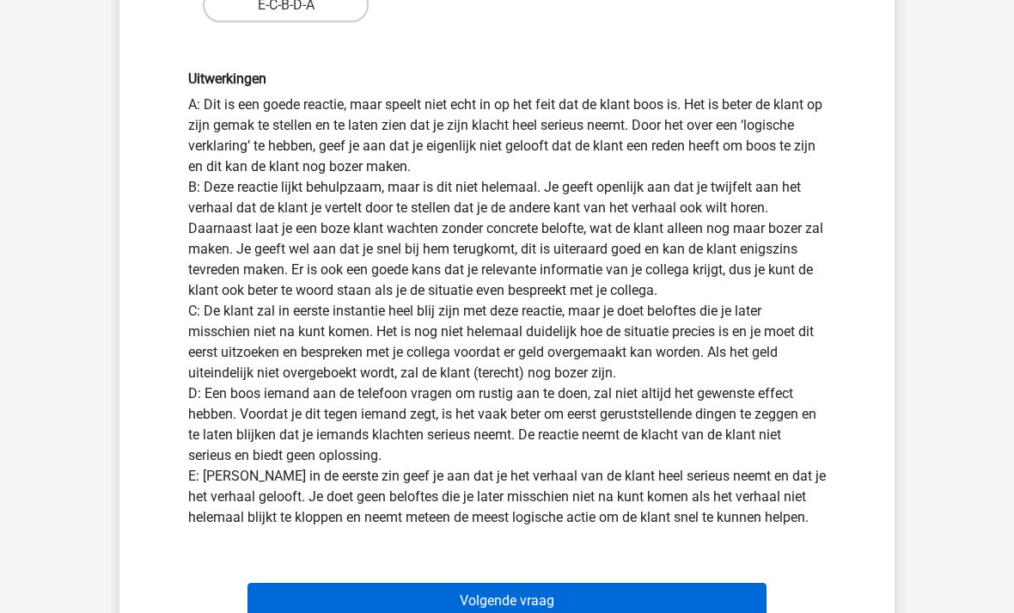
click at [678, 603] on button "Volgende vraag" at bounding box center [507, 601] width 520 height 36
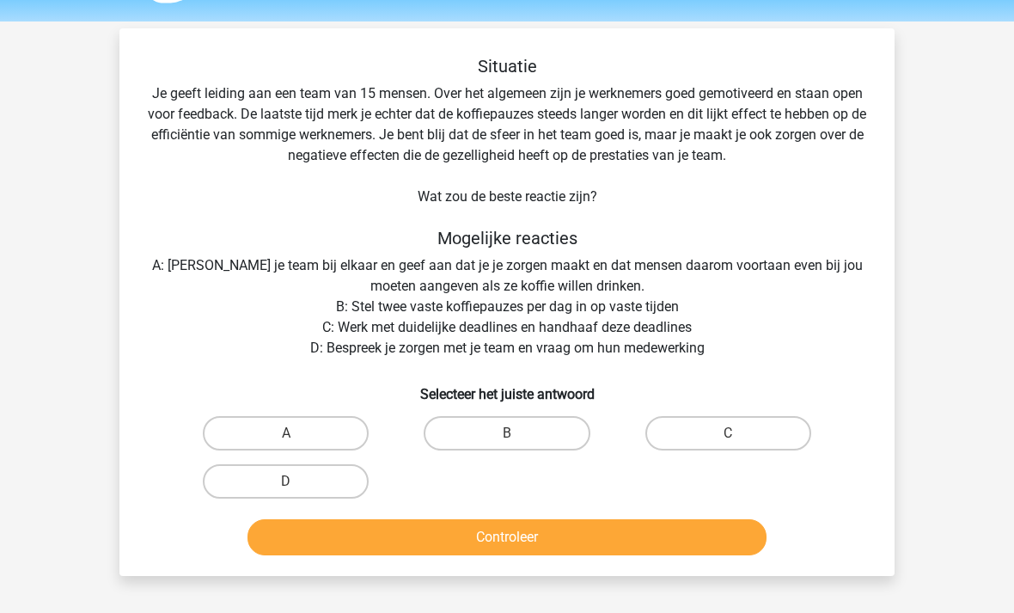
scroll to position [48, 0]
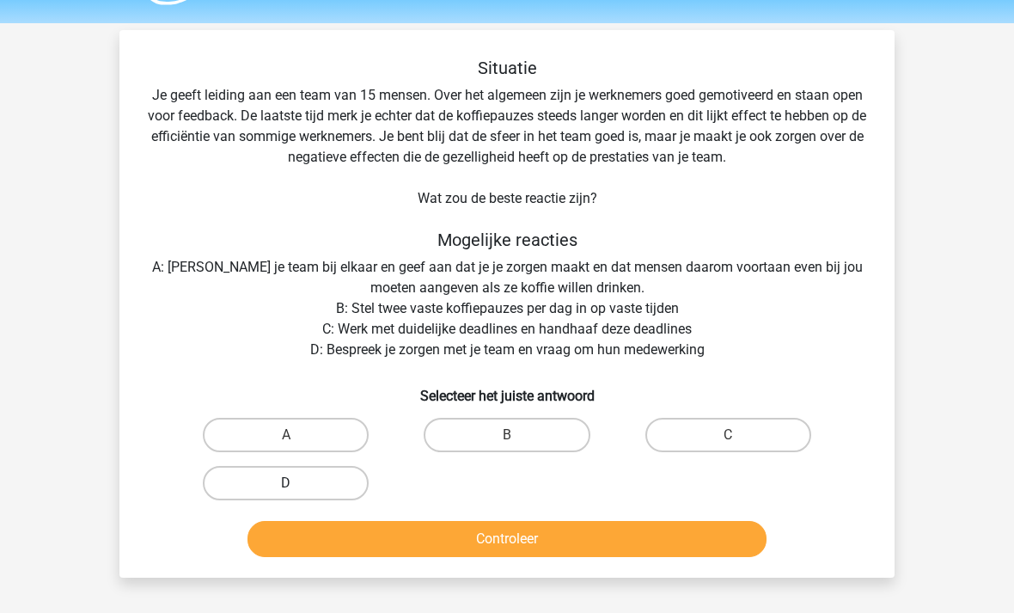
click at [308, 491] on label "D" at bounding box center [286, 484] width 166 height 34
click at [297, 491] on input "D" at bounding box center [291, 489] width 11 height 11
radio input "true"
click at [509, 537] on button "Controleer" at bounding box center [507, 539] width 520 height 36
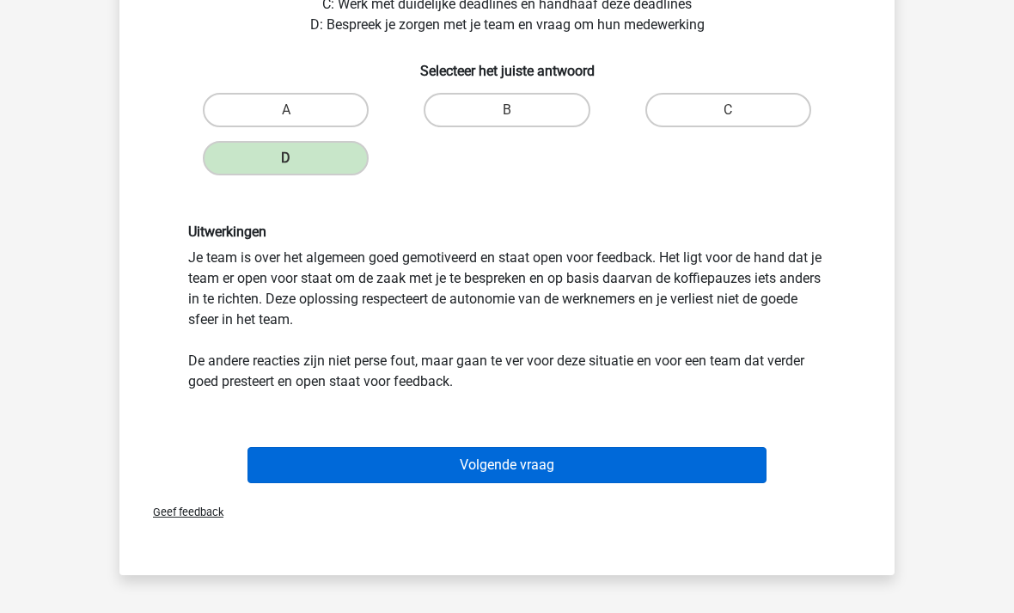
click at [594, 475] on button "Volgende vraag" at bounding box center [507, 465] width 520 height 36
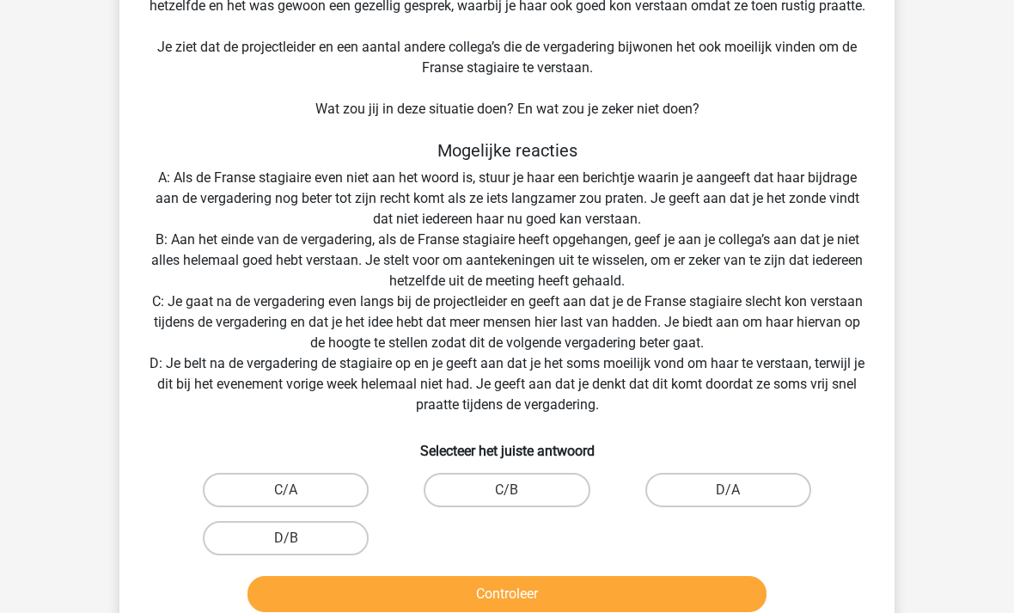
scroll to position [220, 0]
click at [320, 483] on label "C/A" at bounding box center [286, 490] width 166 height 34
click at [297, 491] on input "C/A" at bounding box center [291, 496] width 11 height 11
radio input "true"
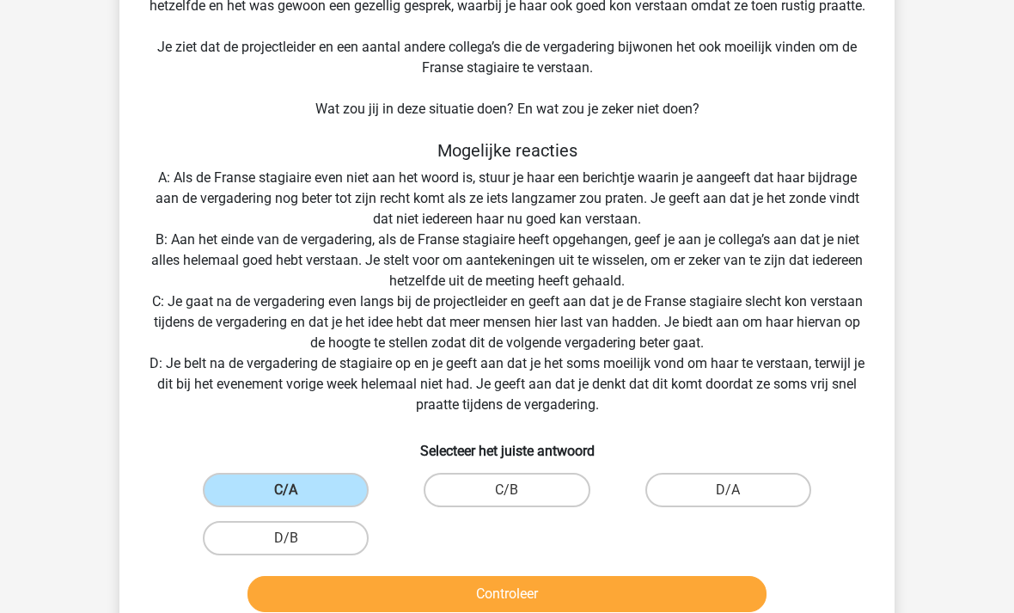
click at [456, 587] on button "Controleer" at bounding box center [507, 594] width 520 height 36
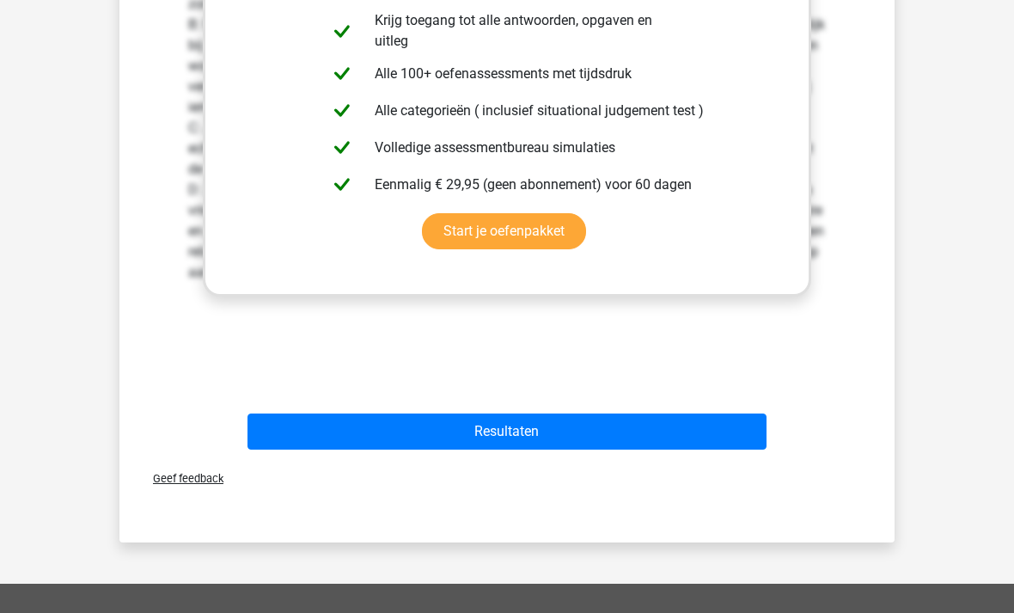
scroll to position [956, 0]
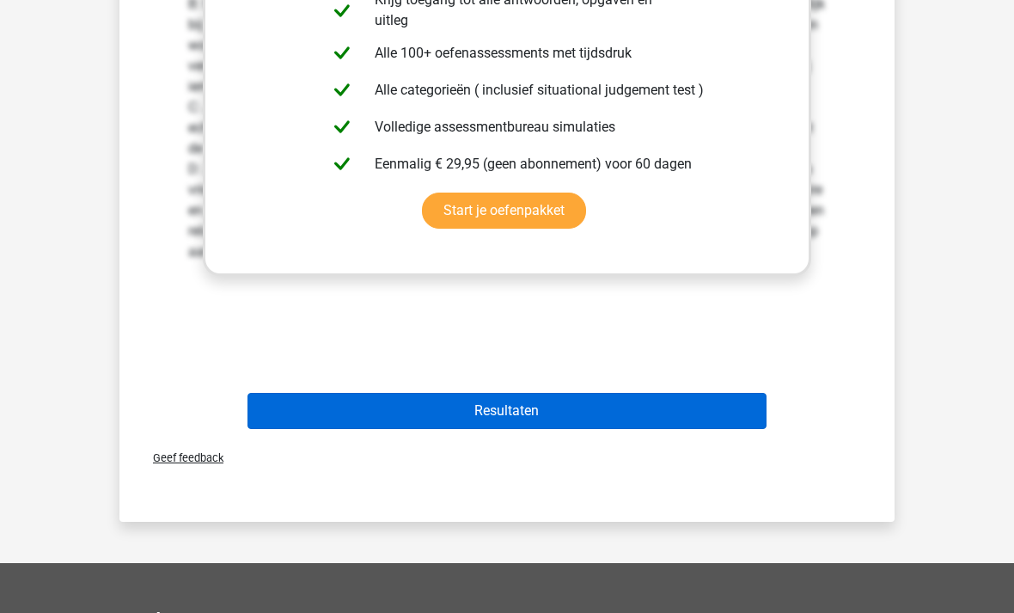
click at [548, 411] on button "Resultaten" at bounding box center [507, 412] width 520 height 36
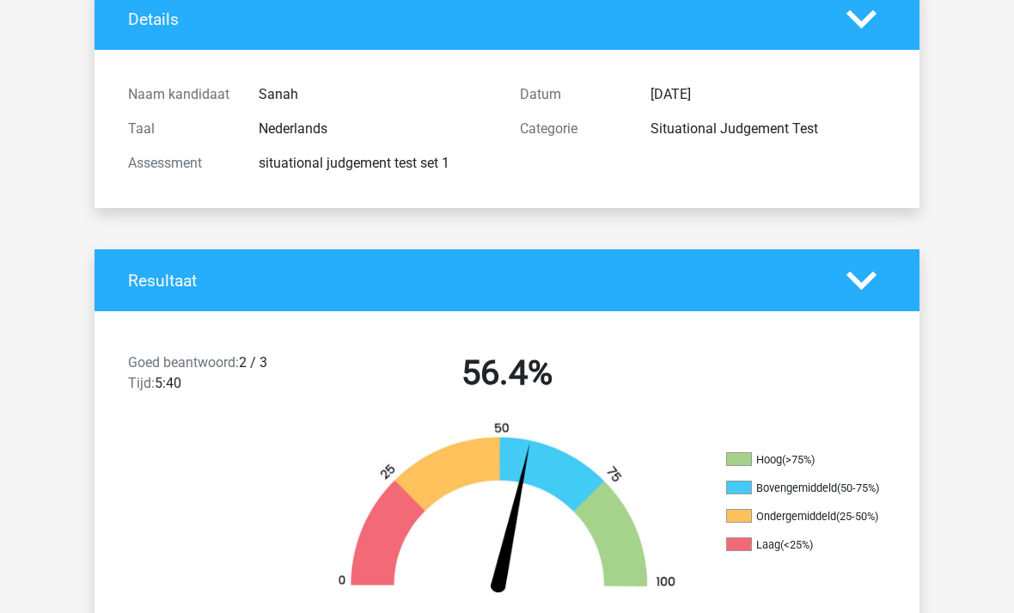
scroll to position [108, 0]
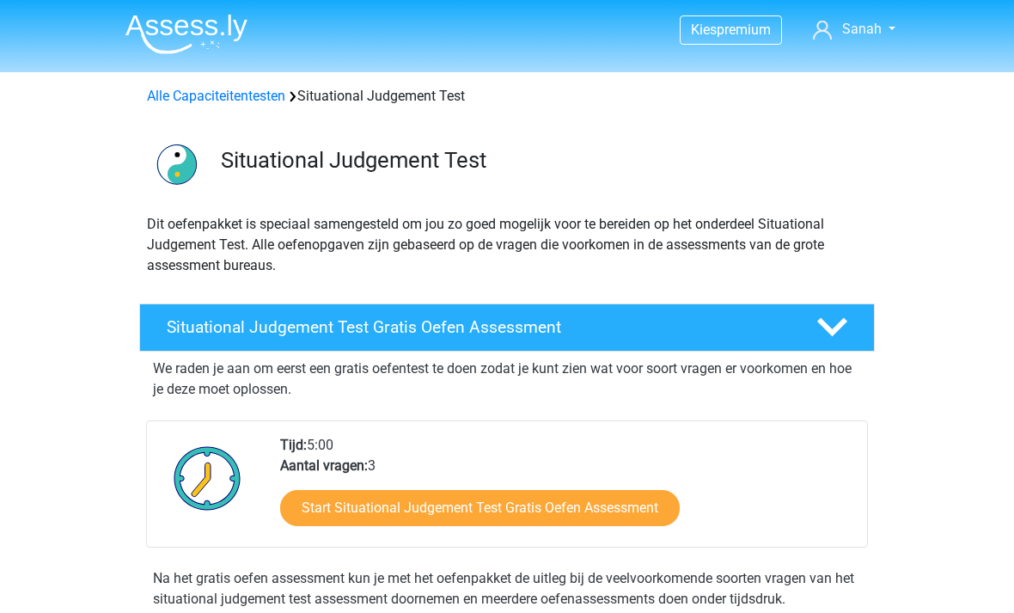
scroll to position [108, 0]
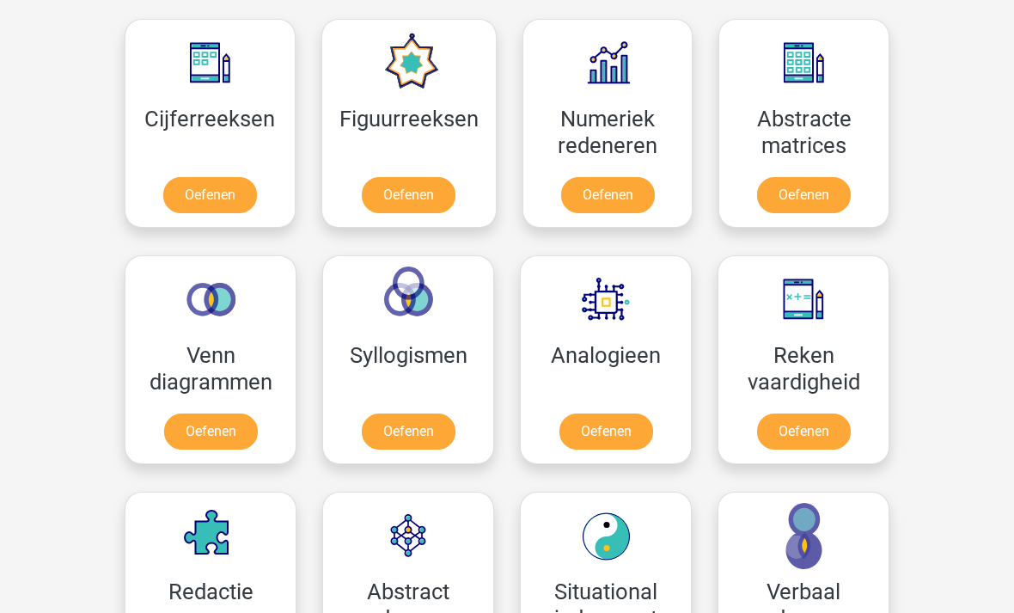
scroll to position [775, 0]
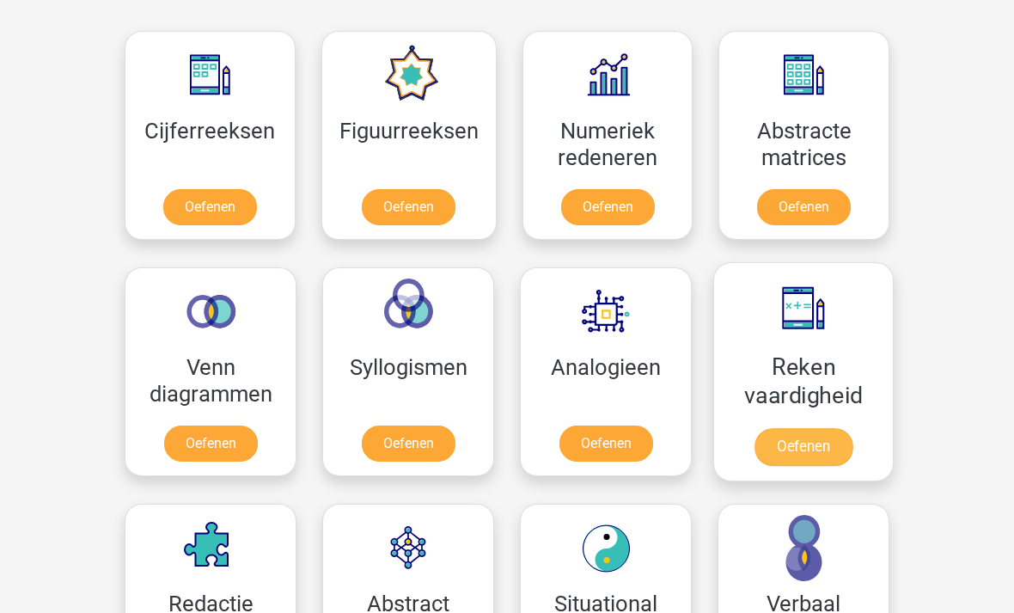
click at [811, 436] on link "Oefenen" at bounding box center [803, 447] width 98 height 38
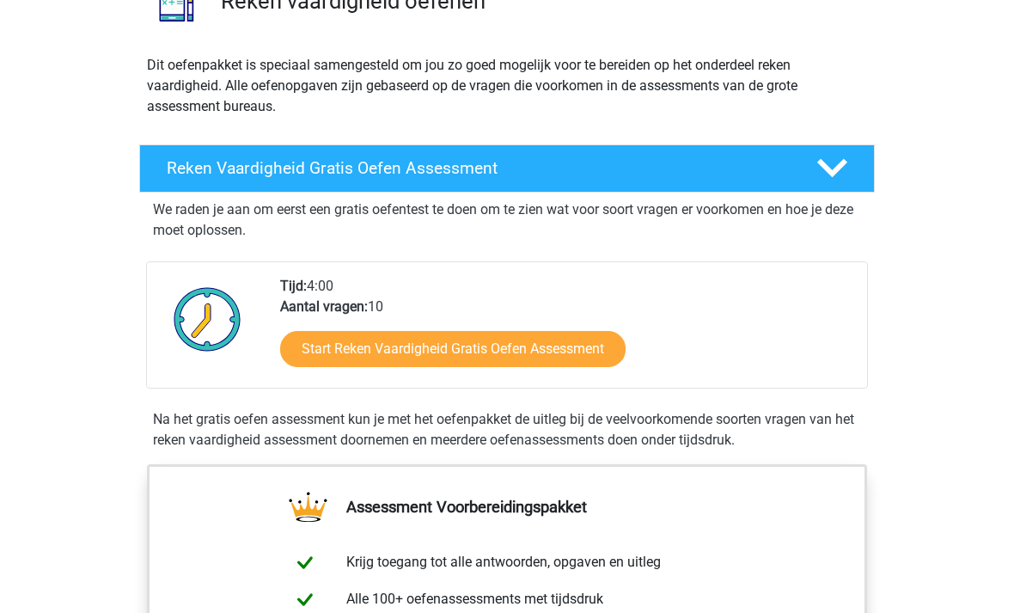
scroll to position [160, 0]
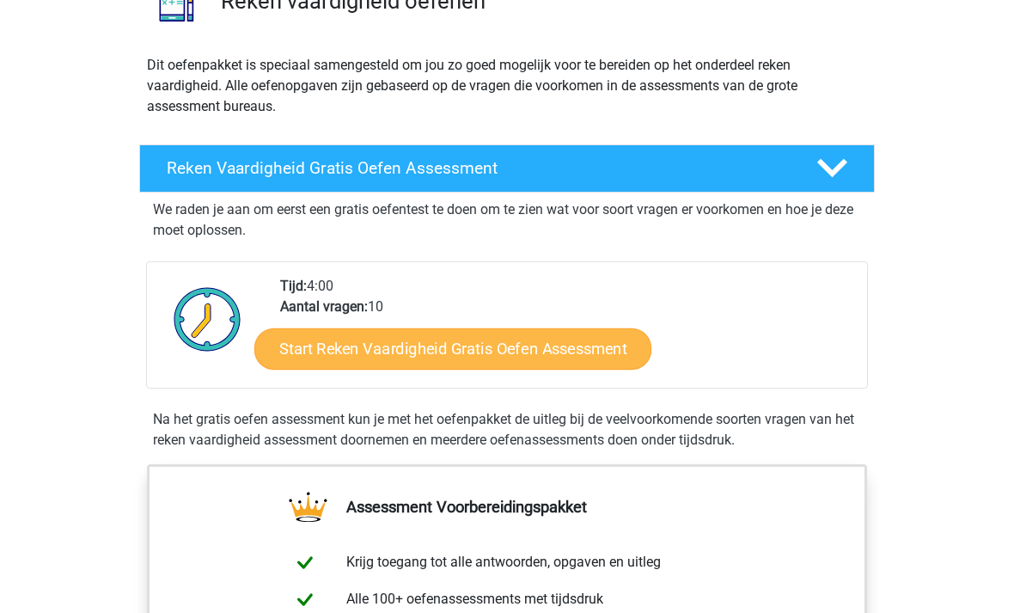
click at [595, 332] on link "Start Reken Vaardigheid Gratis Oefen Assessment" at bounding box center [452, 347] width 397 height 41
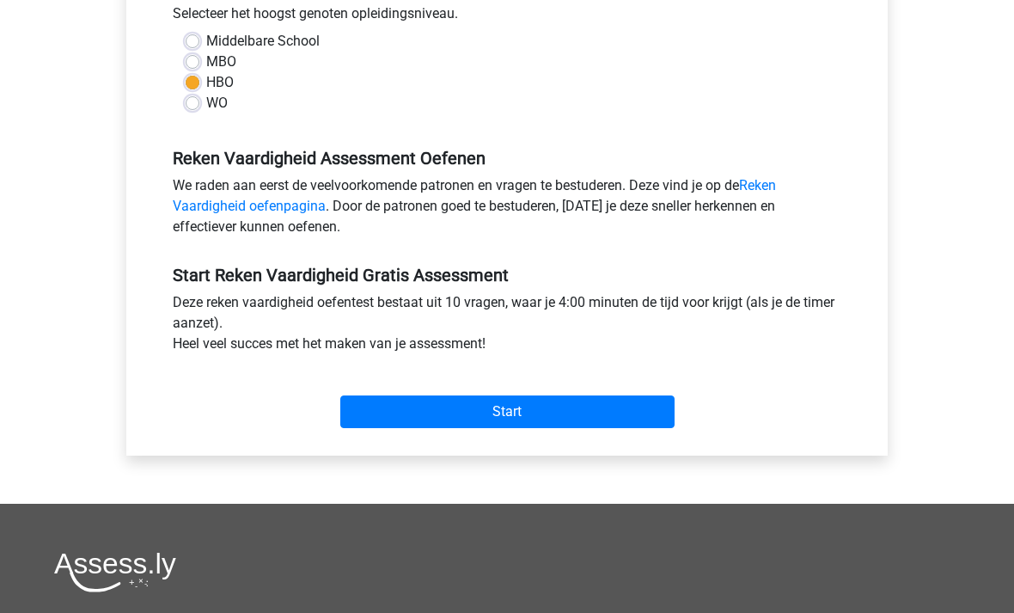
scroll to position [406, 0]
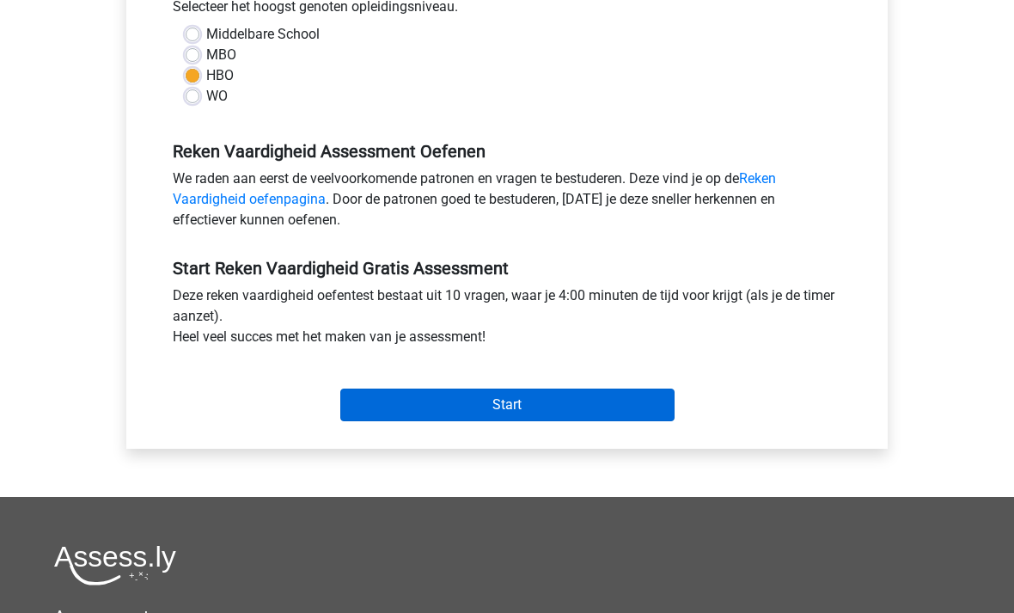
click at [611, 401] on input "Start" at bounding box center [507, 405] width 334 height 33
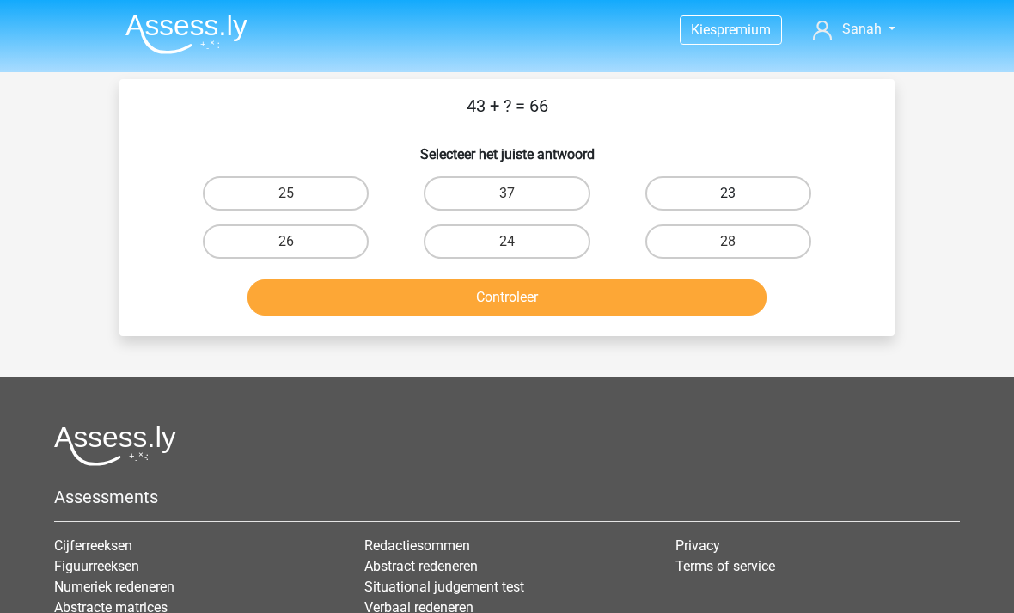
click at [751, 186] on label "23" at bounding box center [728, 193] width 166 height 34
click at [739, 193] on input "23" at bounding box center [733, 198] width 11 height 11
radio input "true"
click at [638, 298] on button "Controleer" at bounding box center [507, 297] width 520 height 36
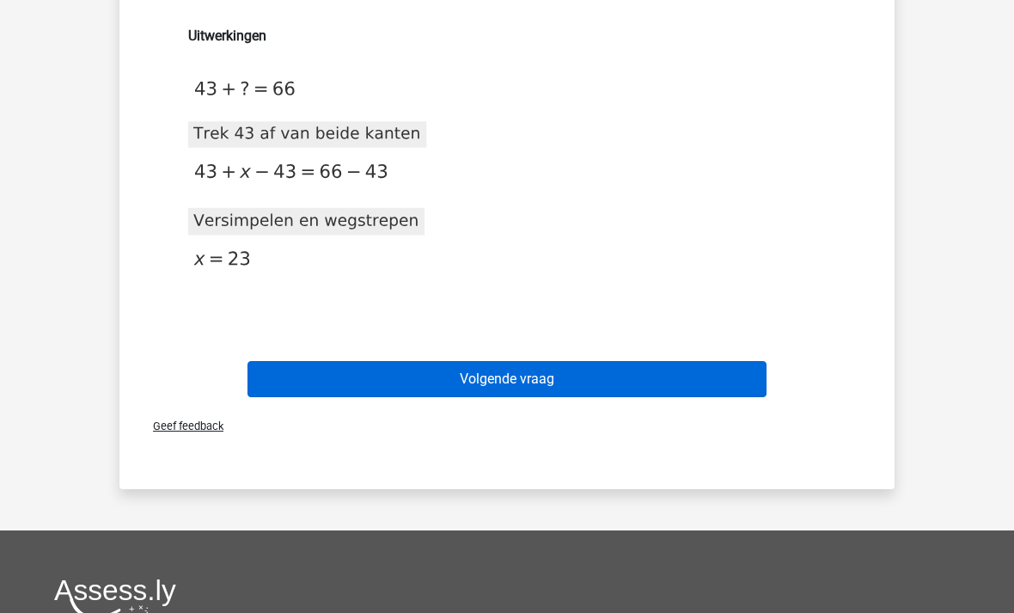
click at [574, 375] on button "Volgende vraag" at bounding box center [507, 379] width 520 height 36
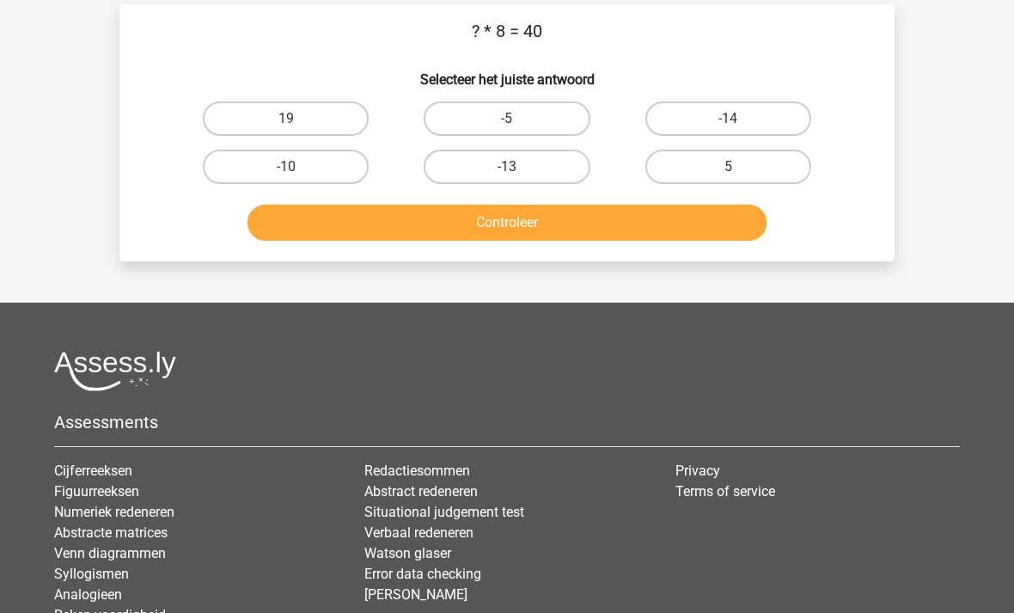
scroll to position [70, 0]
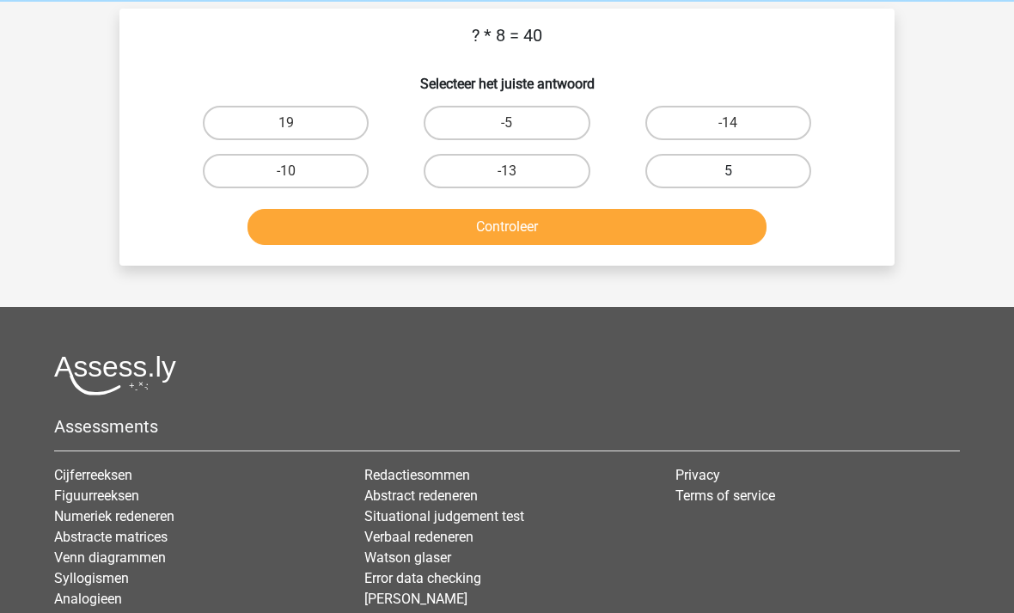
click at [790, 164] on label "5" at bounding box center [728, 171] width 166 height 34
click at [739, 171] on input "5" at bounding box center [733, 176] width 11 height 11
radio input "true"
click at [716, 233] on button "Controleer" at bounding box center [507, 227] width 520 height 36
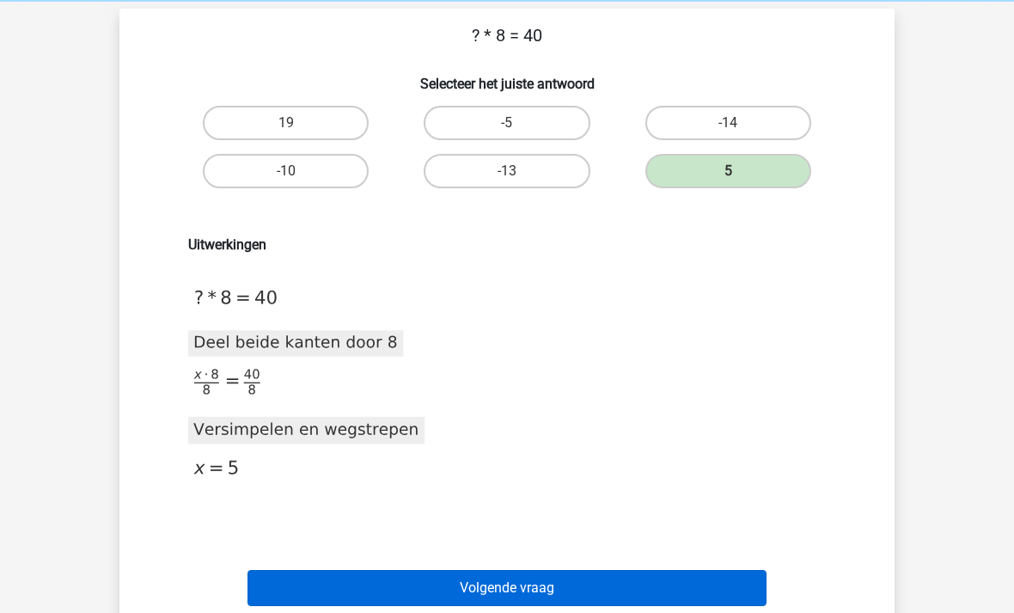
click at [548, 589] on button "Volgende vraag" at bounding box center [507, 588] width 520 height 36
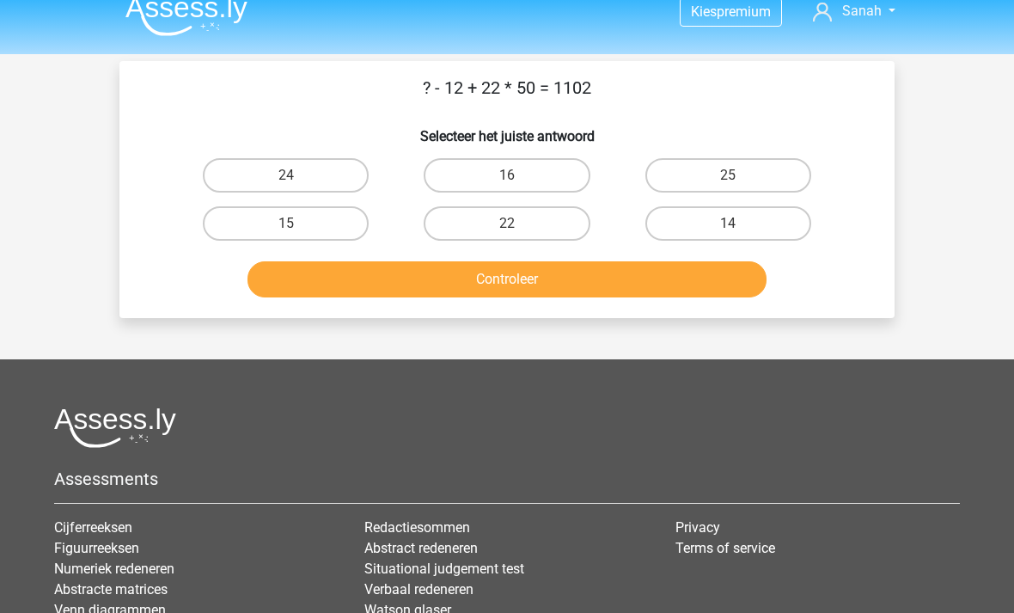
scroll to position [21, 0]
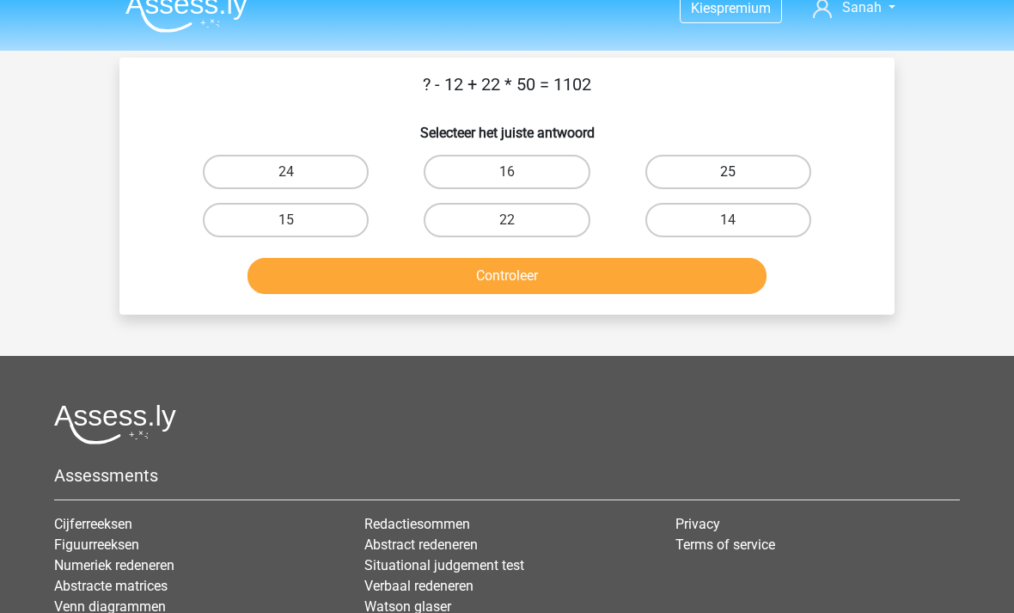
click at [706, 168] on label "25" at bounding box center [728, 172] width 166 height 34
click at [728, 172] on input "25" at bounding box center [733, 177] width 11 height 11
radio input "true"
click at [468, 259] on button "Controleer" at bounding box center [507, 276] width 520 height 36
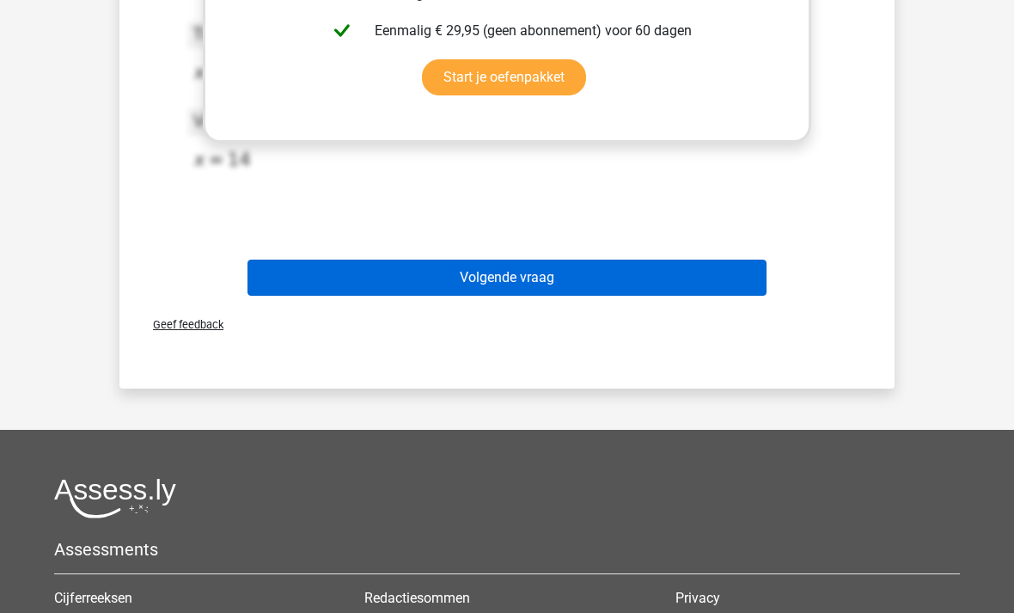
click at [459, 275] on button "Volgende vraag" at bounding box center [507, 278] width 520 height 36
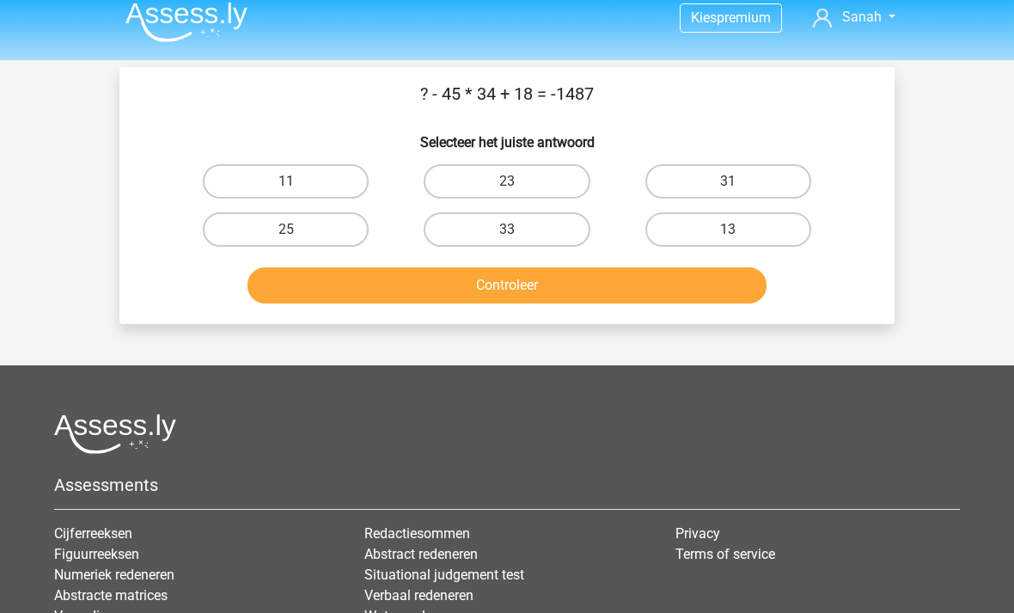
scroll to position [0, 0]
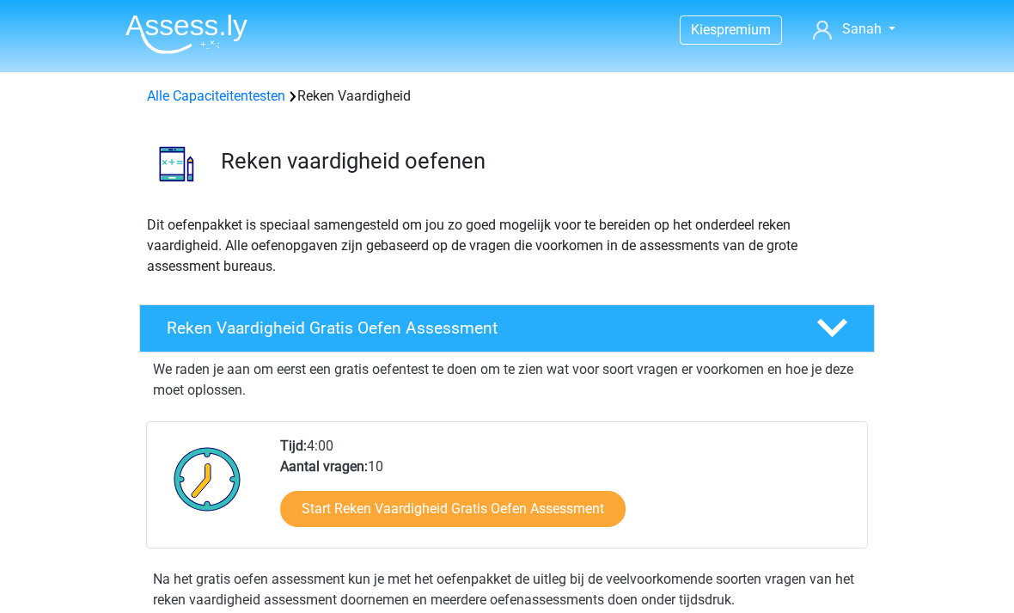
scroll to position [216, 0]
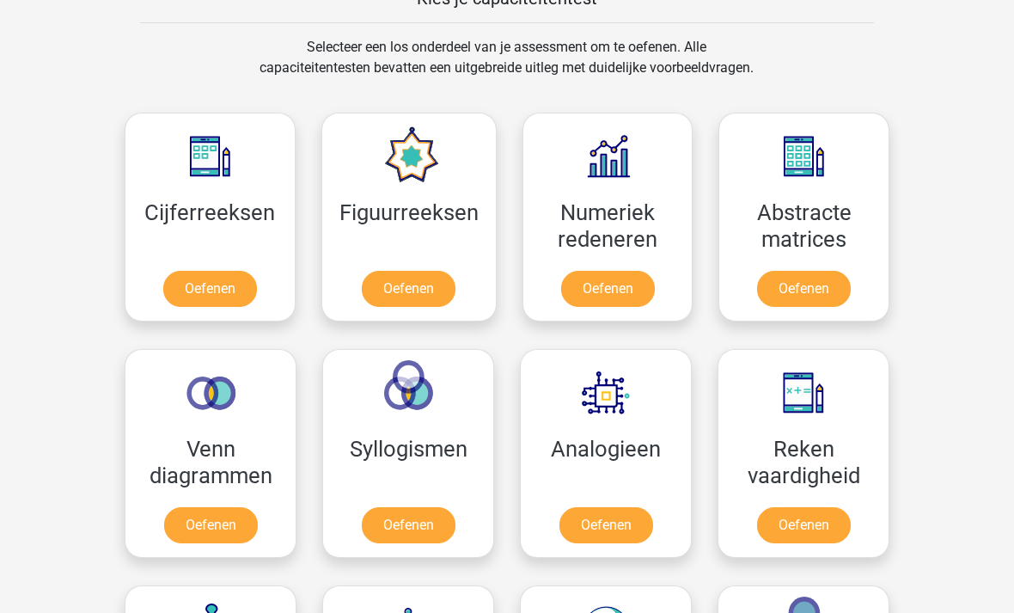
scroll to position [693, 0]
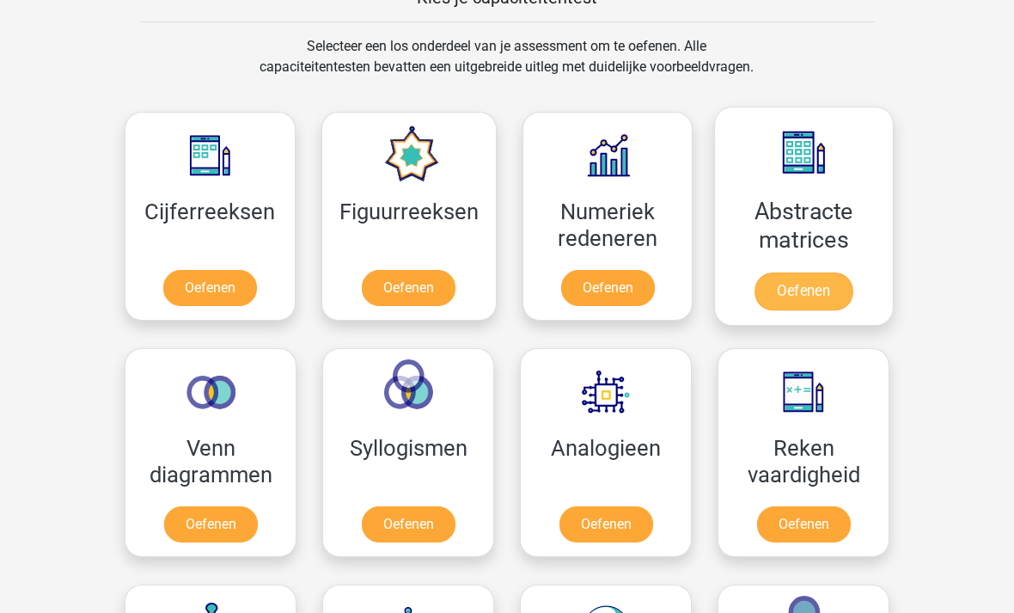
click at [811, 282] on link "Oefenen" at bounding box center [803, 292] width 98 height 38
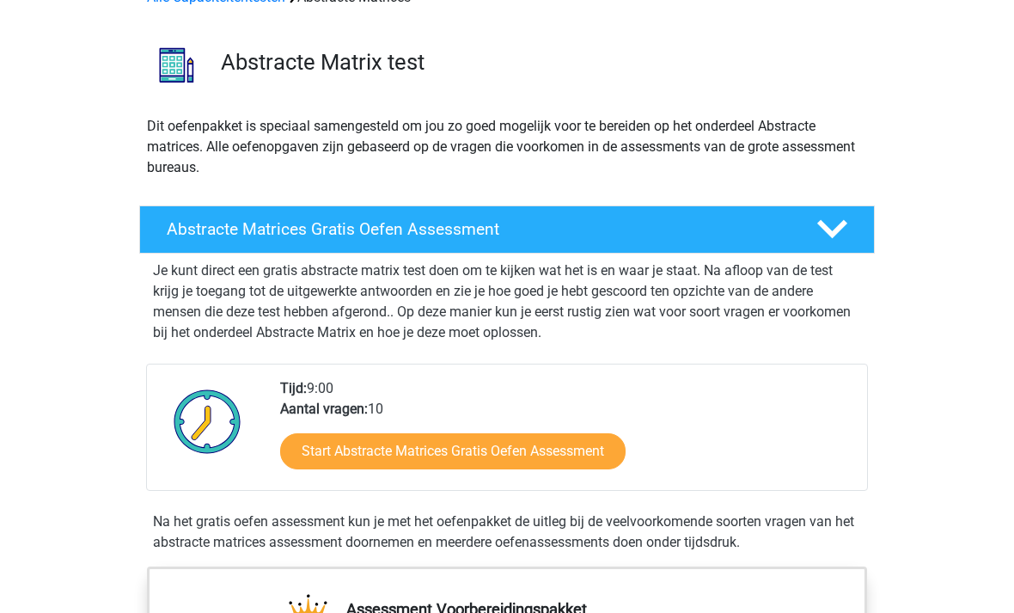
scroll to position [98, 0]
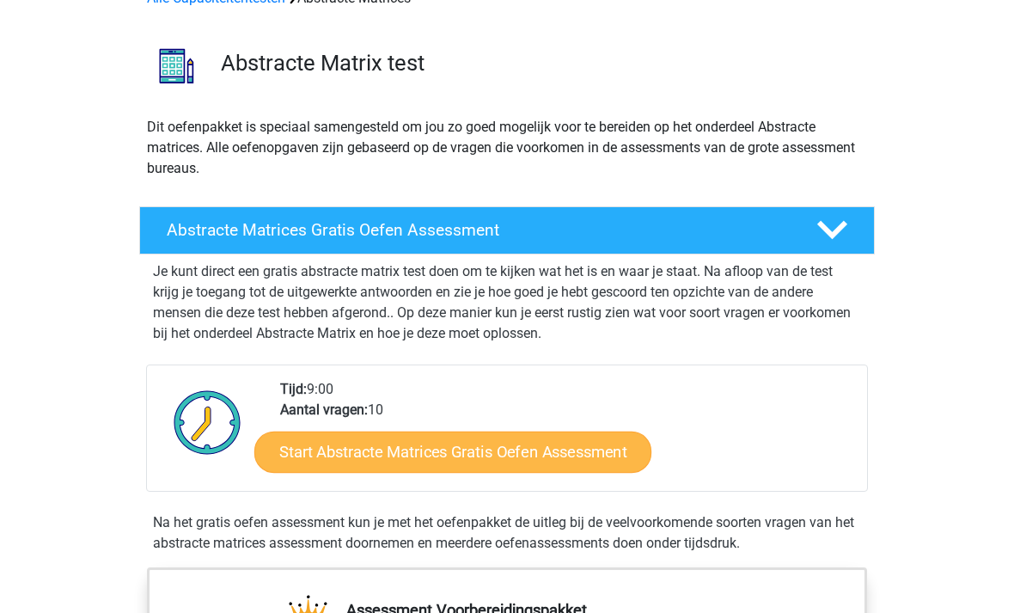
click at [540, 442] on link "Start Abstracte Matrices Gratis Oefen Assessment" at bounding box center [452, 450] width 397 height 41
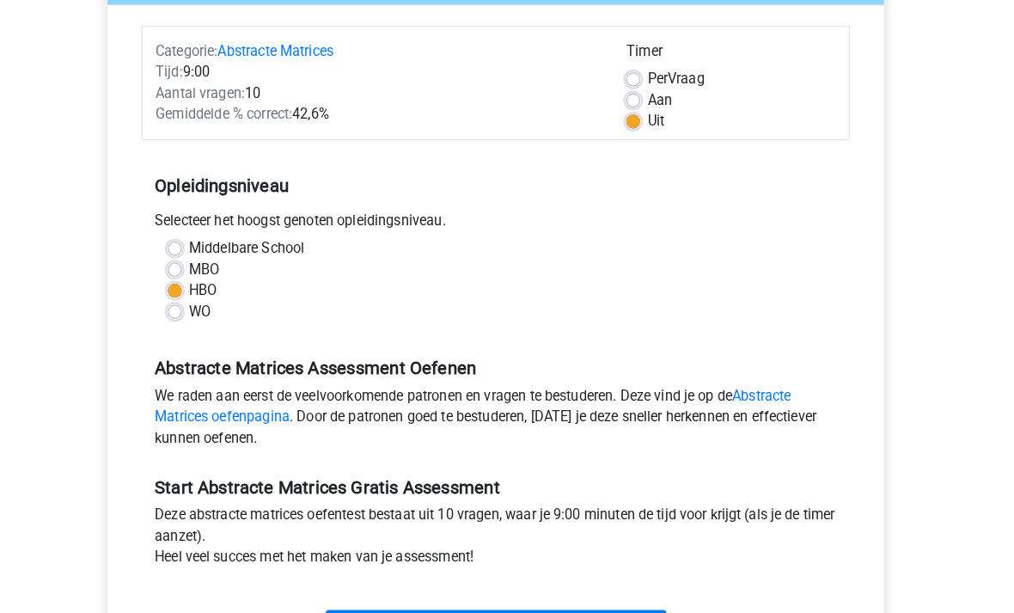
scroll to position [198, 0]
click at [524, 608] on input "Start" at bounding box center [507, 613] width 334 height 33
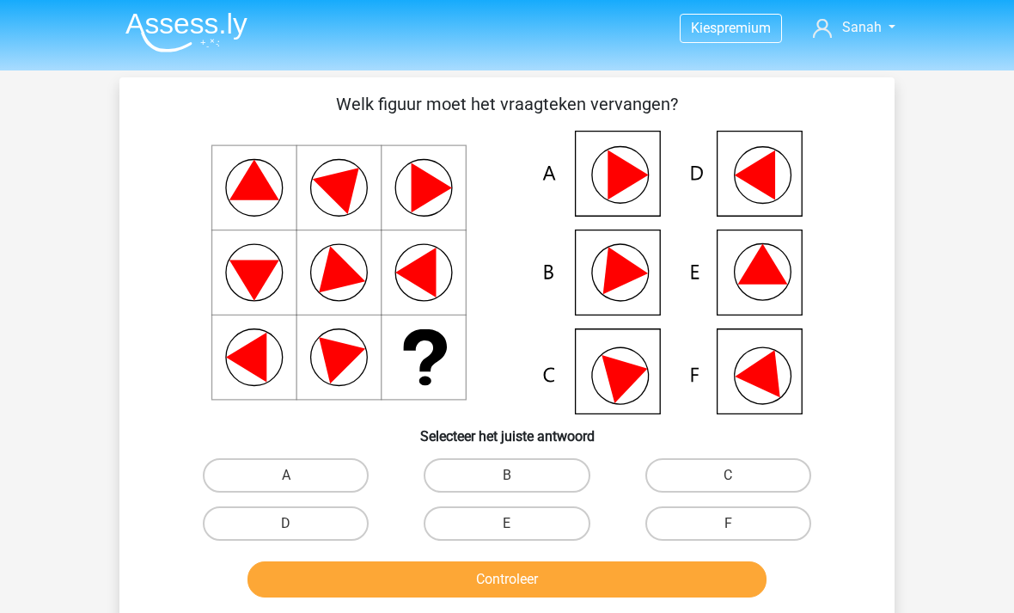
scroll to position [2, 0]
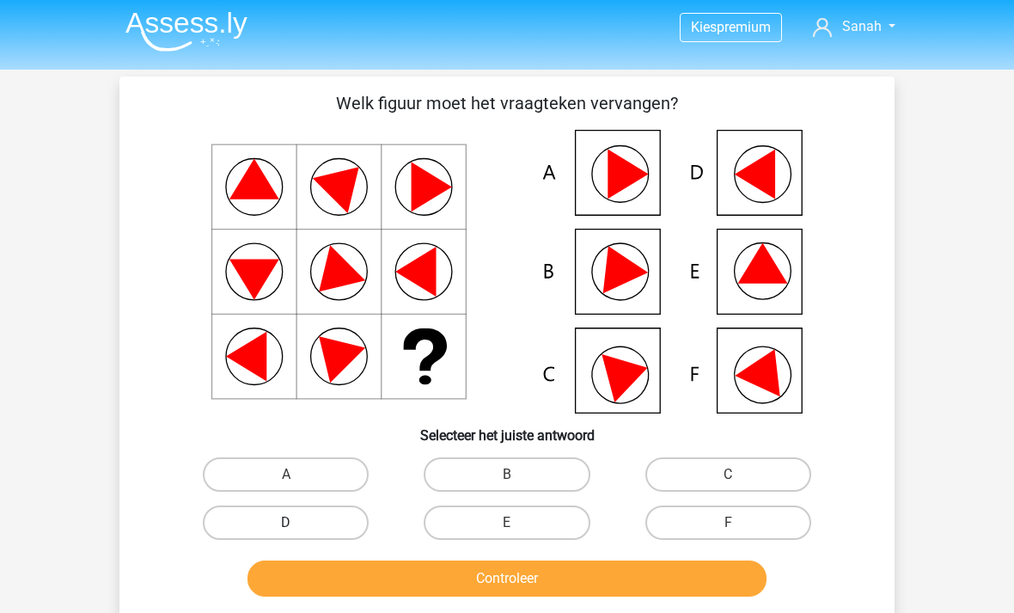
click at [281, 509] on label "D" at bounding box center [286, 523] width 166 height 34
click at [286, 523] on input "D" at bounding box center [291, 528] width 11 height 11
radio input "true"
click at [302, 568] on button "Controleer" at bounding box center [507, 578] width 520 height 36
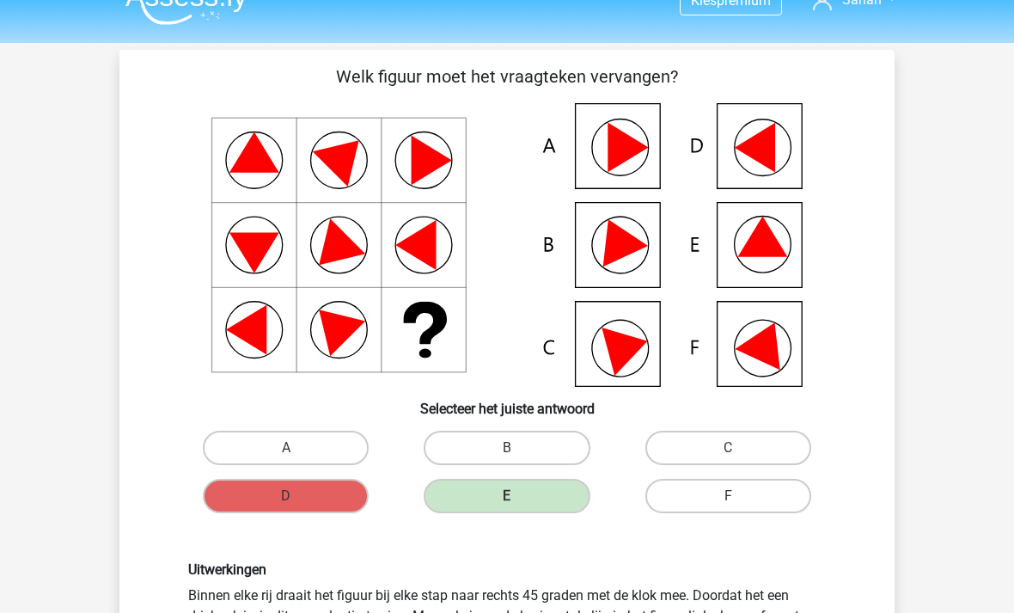
scroll to position [0, 0]
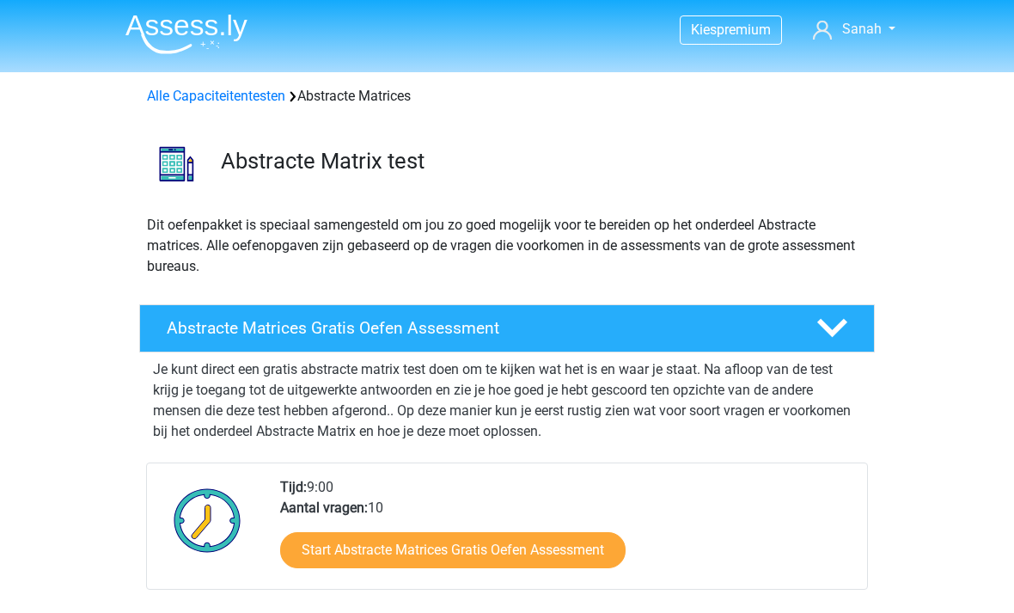
scroll to position [154, 0]
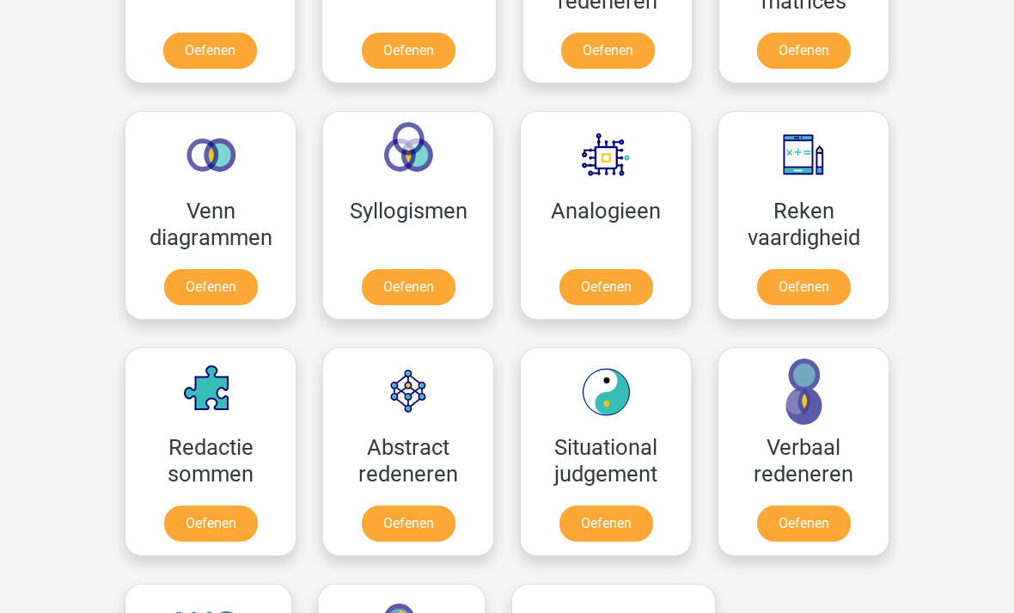
scroll to position [998, 0]
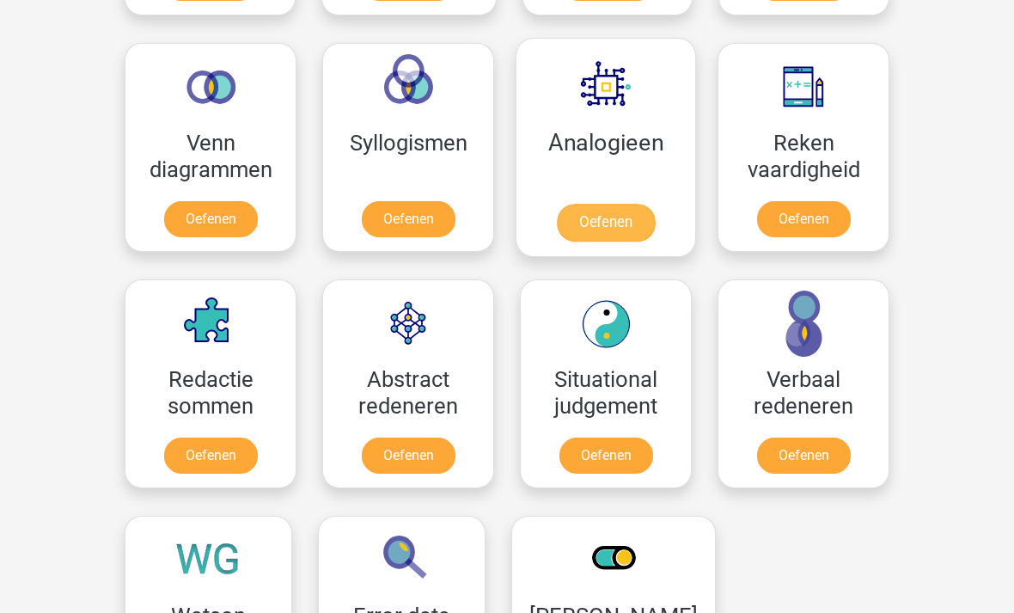
click at [616, 216] on link "Oefenen" at bounding box center [606, 223] width 98 height 38
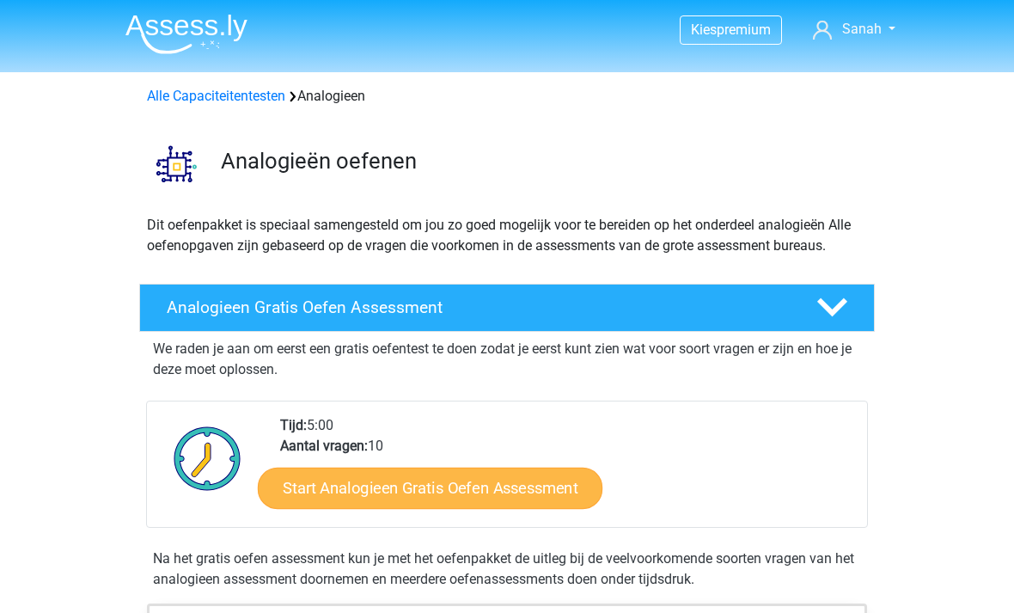
click at [494, 479] on link "Start Analogieen Gratis Oefen Assessment" at bounding box center [430, 487] width 345 height 41
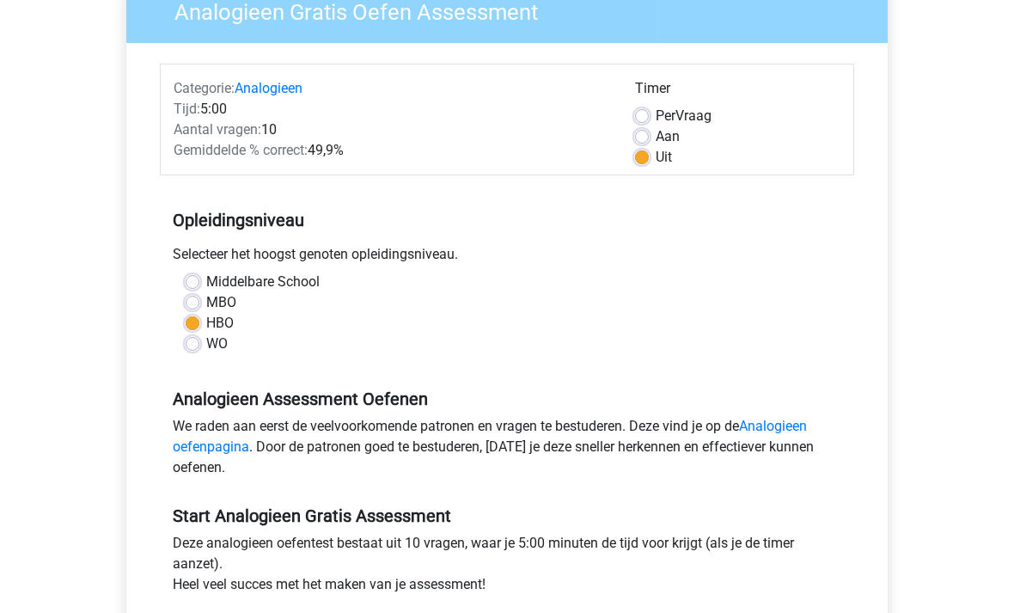
scroll to position [180, 0]
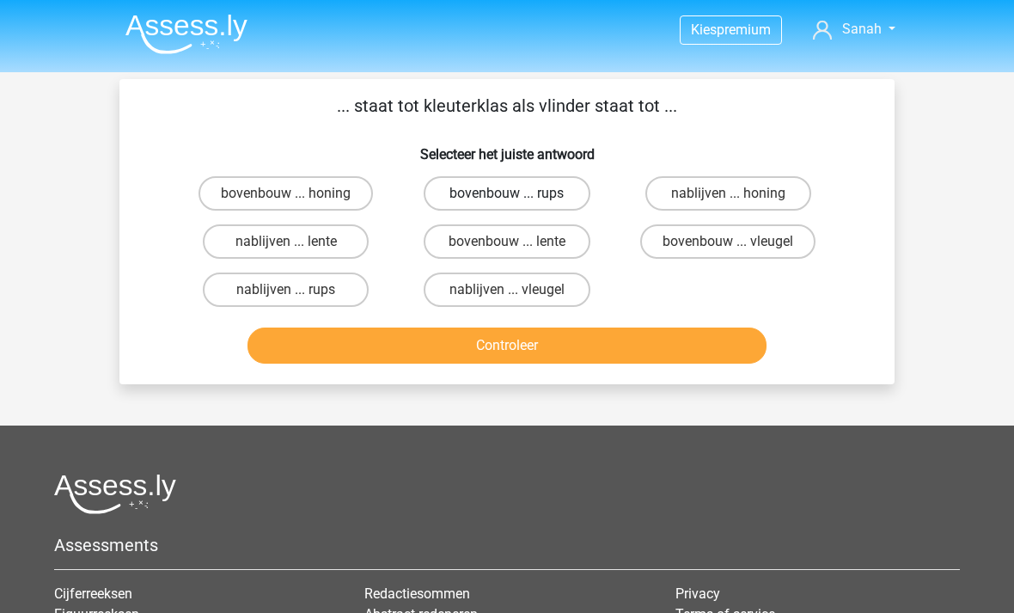
click at [485, 192] on label "bovenbouw ... rups" at bounding box center [507, 193] width 166 height 34
click at [507, 193] on input "bovenbouw ... rups" at bounding box center [512, 198] width 11 height 11
radio input "true"
click at [541, 329] on button "Controleer" at bounding box center [507, 345] width 520 height 36
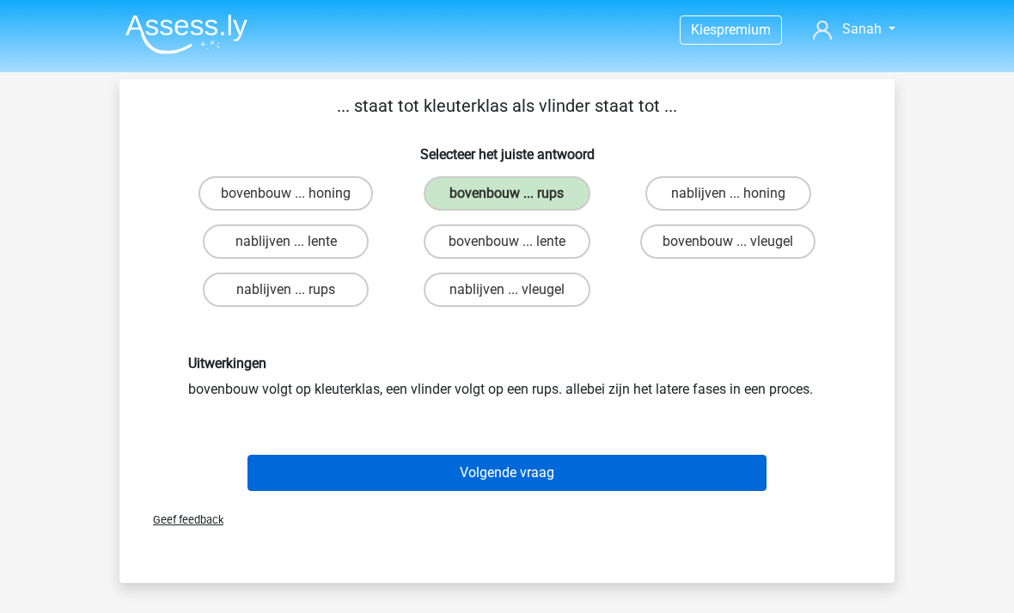
click at [656, 479] on button "Volgende vraag" at bounding box center [507, 473] width 520 height 36
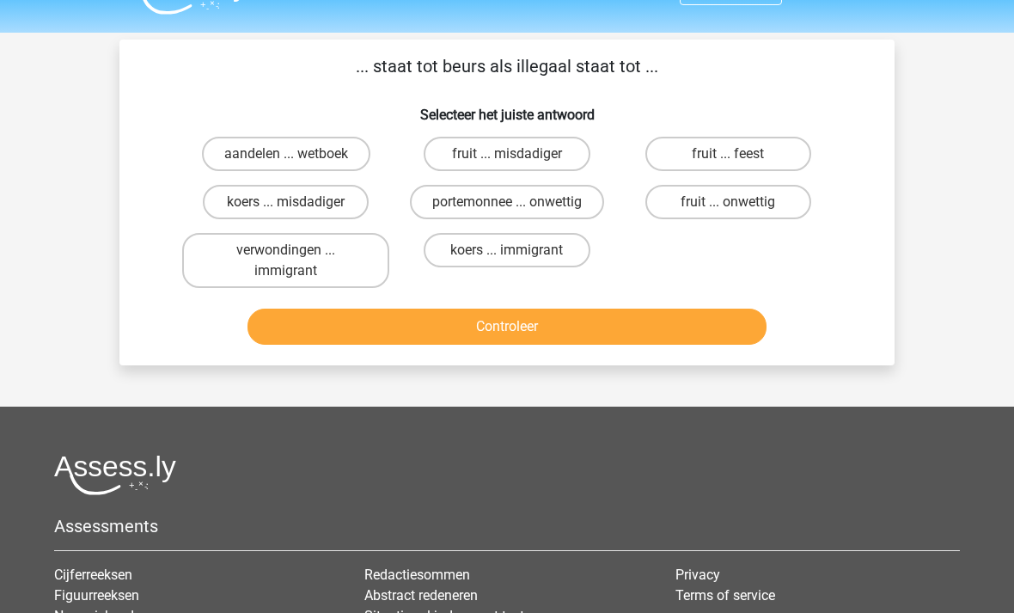
scroll to position [79, 0]
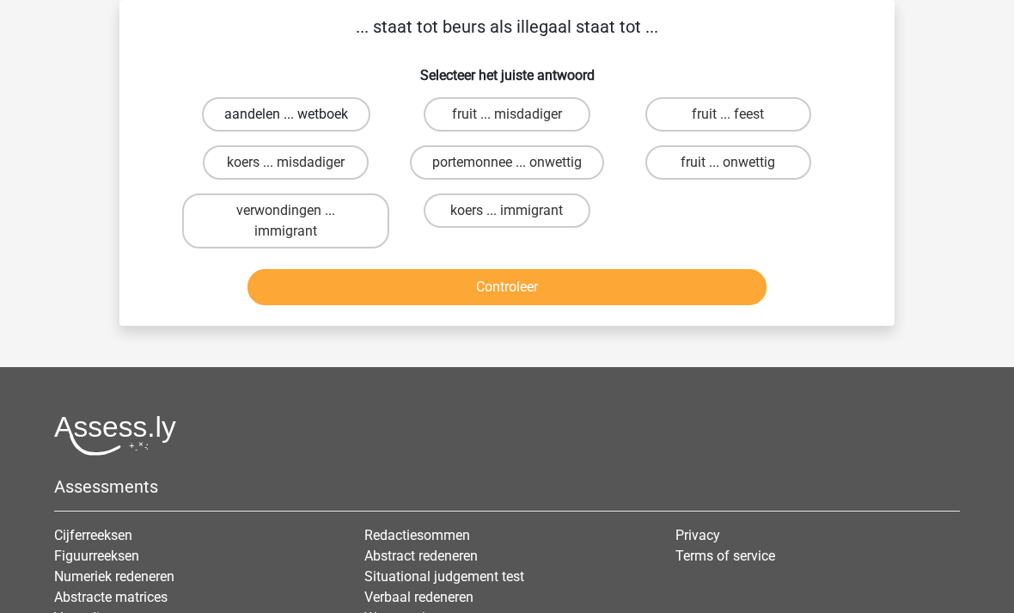
click at [333, 110] on label "aandelen ... wetboek" at bounding box center [286, 114] width 168 height 34
click at [297, 114] on input "aandelen ... wetboek" at bounding box center [291, 119] width 11 height 11
radio input "true"
click at [461, 292] on button "Controleer" at bounding box center [507, 287] width 520 height 36
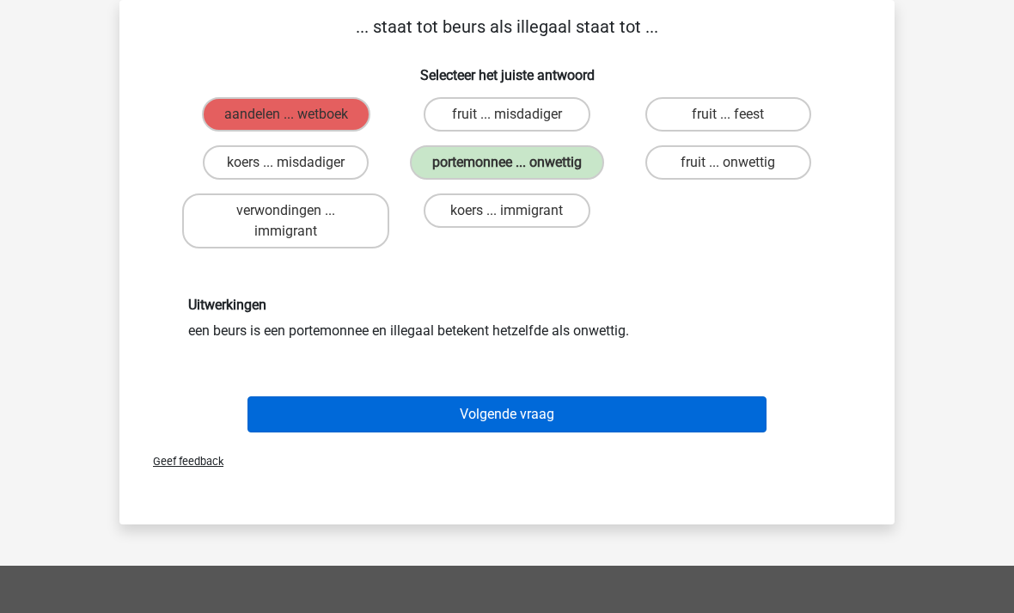
click at [503, 404] on button "Volgende vraag" at bounding box center [507, 414] width 520 height 36
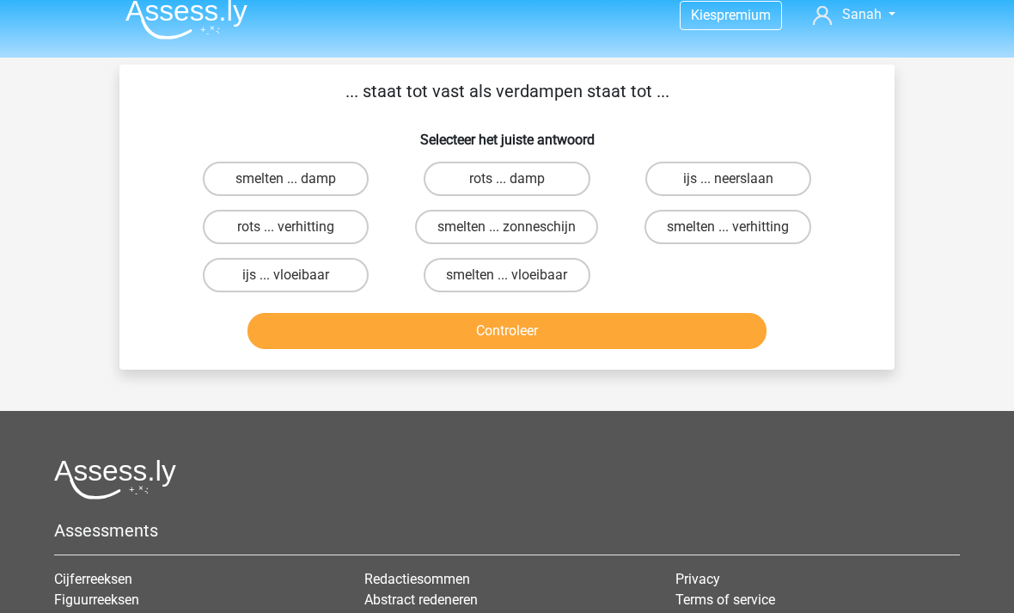
scroll to position [15, 0]
click at [546, 272] on label "smelten ... vloeibaar" at bounding box center [507, 275] width 166 height 34
click at [518, 275] on input "smelten ... vloeibaar" at bounding box center [512, 280] width 11 height 11
radio input "true"
click at [579, 326] on button "Controleer" at bounding box center [507, 331] width 520 height 36
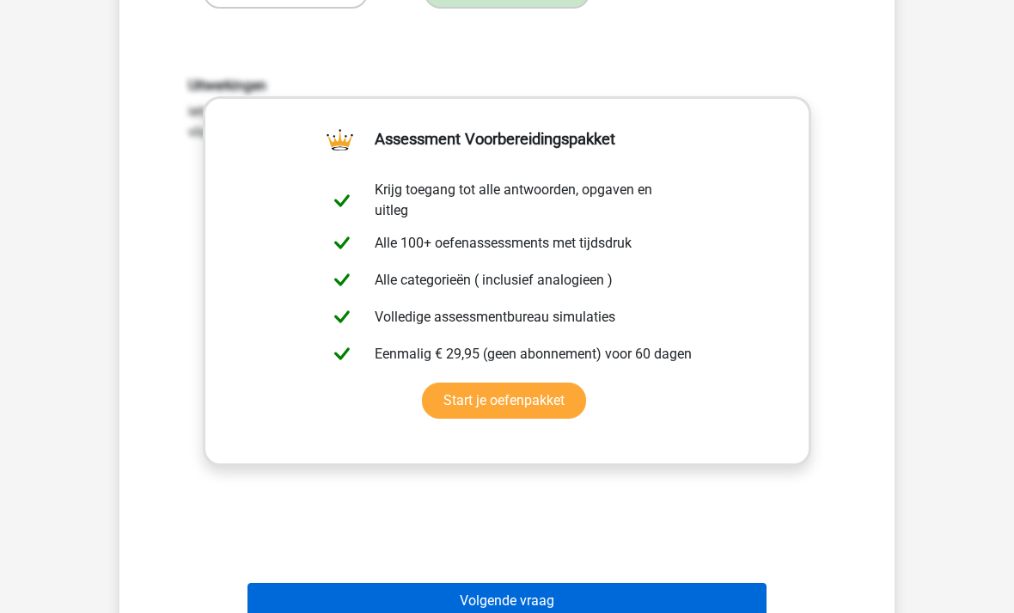
click at [499, 587] on button "Volgende vraag" at bounding box center [507, 601] width 520 height 36
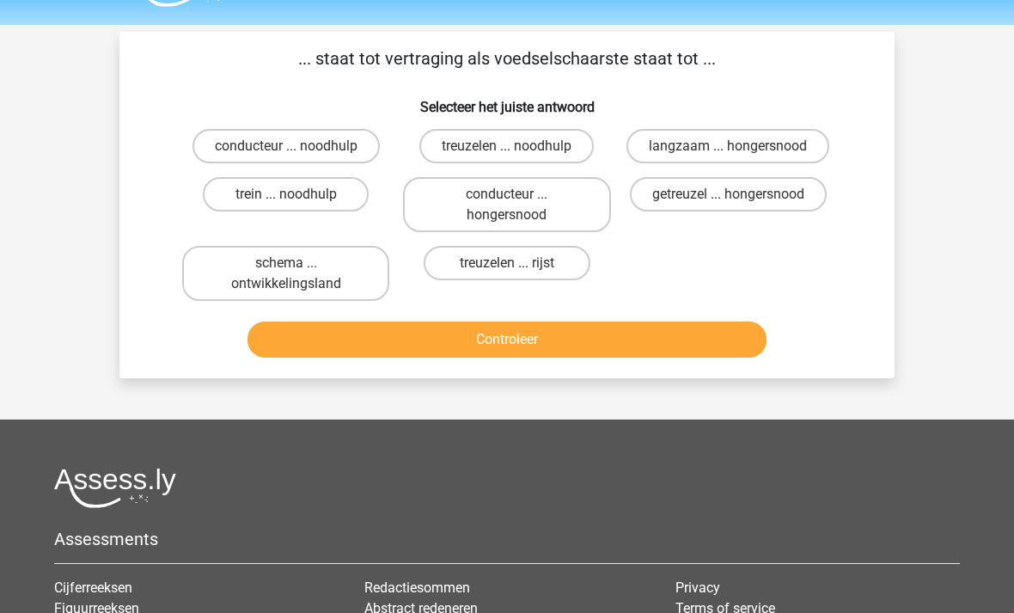
scroll to position [47, 0]
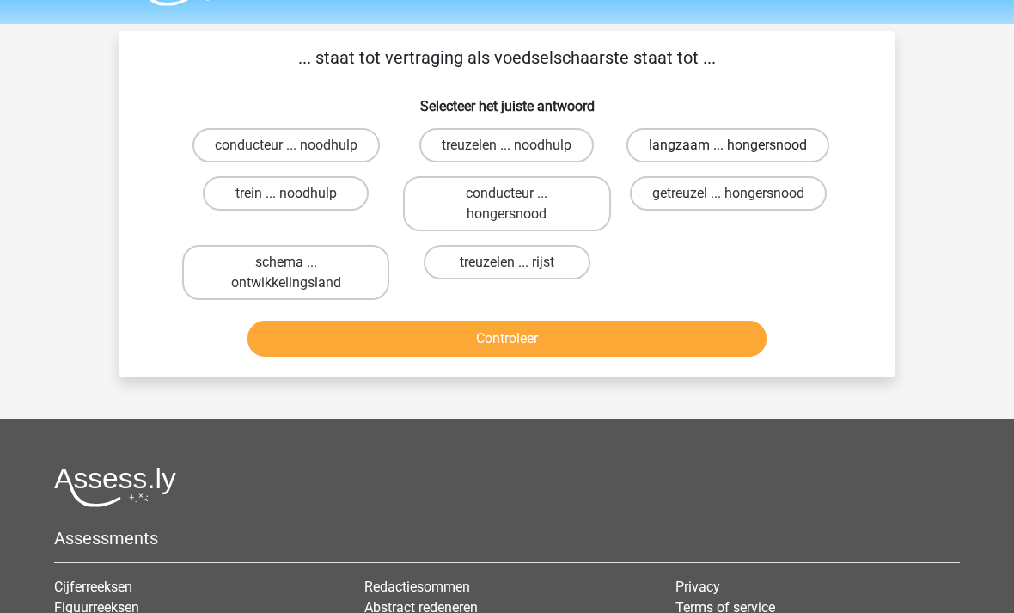
click at [775, 139] on label "langzaam ... hongersnood" at bounding box center [727, 146] width 203 height 34
click at [739, 146] on input "langzaam ... hongersnood" at bounding box center [733, 151] width 11 height 11
radio input "true"
click at [702, 351] on button "Controleer" at bounding box center [507, 338] width 520 height 36
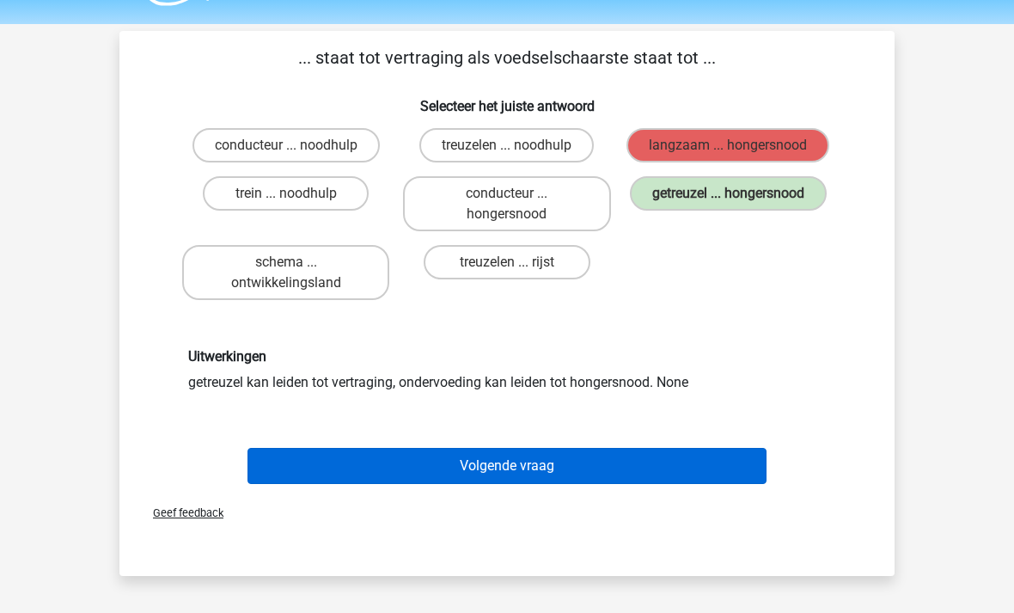
click at [666, 480] on button "Volgende vraag" at bounding box center [507, 466] width 520 height 36
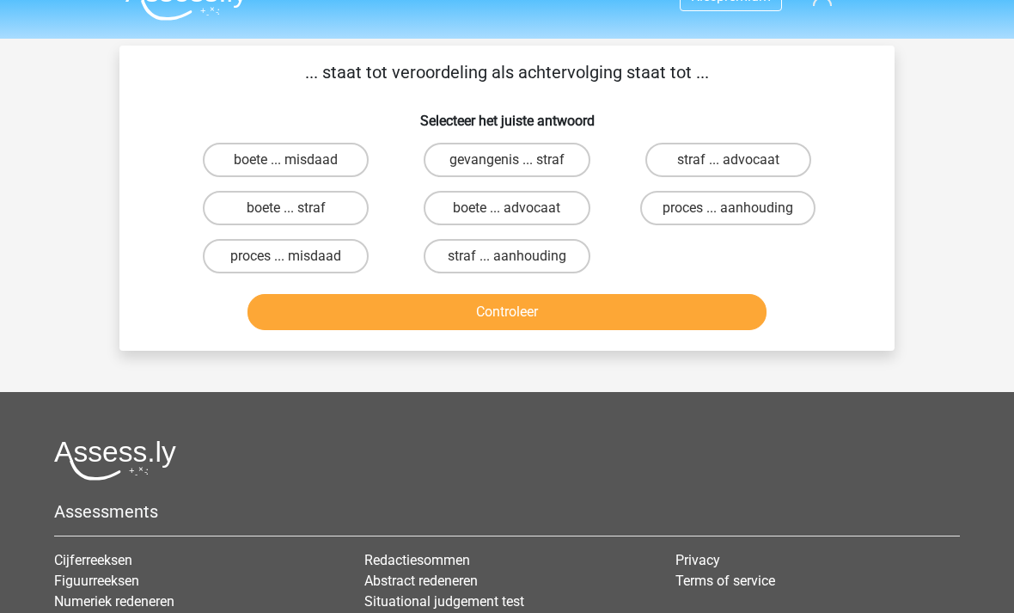
scroll to position [33, 0]
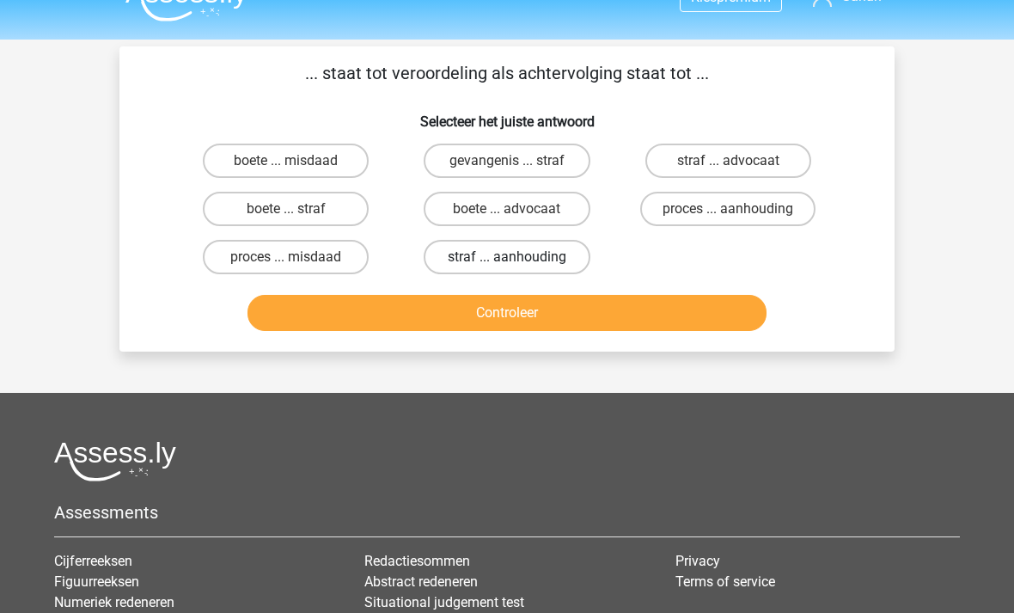
click at [559, 251] on label "straf ... aanhouding" at bounding box center [507, 257] width 166 height 34
click at [518, 257] on input "straf ... aanhouding" at bounding box center [512, 262] width 11 height 11
radio input "true"
click at [577, 312] on button "Controleer" at bounding box center [507, 313] width 520 height 36
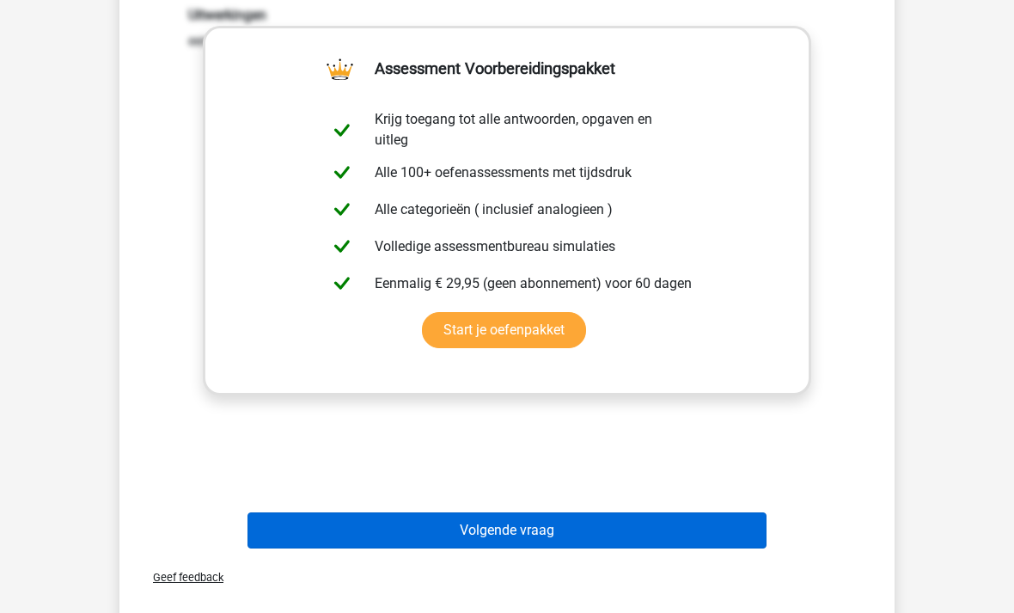
click at [547, 516] on button "Volgende vraag" at bounding box center [507, 530] width 520 height 36
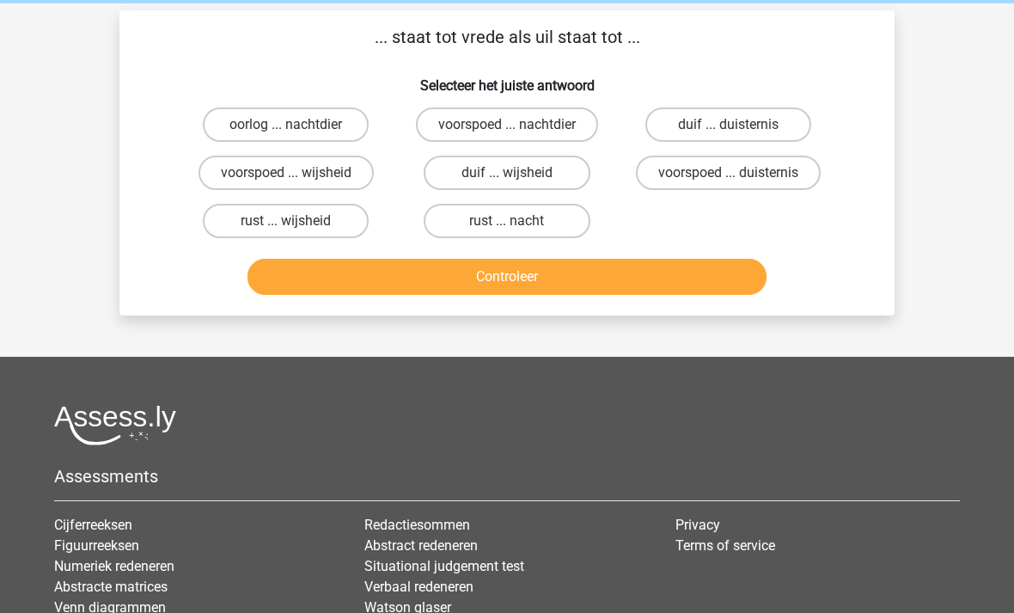
scroll to position [0, 0]
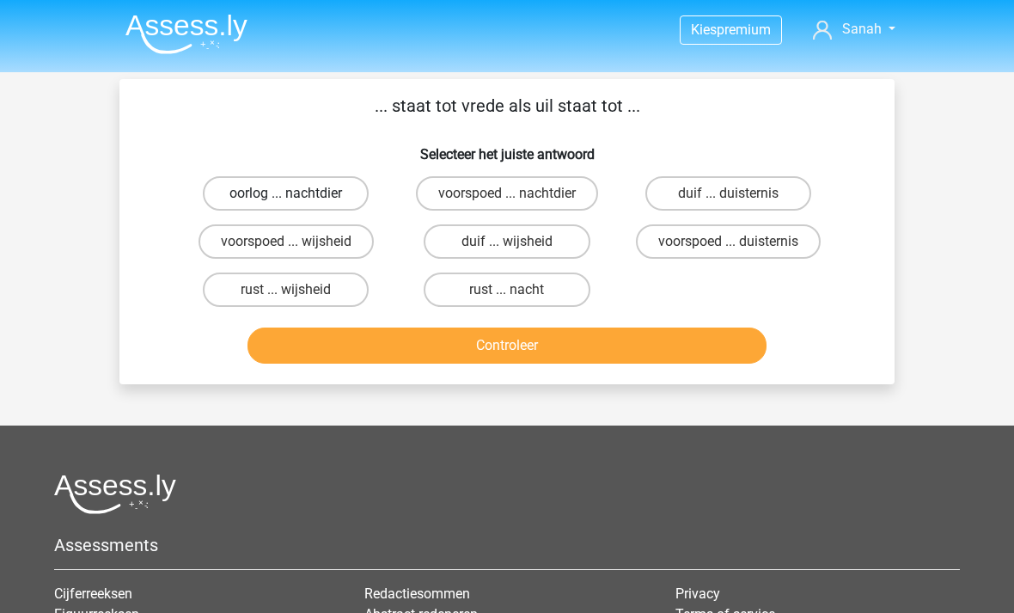
click at [333, 188] on label "oorlog ... nachtdier" at bounding box center [286, 193] width 166 height 34
click at [297, 193] on input "oorlog ... nachtdier" at bounding box center [291, 198] width 11 height 11
radio input "true"
click at [389, 332] on button "Controleer" at bounding box center [507, 345] width 520 height 36
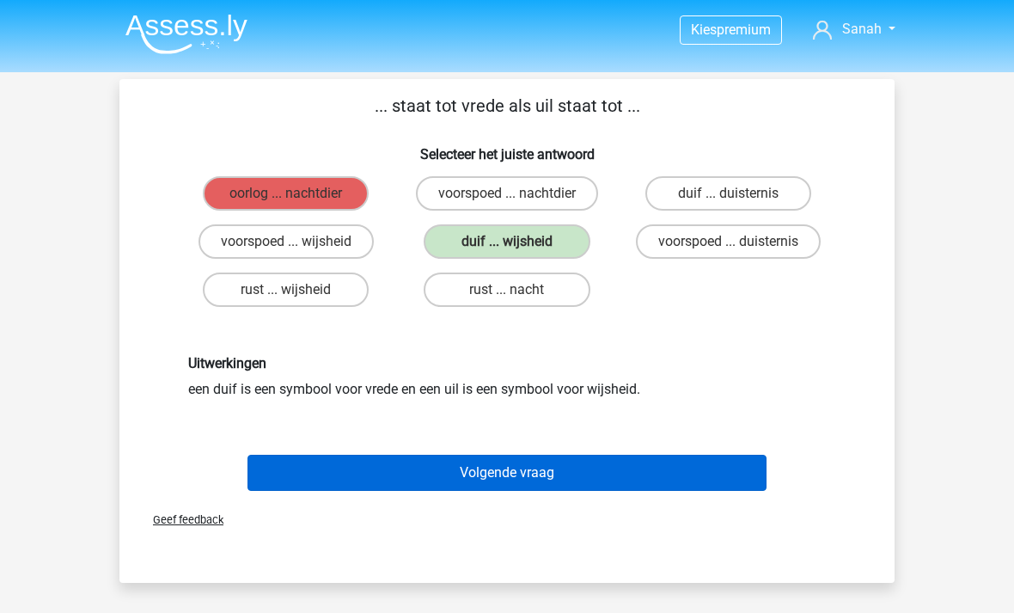
click at [483, 467] on button "Volgende vraag" at bounding box center [507, 473] width 520 height 36
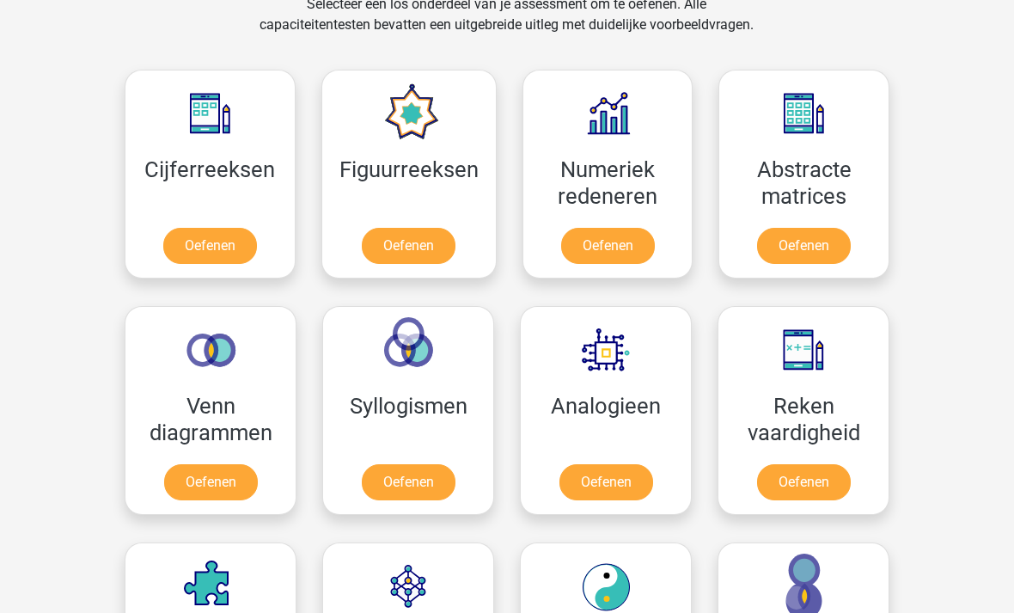
scroll to position [742, 0]
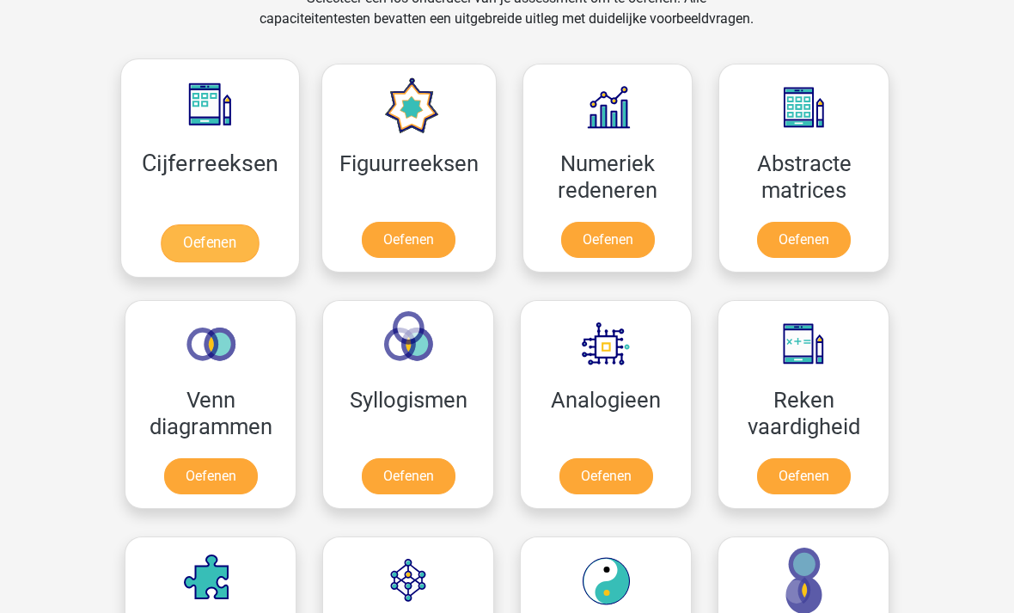
click at [198, 234] on link "Oefenen" at bounding box center [210, 243] width 98 height 38
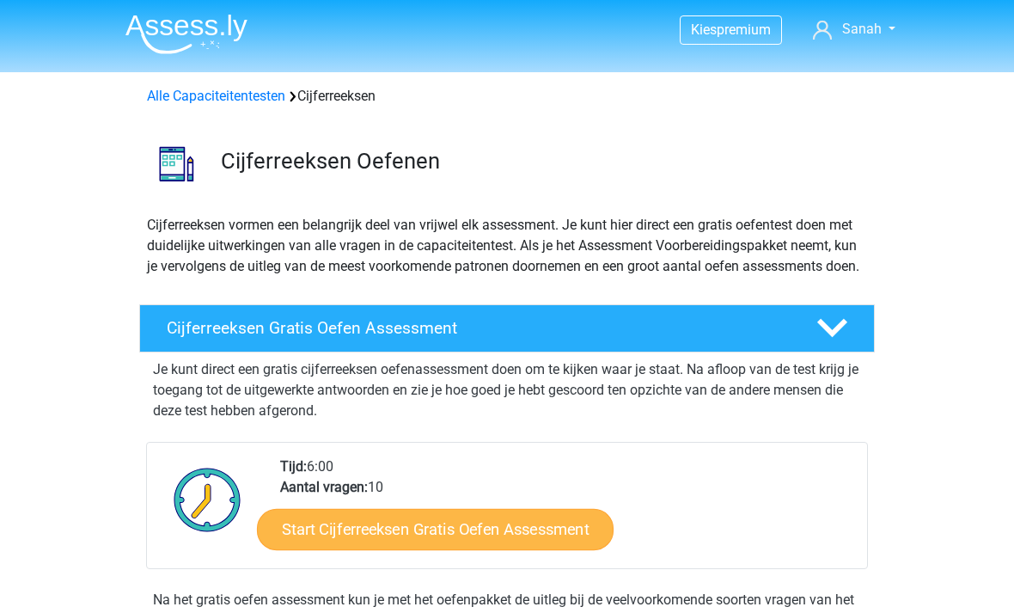
click at [491, 545] on link "Start Cijferreeksen Gratis Oefen Assessment" at bounding box center [435, 528] width 357 height 41
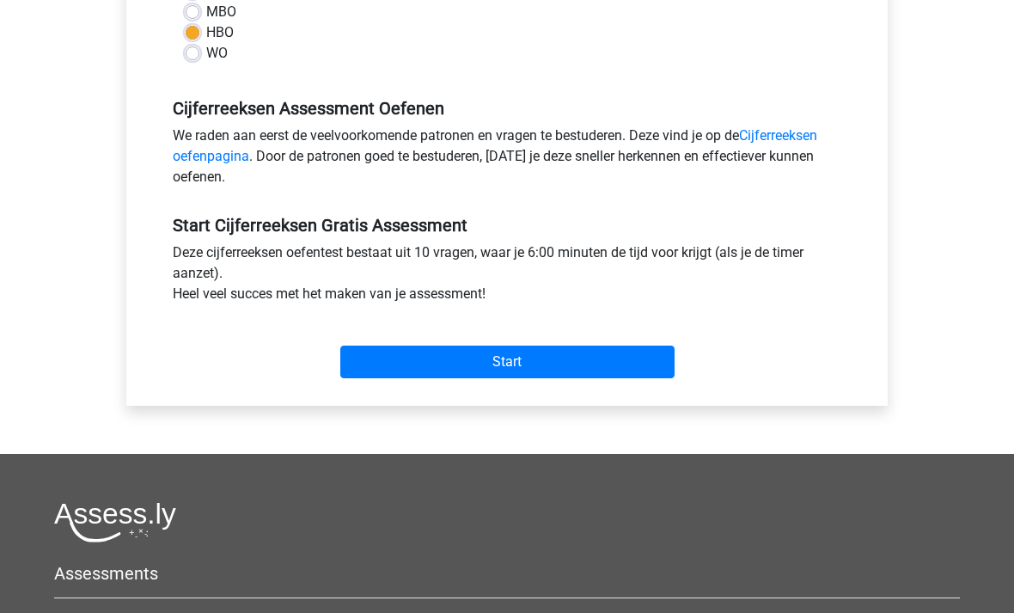
scroll to position [448, 0]
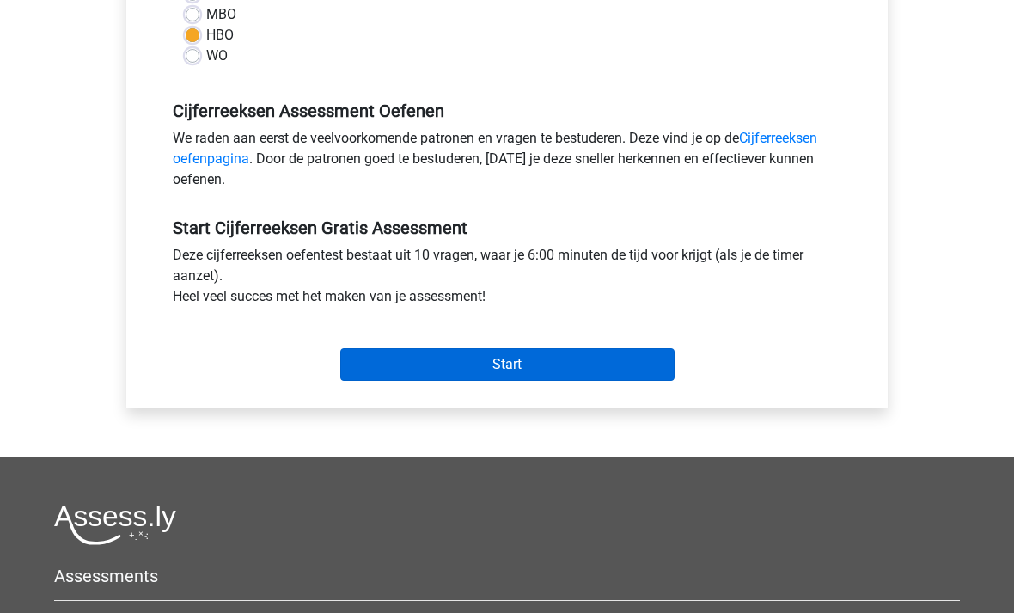
click at [532, 353] on input "Start" at bounding box center [507, 364] width 334 height 33
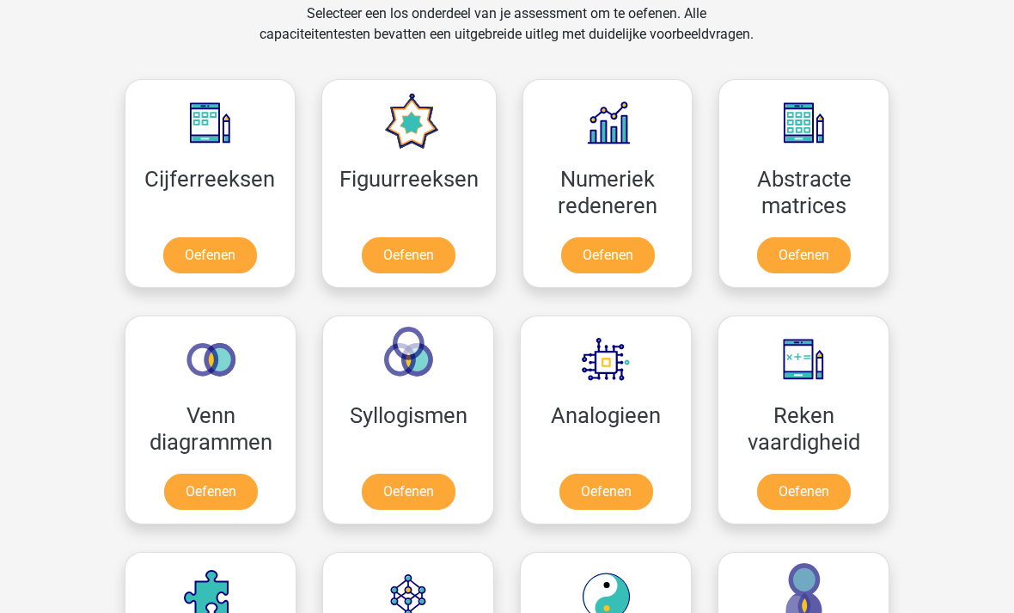
scroll to position [726, 0]
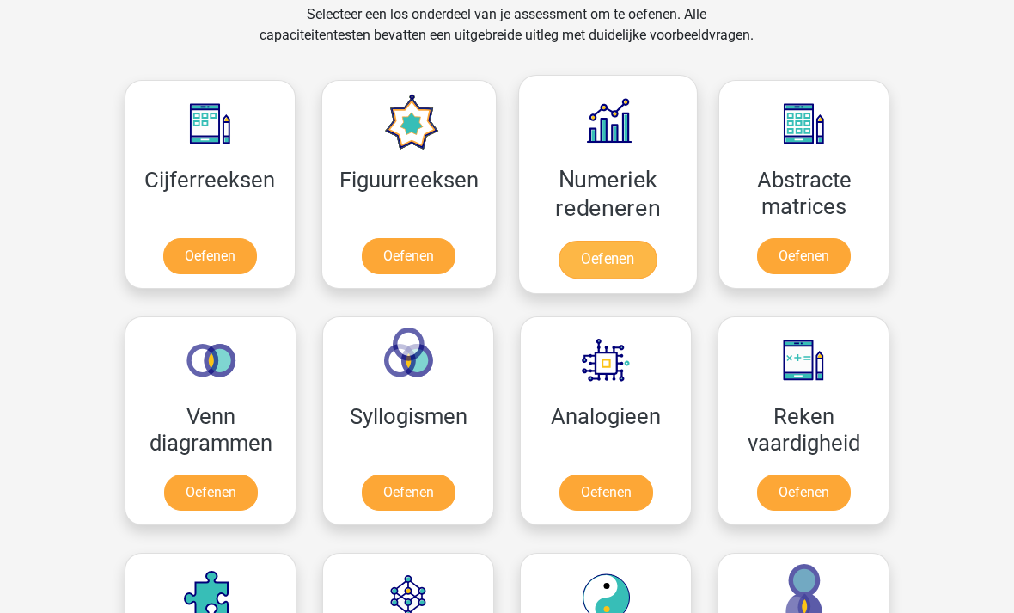
click at [619, 256] on link "Oefenen" at bounding box center [607, 260] width 98 height 38
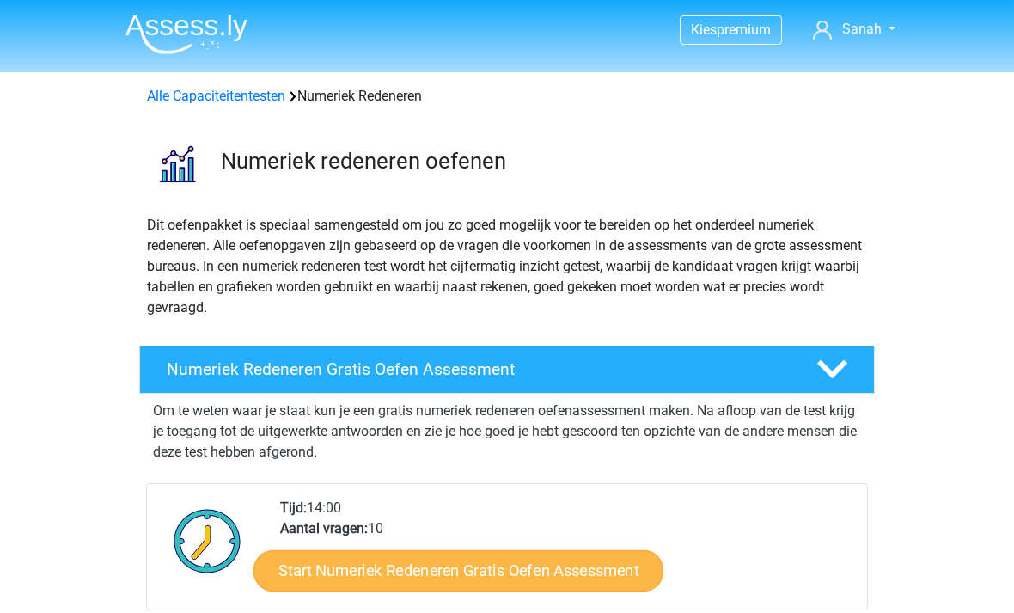
click at [497, 552] on link "Start Numeriek Redeneren Gratis Oefen Assessment" at bounding box center [458, 569] width 410 height 41
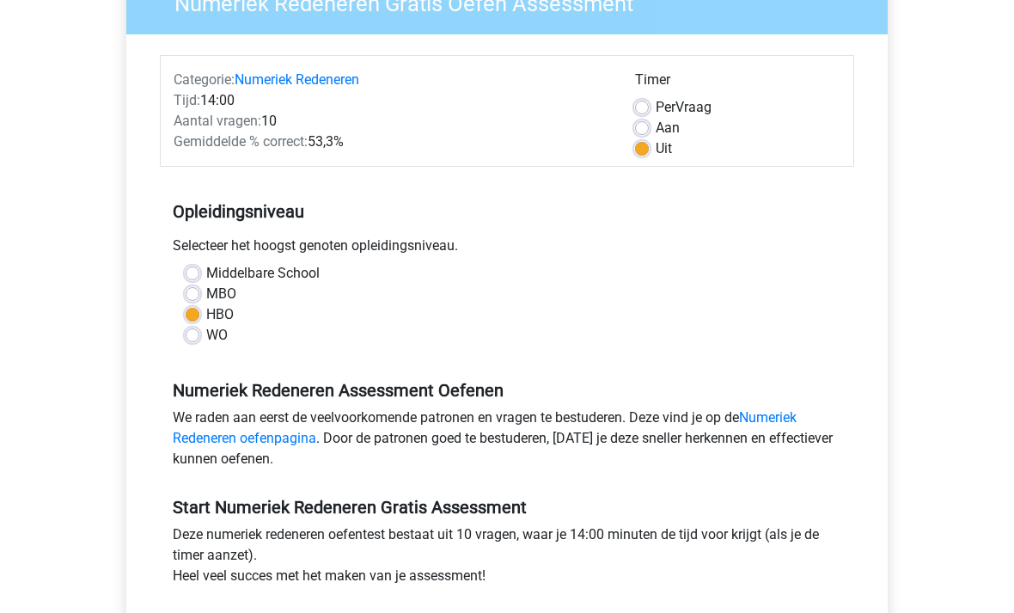
scroll to position [267, 0]
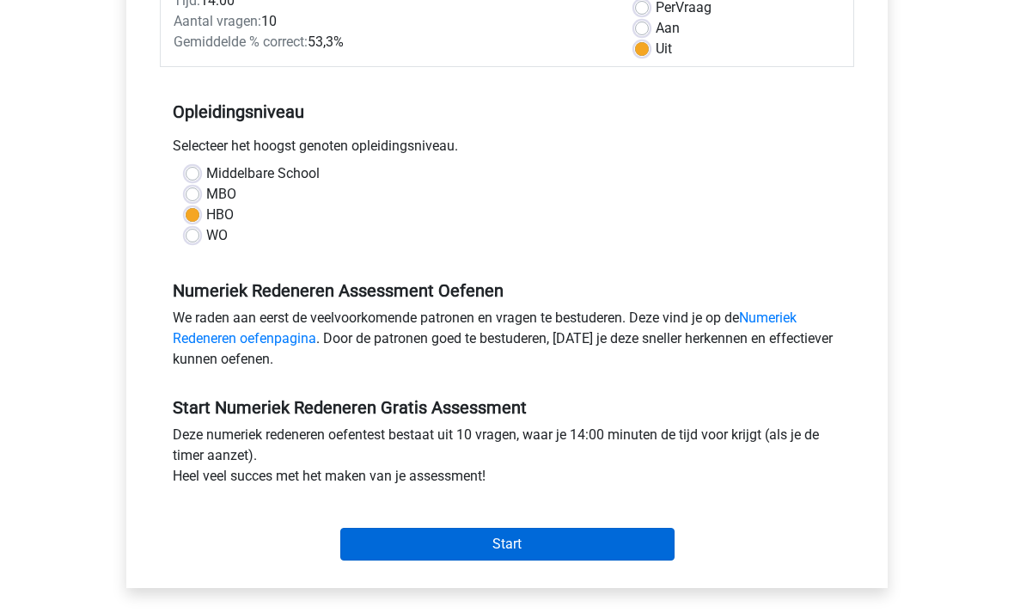
click at [464, 538] on input "Start" at bounding box center [507, 544] width 334 height 33
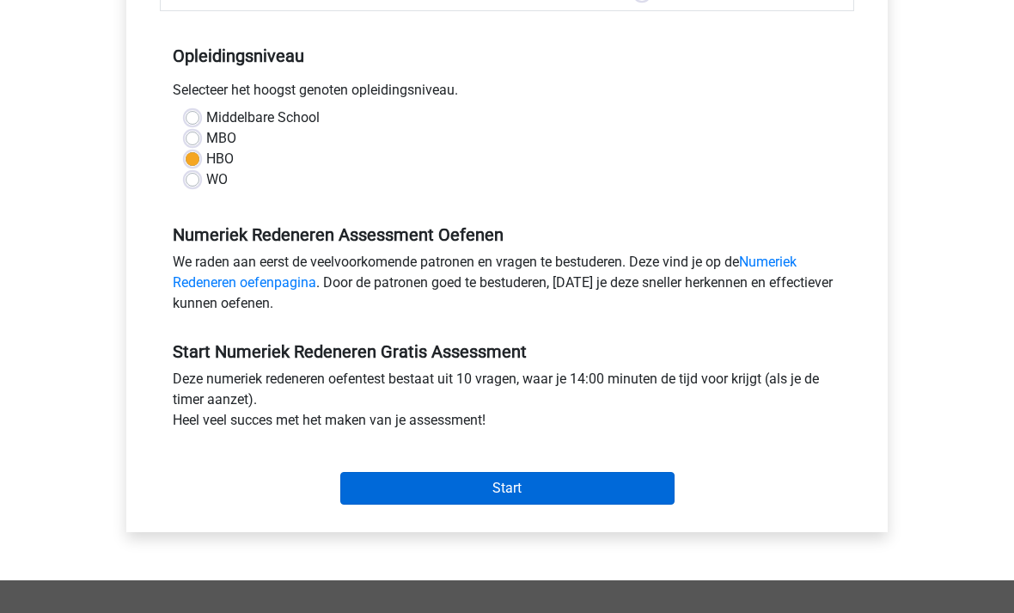
scroll to position [324, 0]
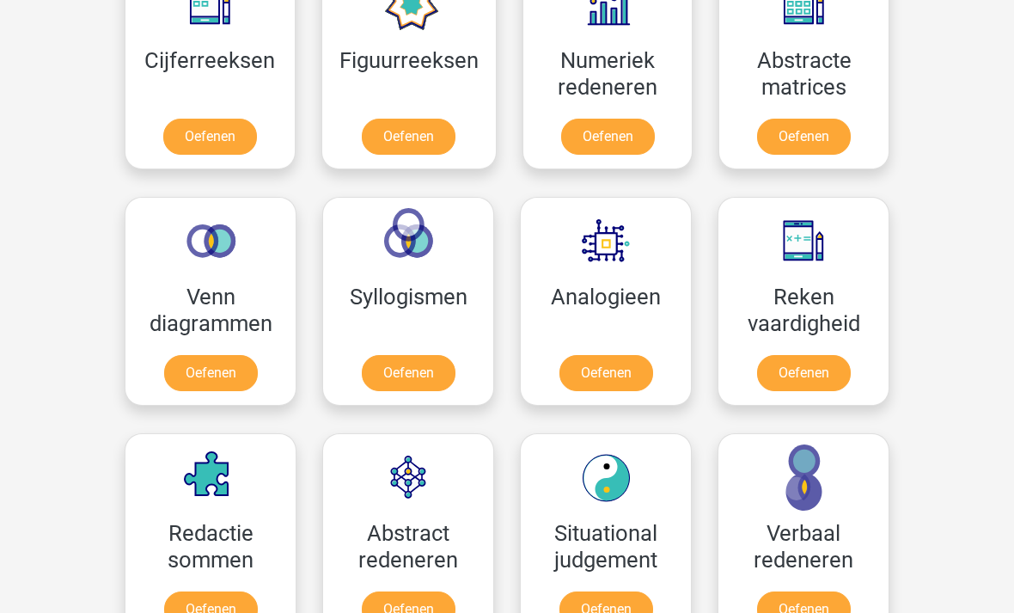
scroll to position [841, 0]
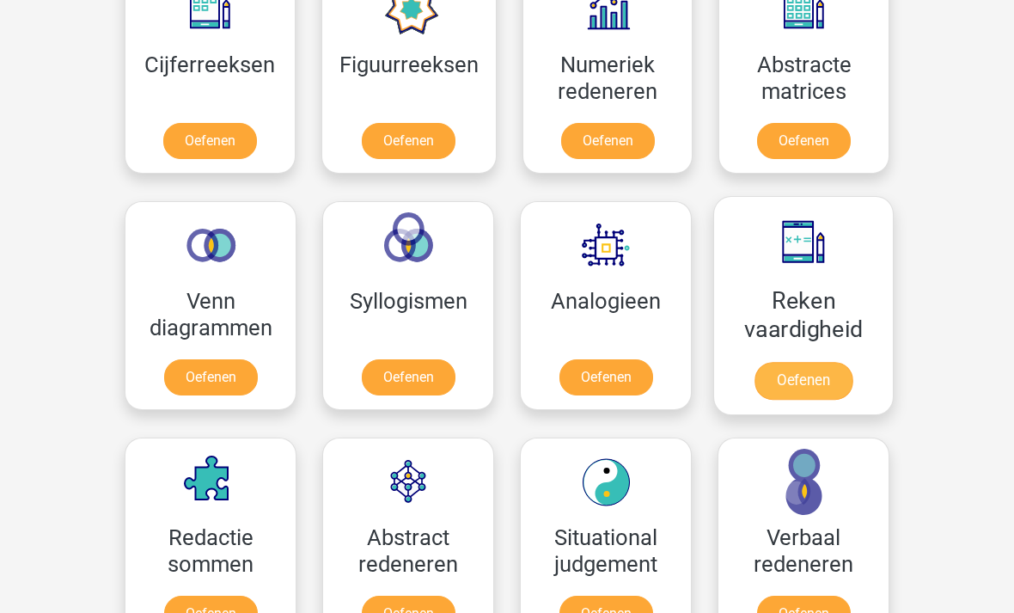
click at [815, 384] on link "Oefenen" at bounding box center [803, 381] width 98 height 38
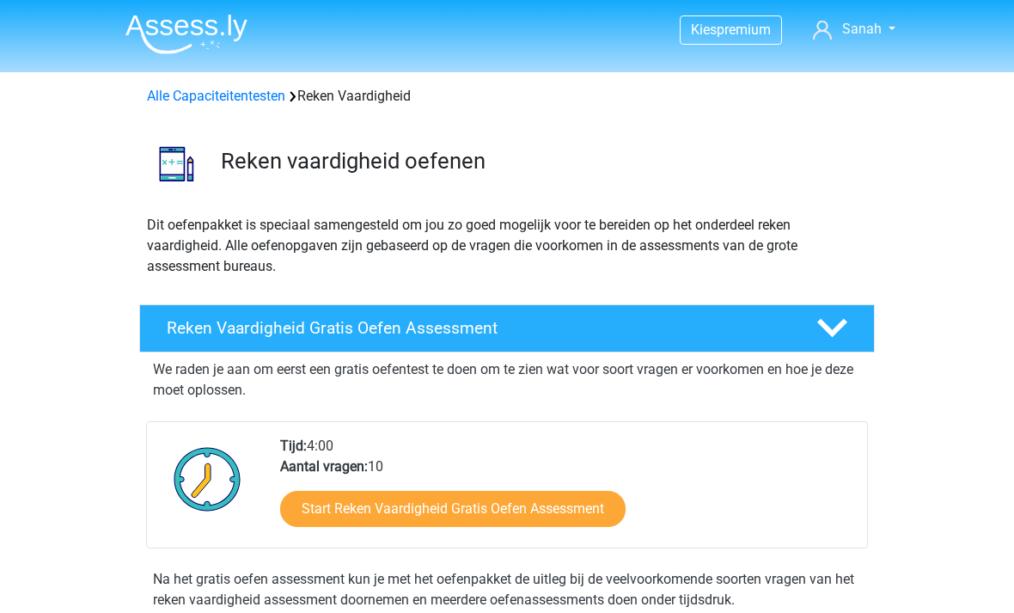
click at [554, 484] on div "Start Reken Vaardigheid Gratis Oefen Assessment" at bounding box center [566, 512] width 573 height 70
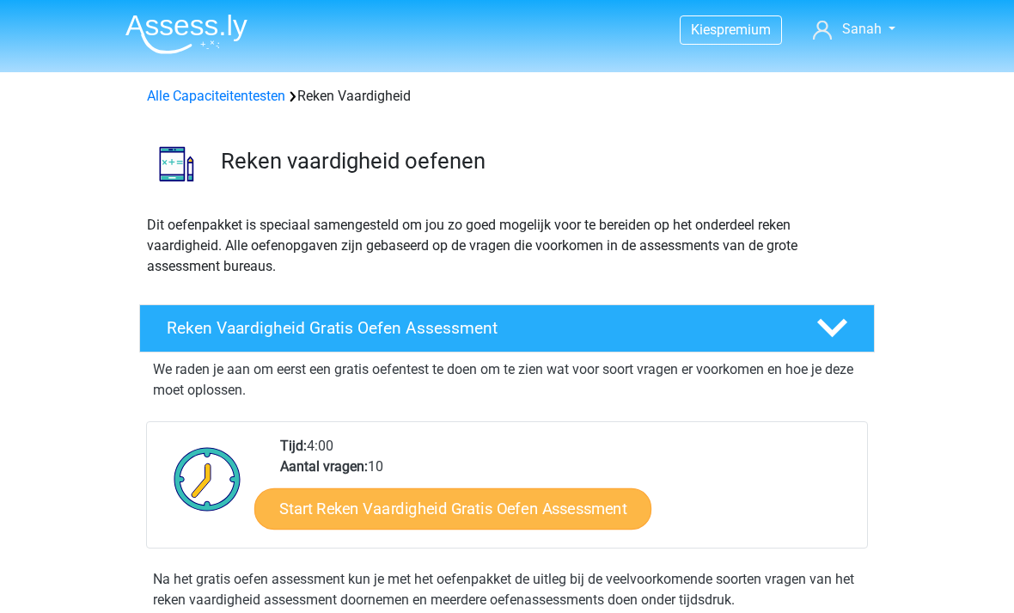
click at [568, 505] on link "Start Reken Vaardigheid Gratis Oefen Assessment" at bounding box center [452, 507] width 397 height 41
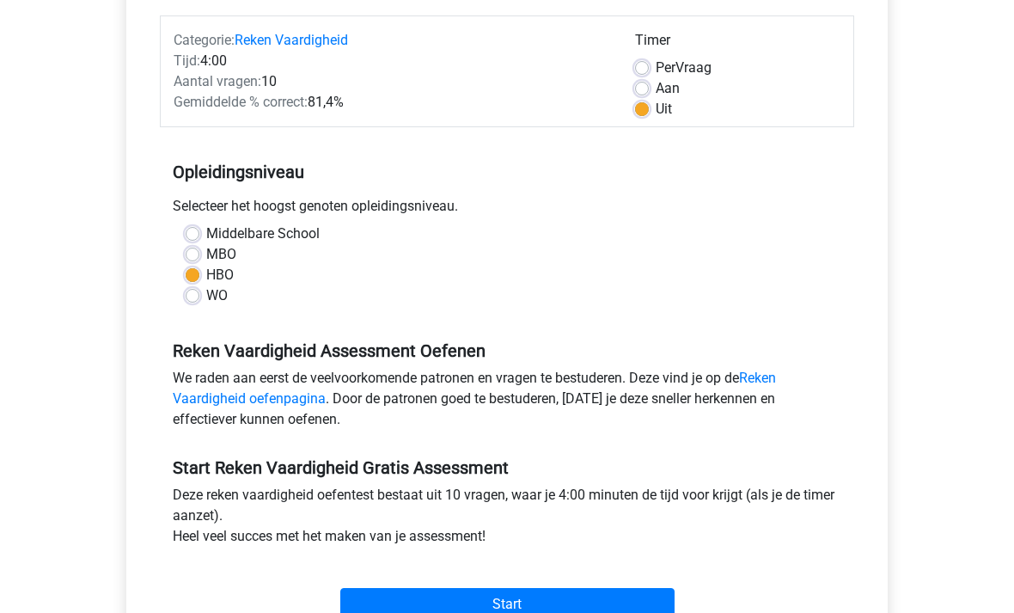
scroll to position [235, 0]
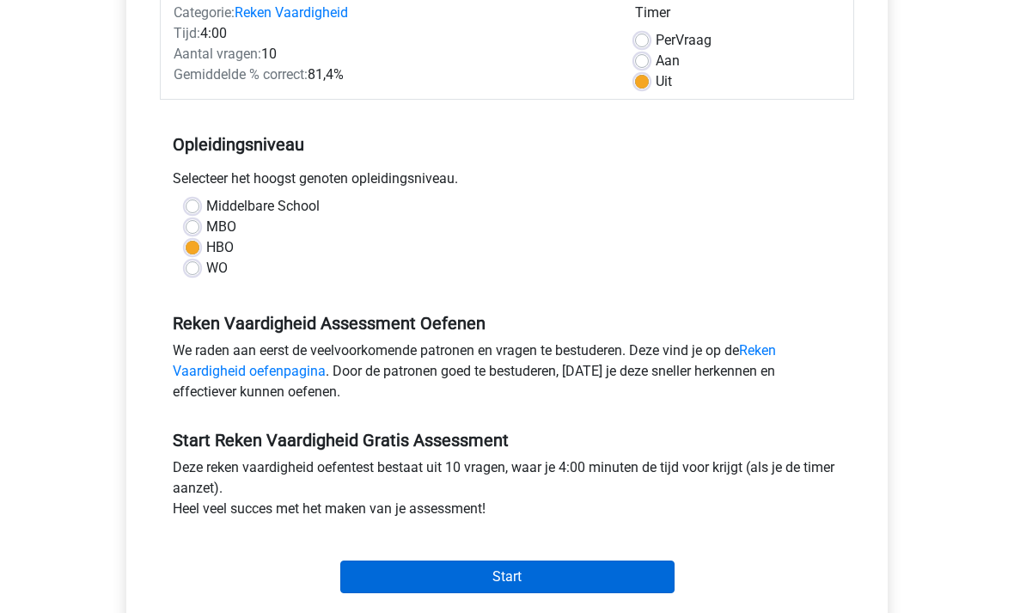
click at [533, 573] on input "Start" at bounding box center [507, 577] width 334 height 33
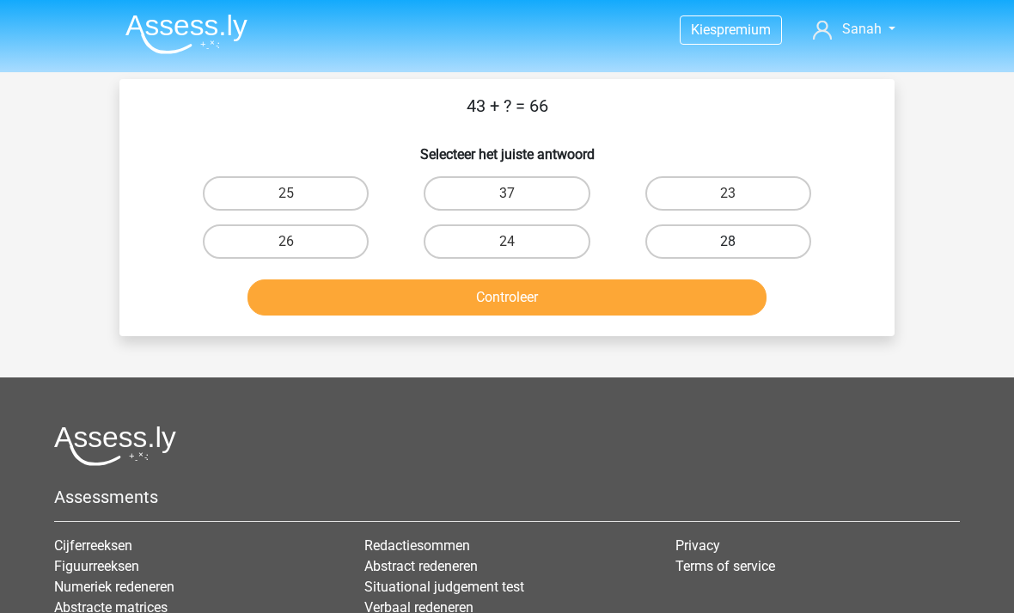
click at [762, 248] on label "28" at bounding box center [728, 241] width 166 height 34
click at [739, 248] on input "28" at bounding box center [733, 246] width 11 height 11
radio input "true"
click at [771, 194] on label "23" at bounding box center [728, 193] width 166 height 34
click at [739, 194] on input "23" at bounding box center [733, 198] width 11 height 11
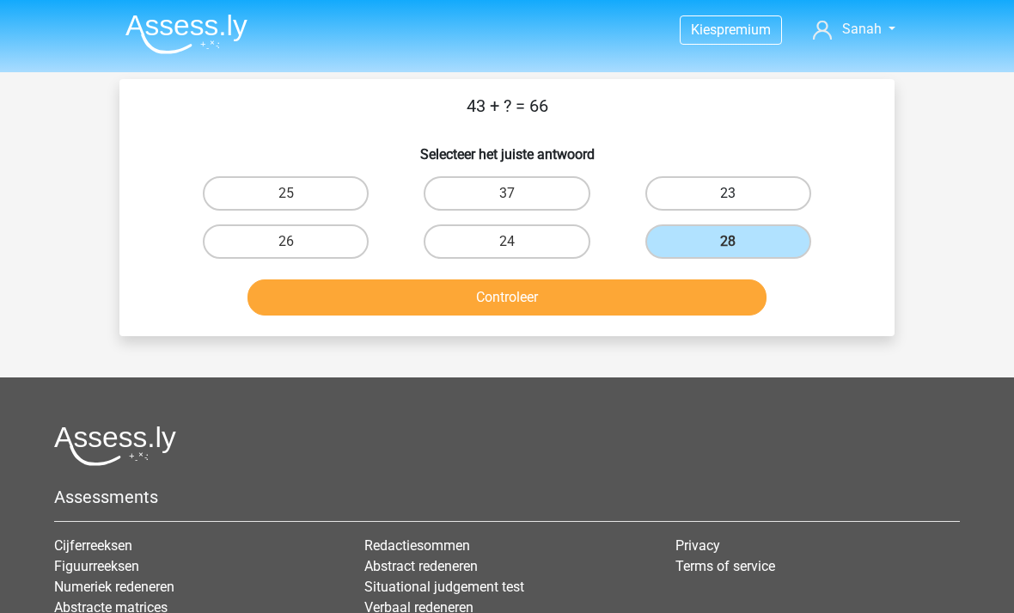
radio input "true"
